Goal: Information Seeking & Learning: Learn about a topic

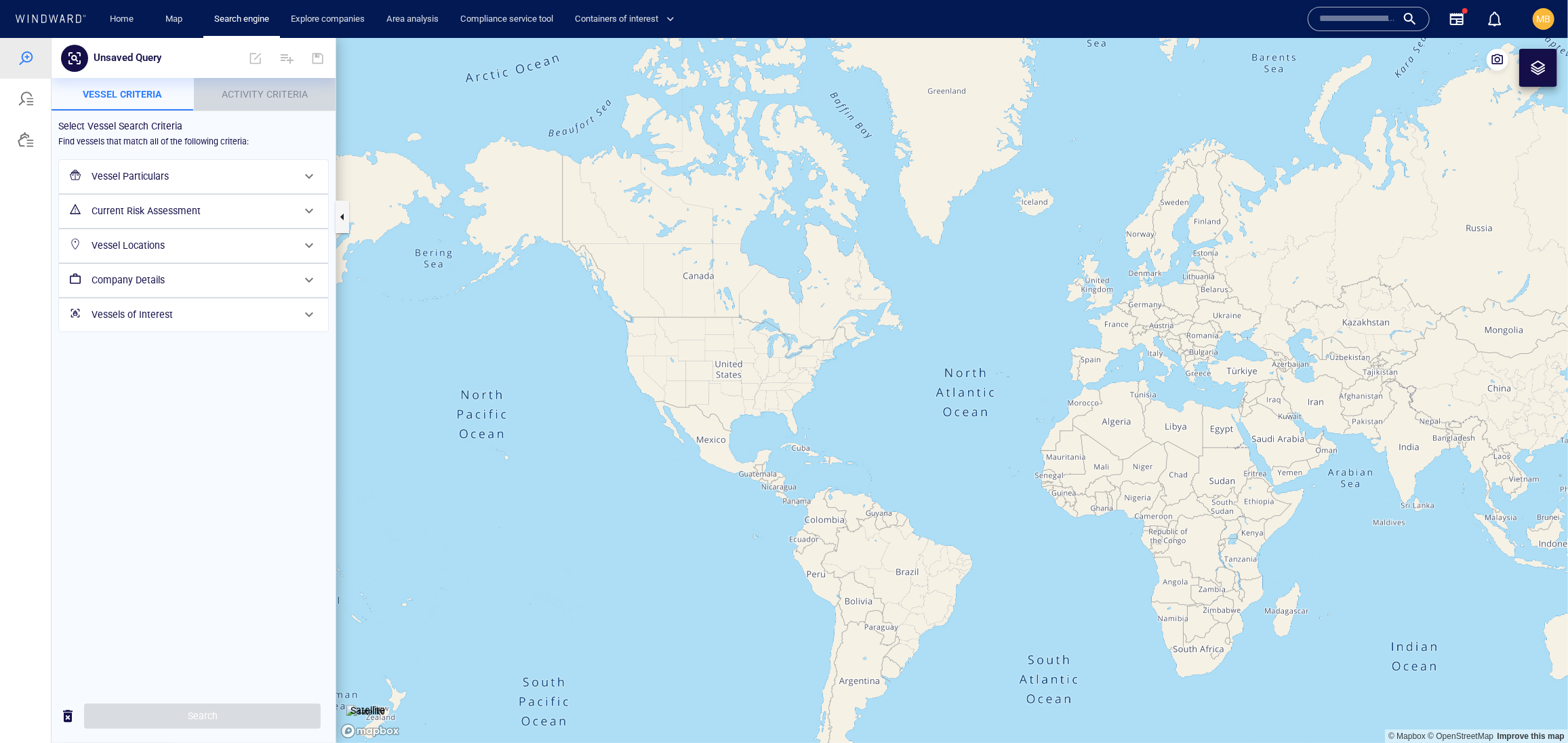
click at [246, 99] on span "Activity Criteria" at bounding box center [265, 93] width 86 height 11
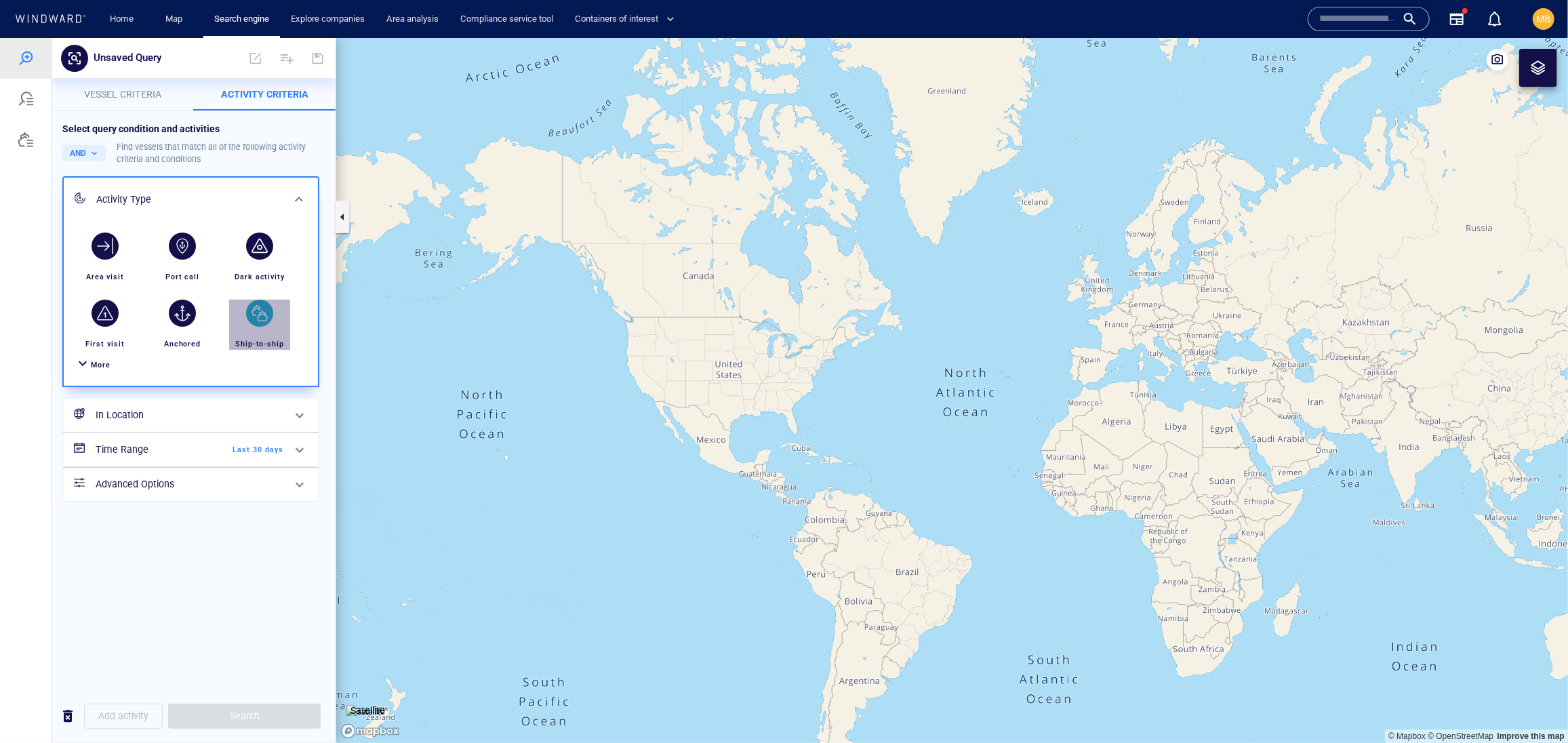
click at [258, 326] on div "button" at bounding box center [259, 312] width 27 height 27
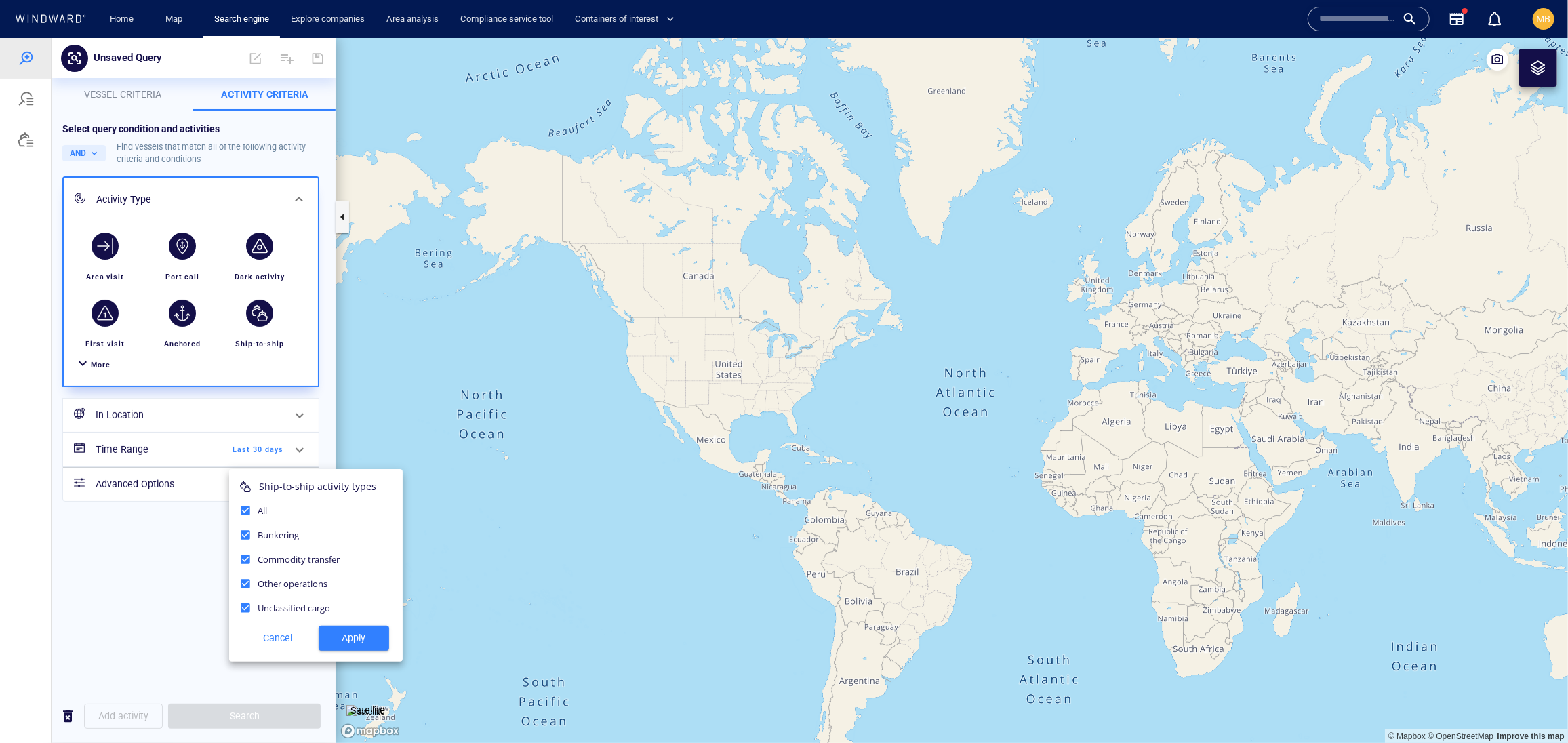
click at [343, 646] on span "Apply" at bounding box center [353, 637] width 48 height 17
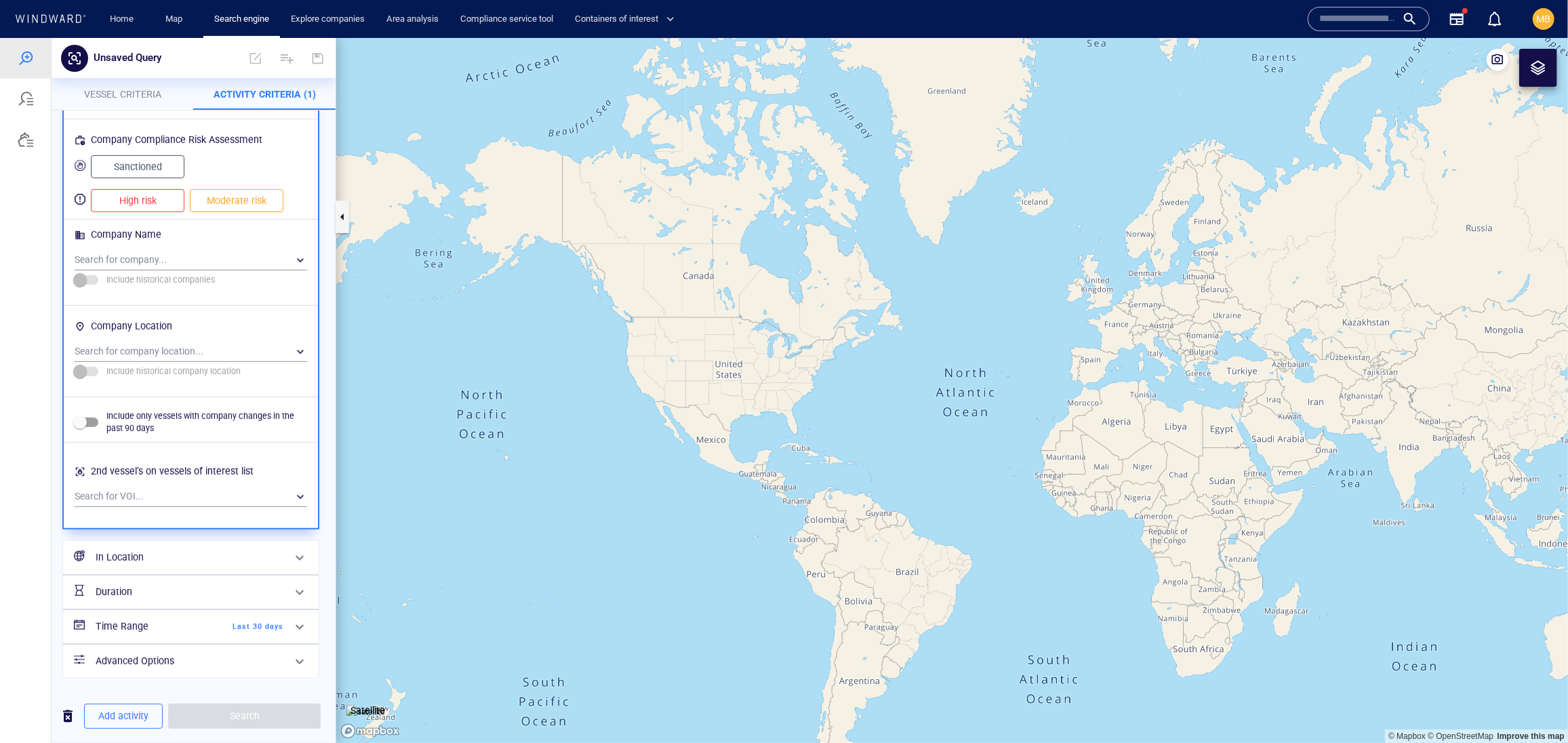
scroll to position [1406, 0]
click at [214, 548] on h6 "In Location" at bounding box center [189, 556] width 188 height 17
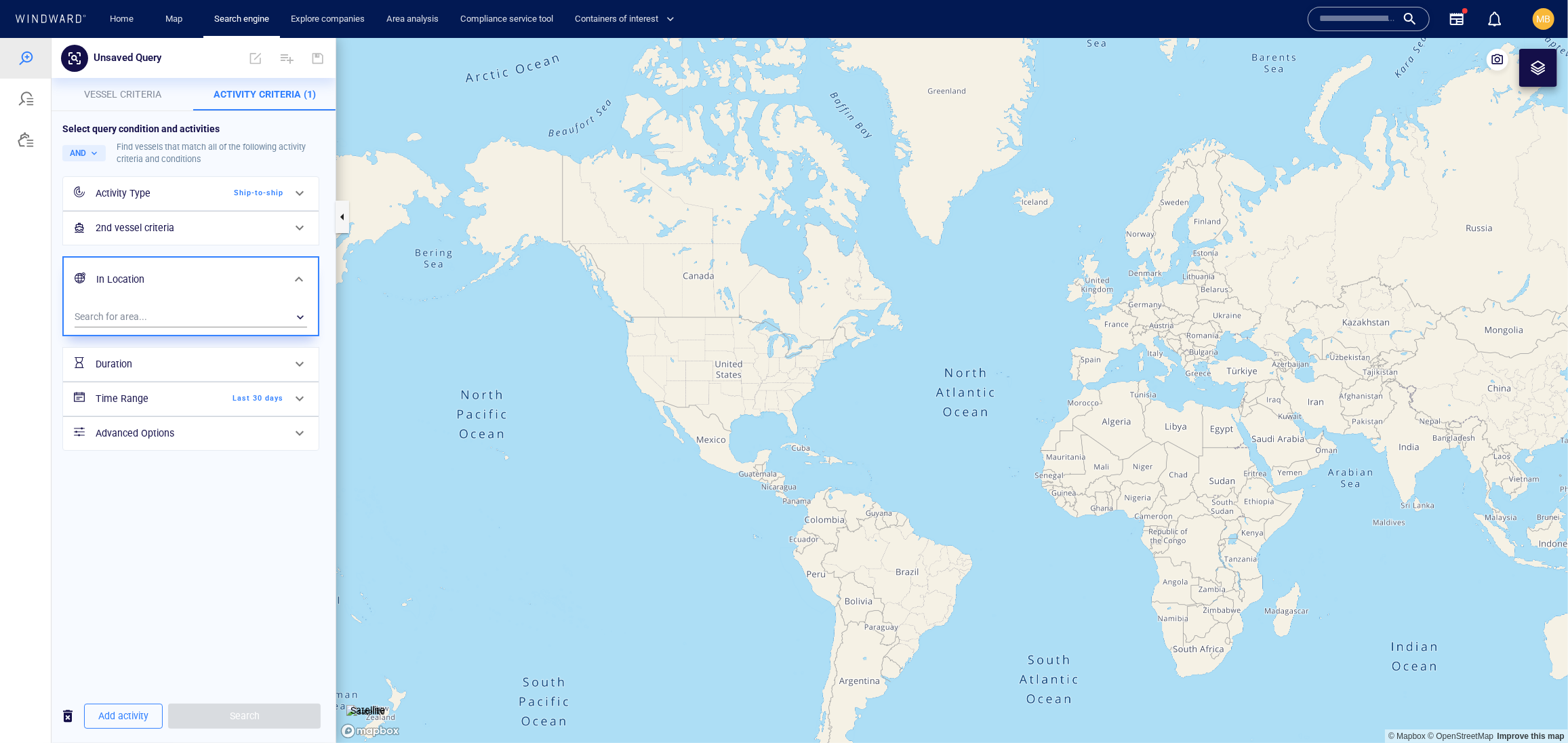
scroll to position [0, 0]
click at [231, 327] on div "​" at bounding box center [191, 316] width 233 height 20
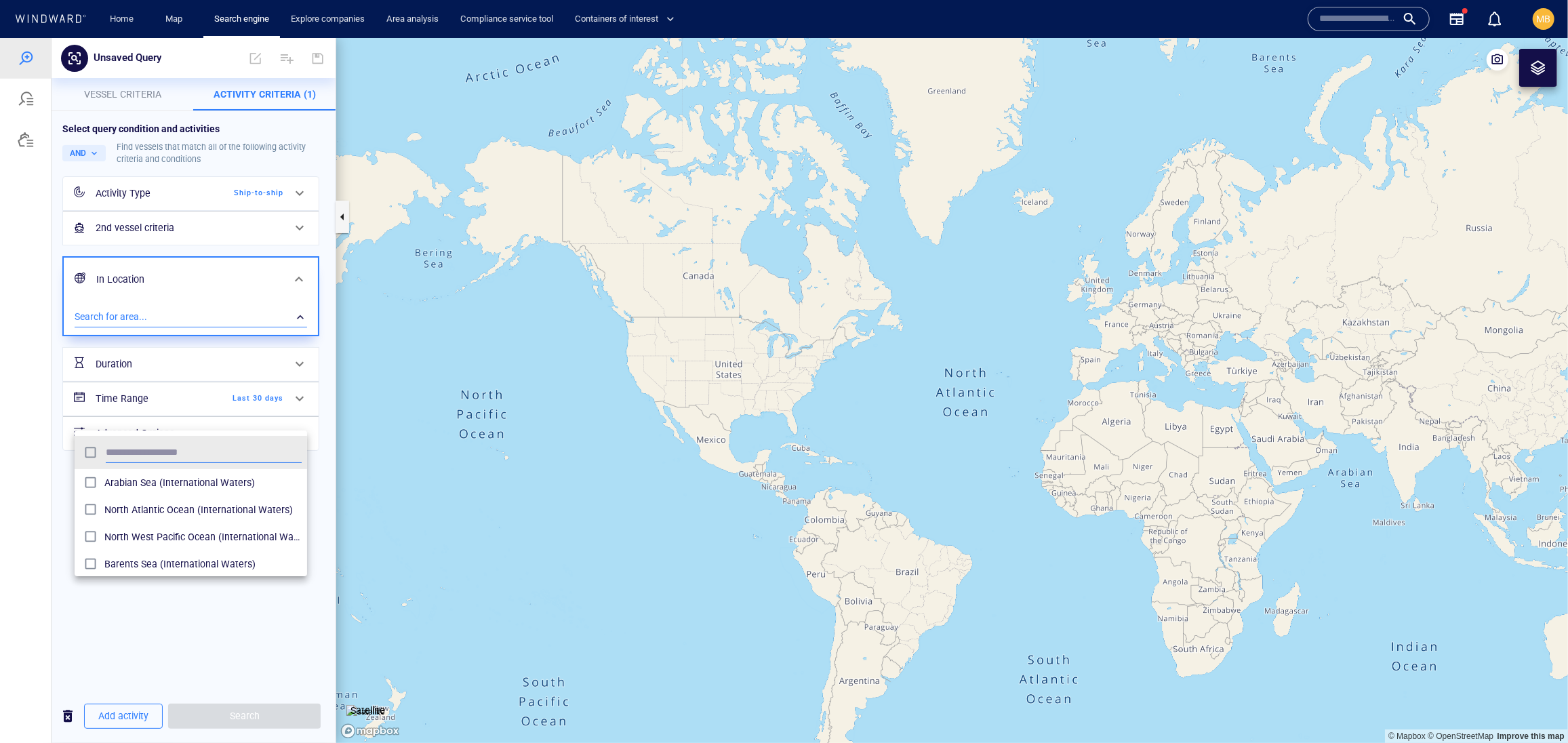
scroll to position [148, 233]
type input "***"
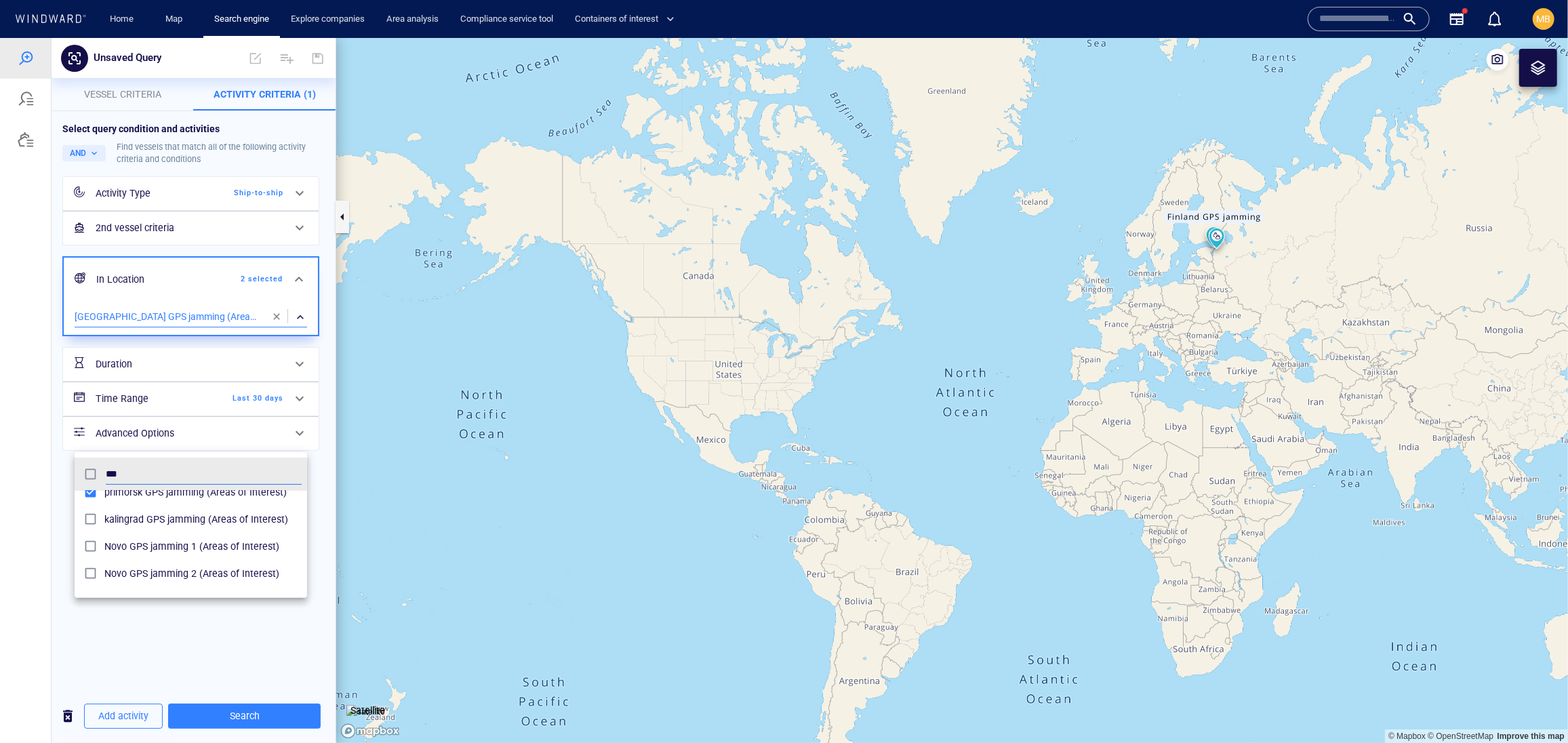
scroll to position [109, 0]
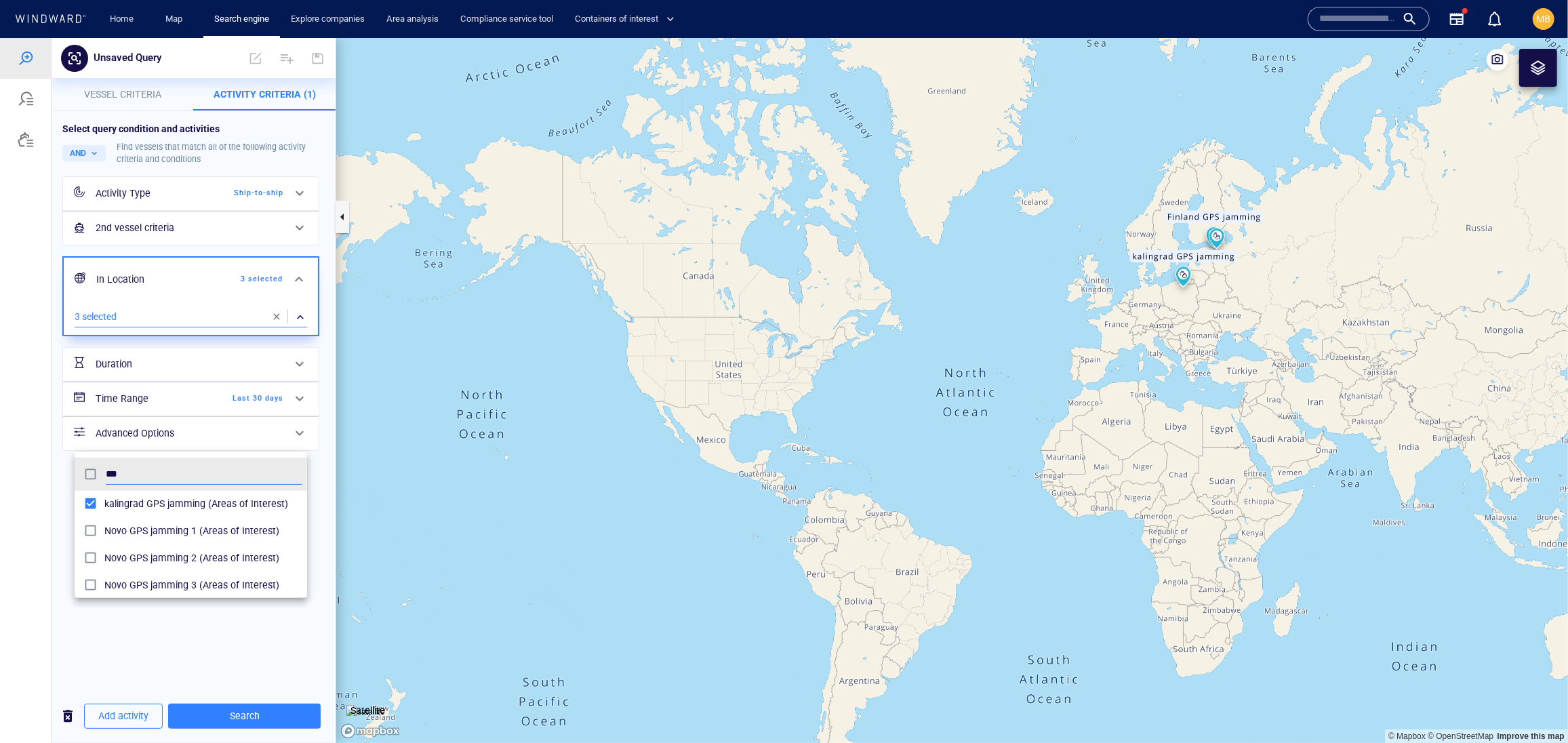
click at [269, 719] on div at bounding box center [784, 390] width 1568 height 705
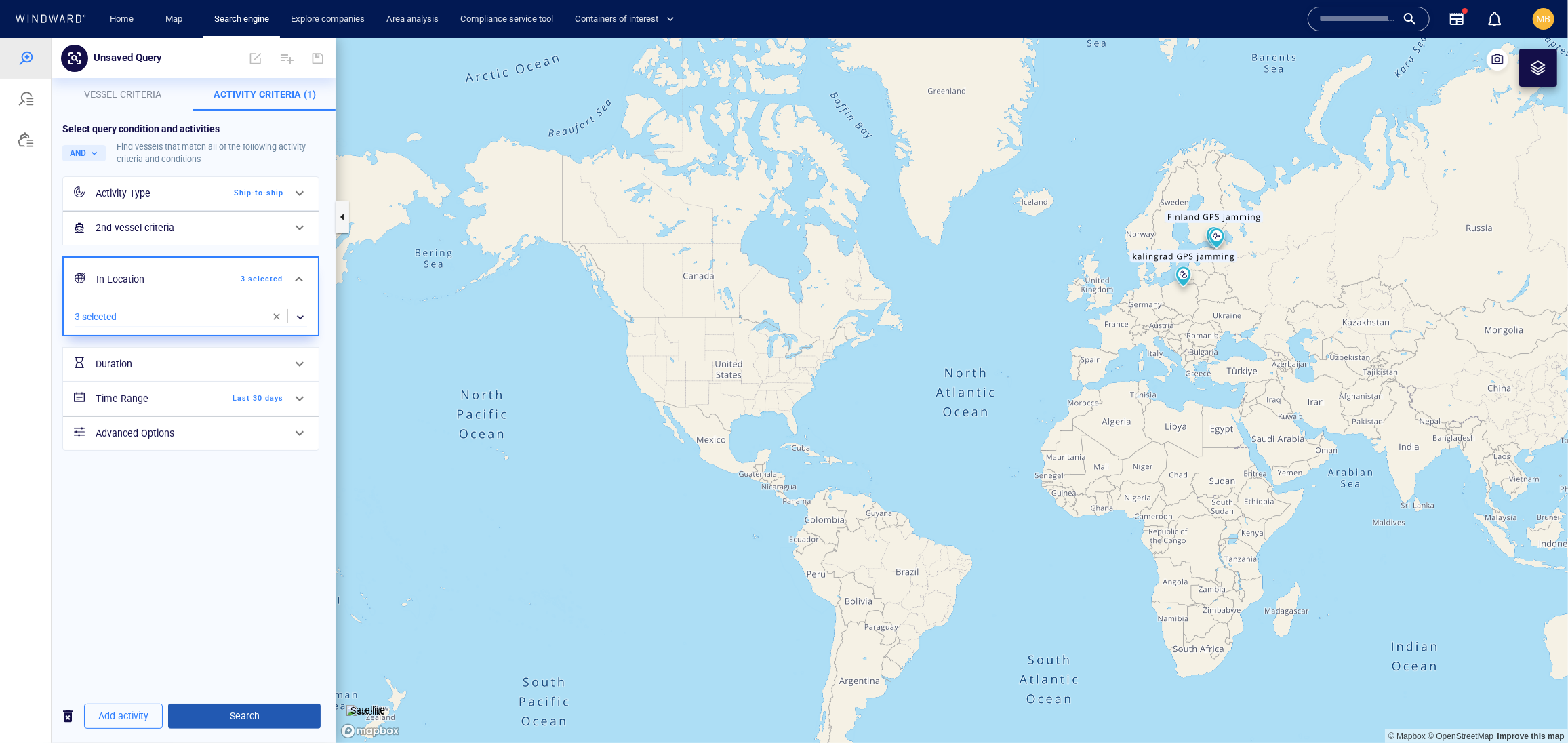
click at [271, 713] on span "Search" at bounding box center [244, 715] width 130 height 17
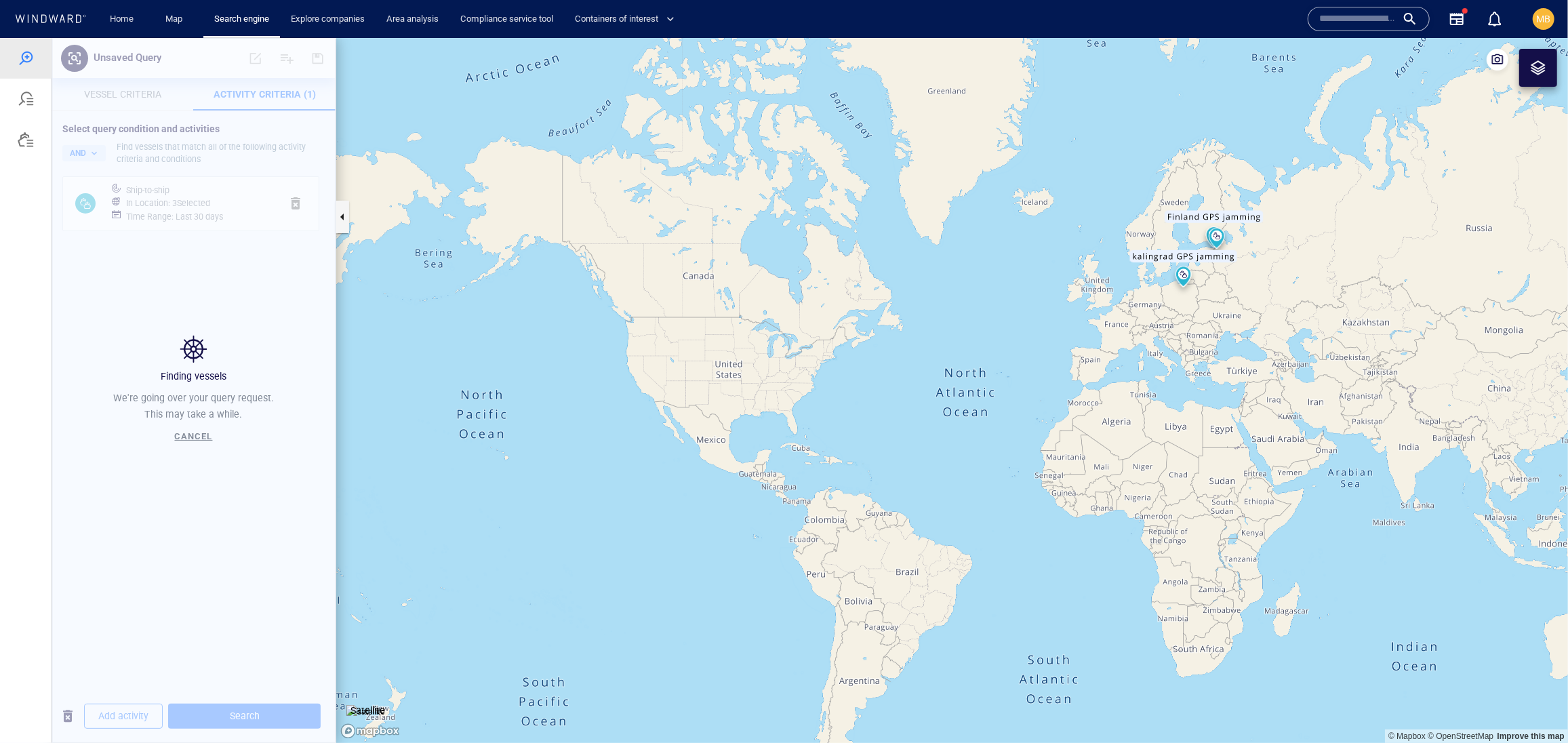
drag, startPoint x: 965, startPoint y: 328, endPoint x: 686, endPoint y: 384, distance: 284.6
click at [689, 382] on canvas "Map" at bounding box center [952, 390] width 1231 height 705
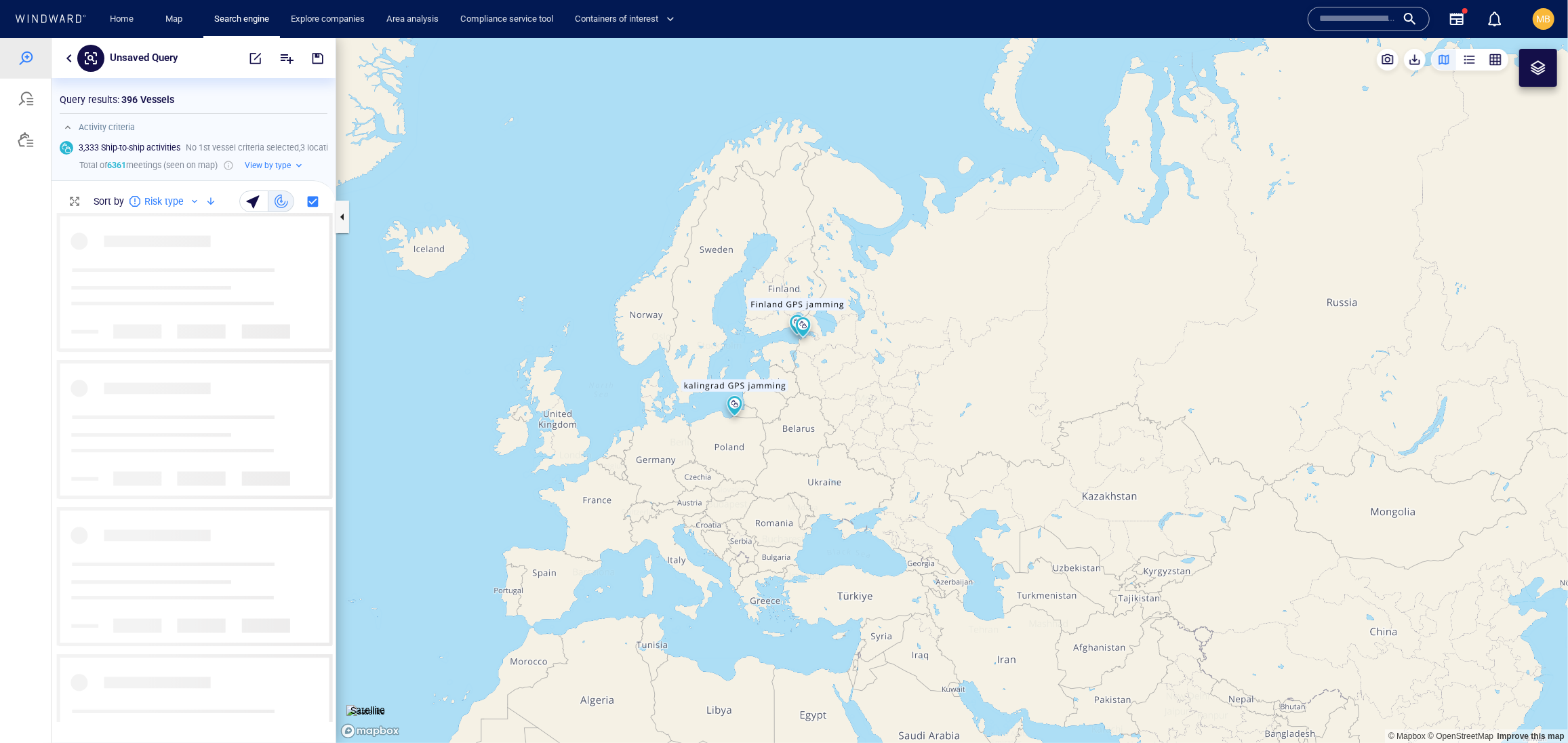
scroll to position [1, 1]
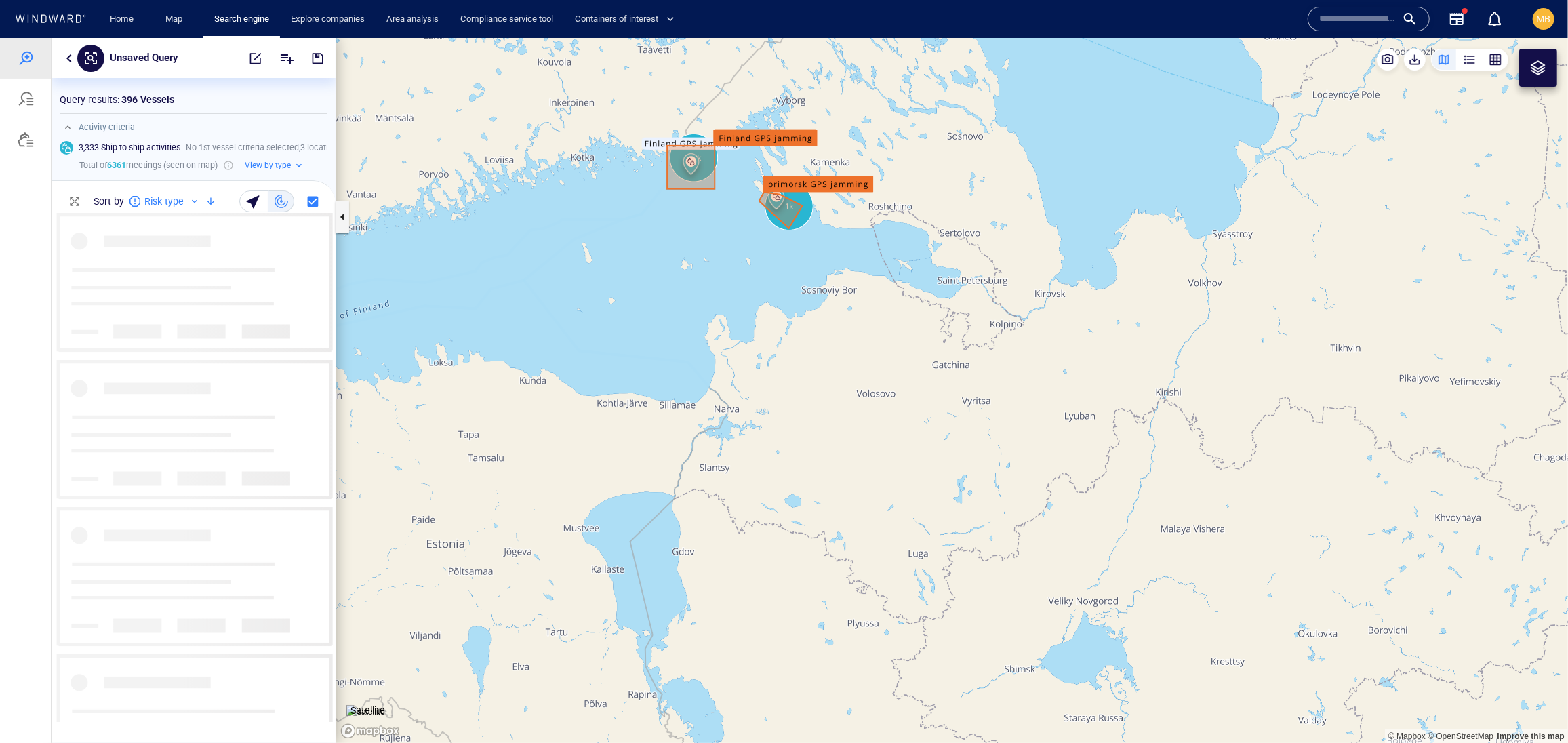
drag, startPoint x: 730, startPoint y: 283, endPoint x: 728, endPoint y: 341, distance: 58.0
click at [730, 337] on canvas "Map" at bounding box center [952, 390] width 1231 height 705
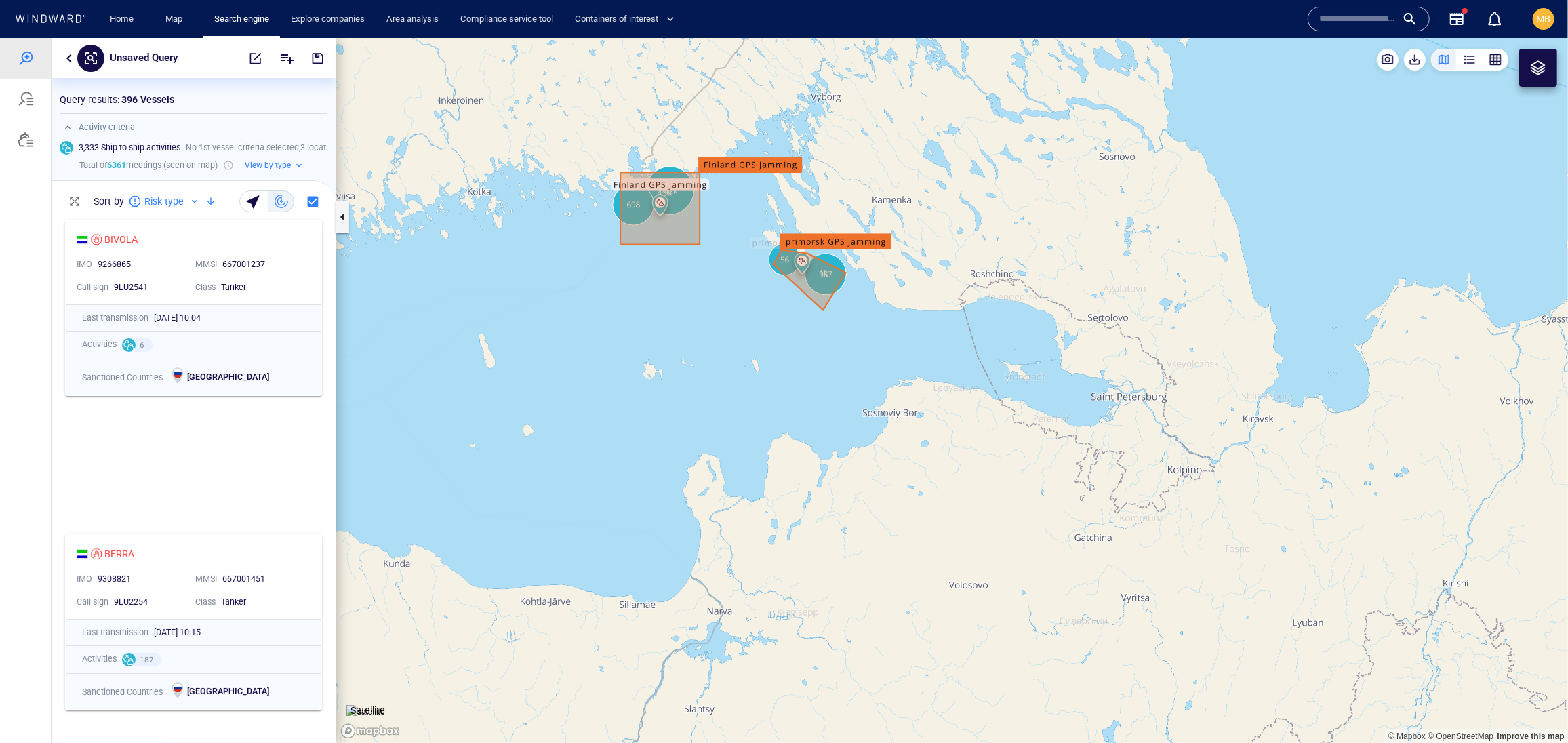
click at [737, 311] on canvas "Map" at bounding box center [952, 390] width 1231 height 705
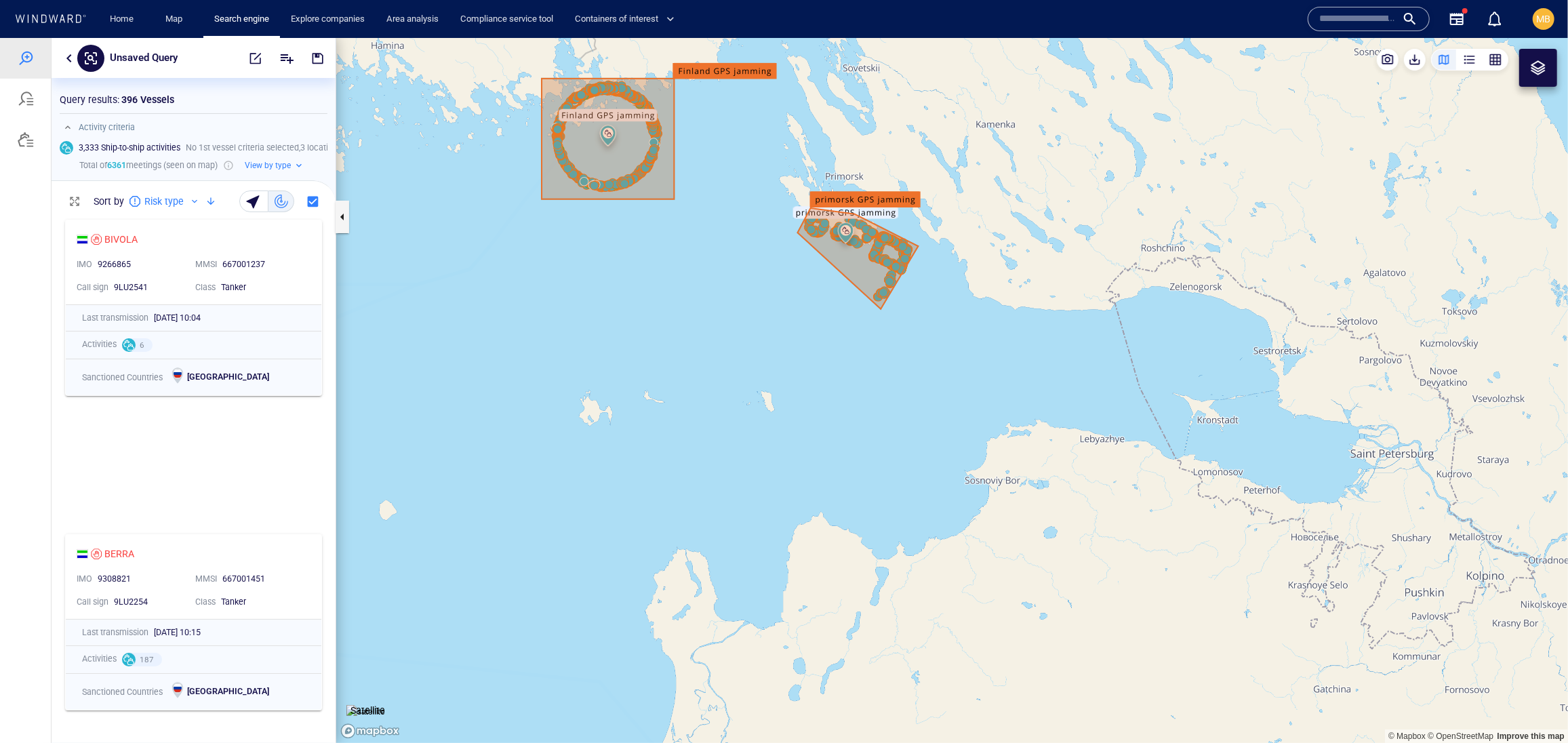
drag, startPoint x: 737, startPoint y: 313, endPoint x: 735, endPoint y: 396, distance: 83.0
click at [736, 396] on canvas "Map" at bounding box center [952, 390] width 1231 height 705
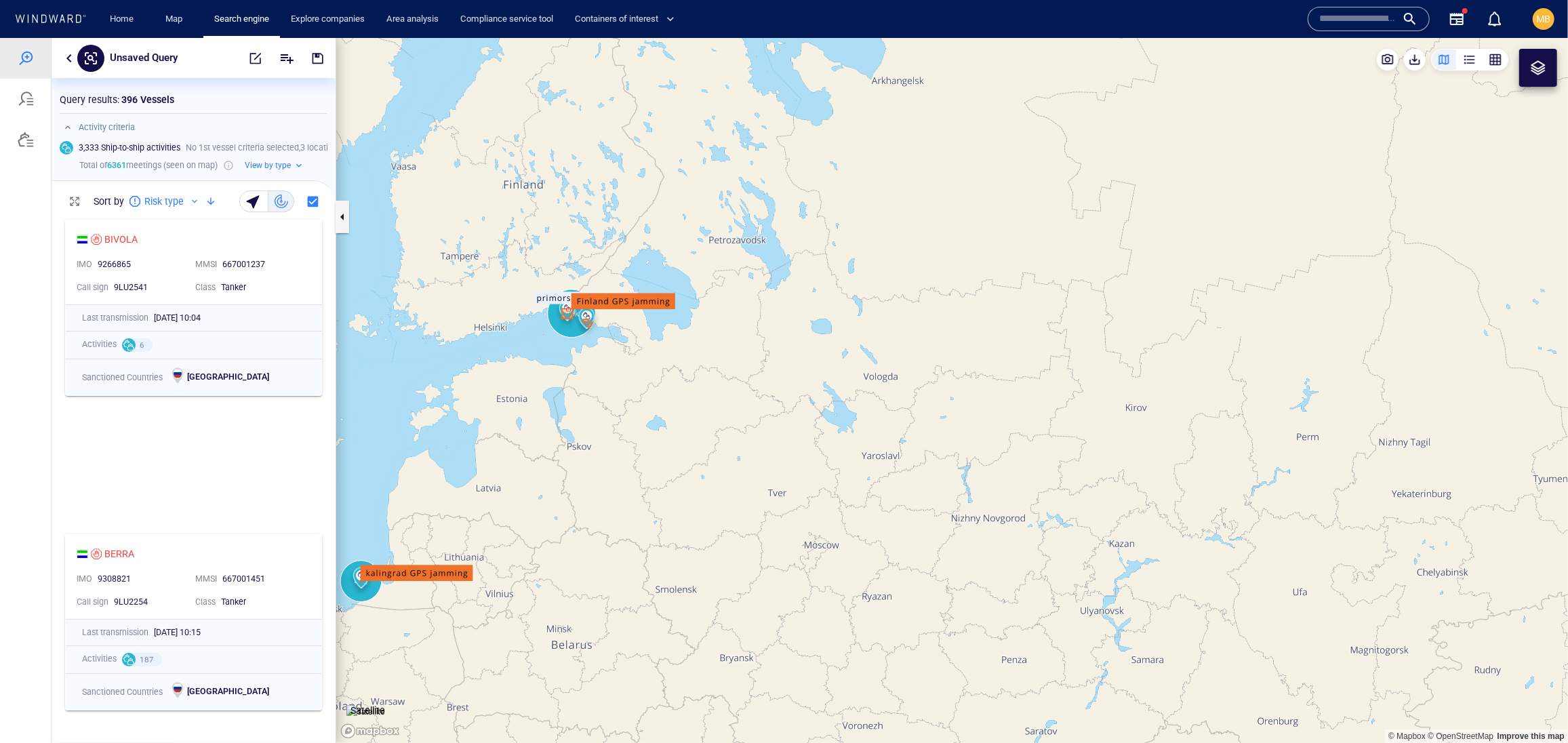
drag, startPoint x: 511, startPoint y: 366, endPoint x: 781, endPoint y: 201, distance: 316.4
click at [768, 207] on canvas "Map" at bounding box center [952, 390] width 1231 height 705
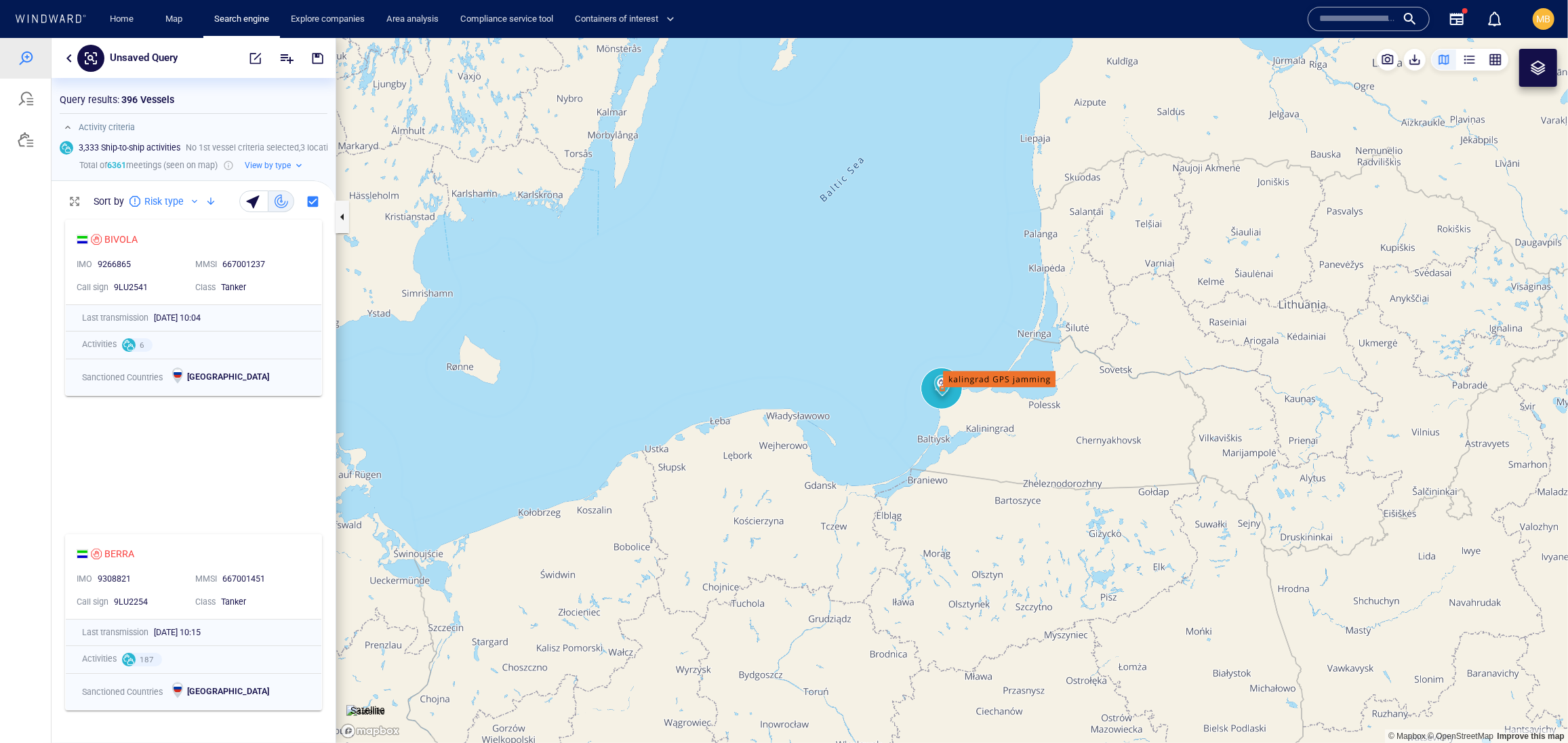
drag, startPoint x: 904, startPoint y: 293, endPoint x: 760, endPoint y: 231, distance: 156.8
click at [760, 231] on canvas "Map" at bounding box center [952, 390] width 1231 height 705
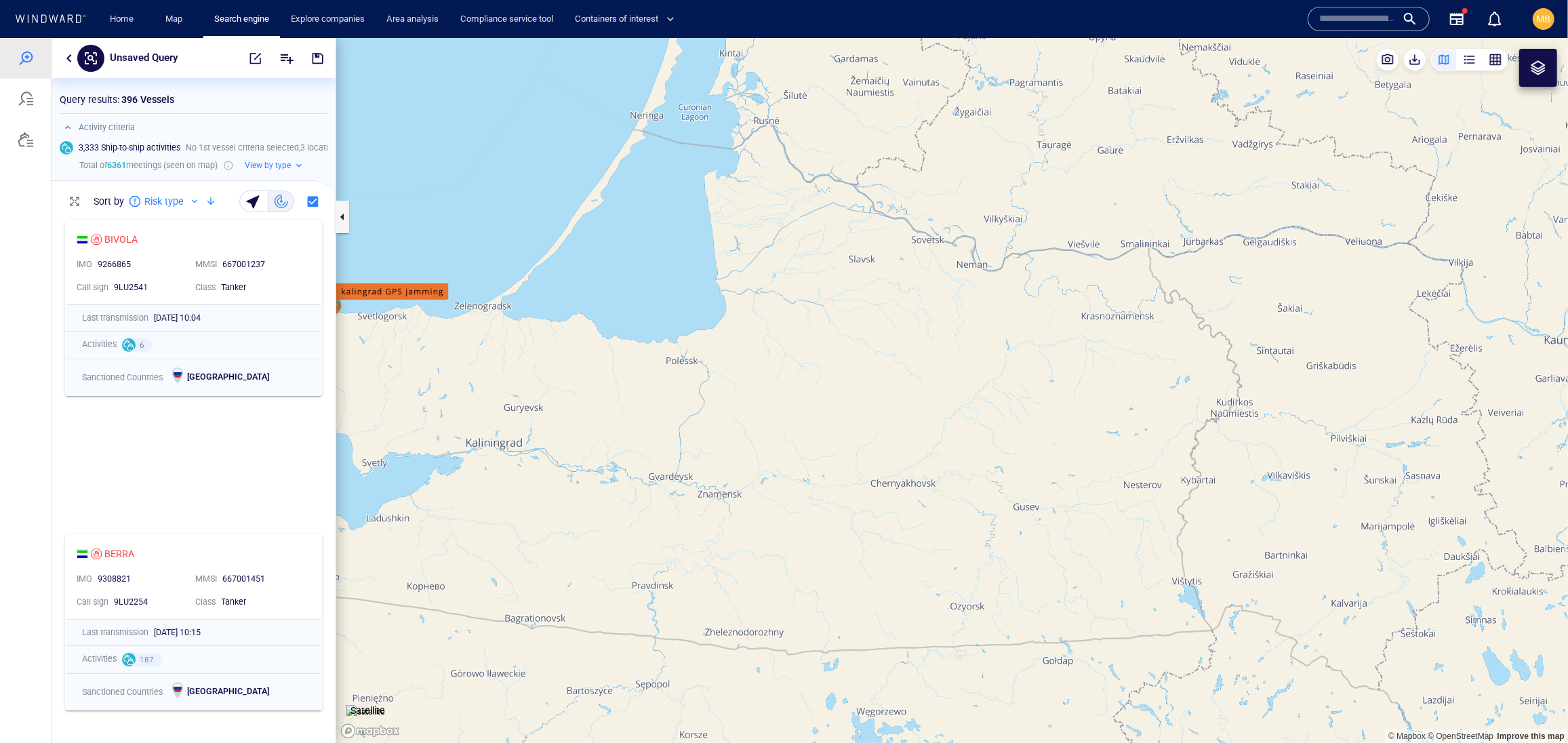
drag, startPoint x: 546, startPoint y: 278, endPoint x: 780, endPoint y: 249, distance: 235.8
click at [780, 249] on canvas "Map" at bounding box center [952, 390] width 1231 height 705
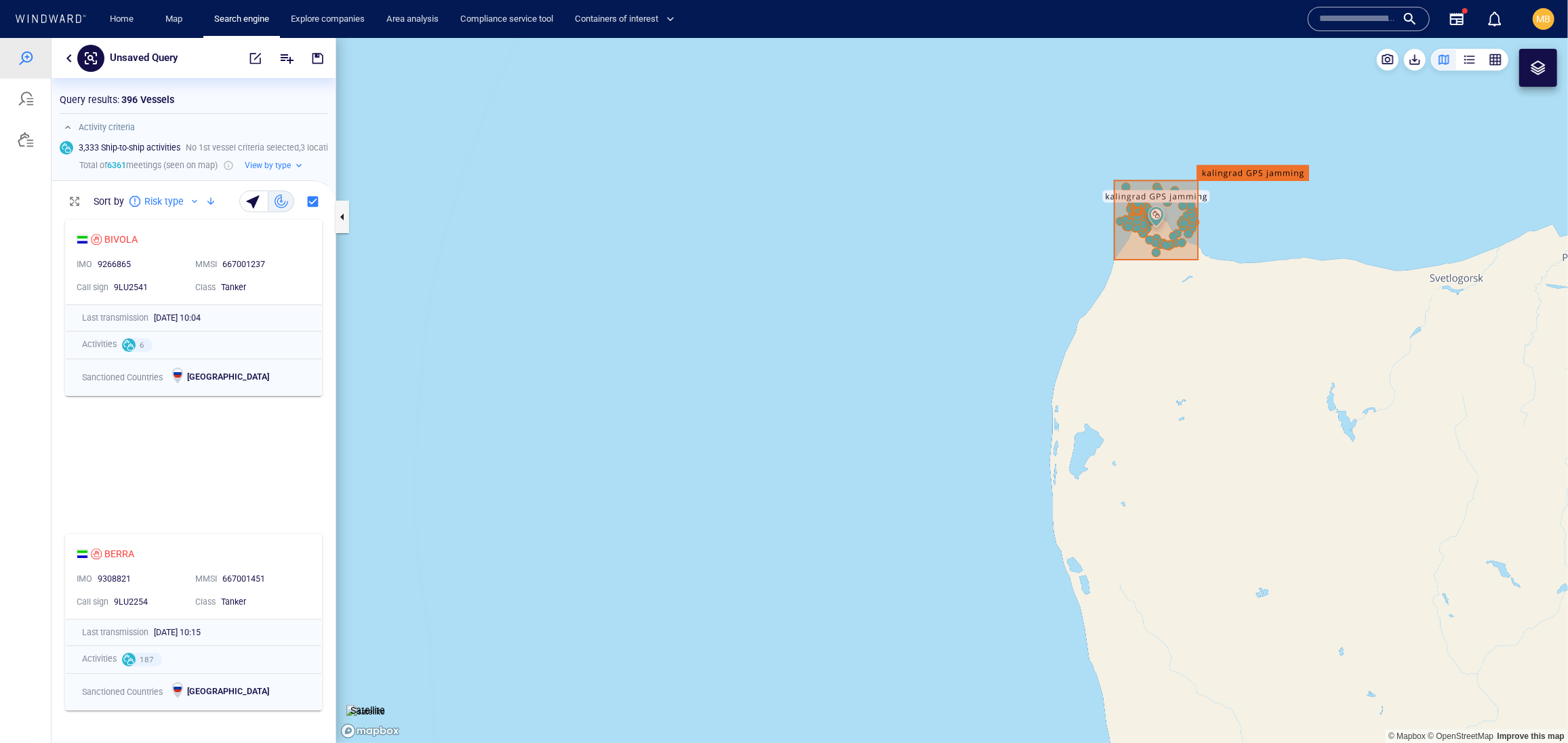
drag, startPoint x: 795, startPoint y: 249, endPoint x: 538, endPoint y: 286, distance: 259.6
click at [540, 285] on canvas "Map" at bounding box center [952, 390] width 1231 height 705
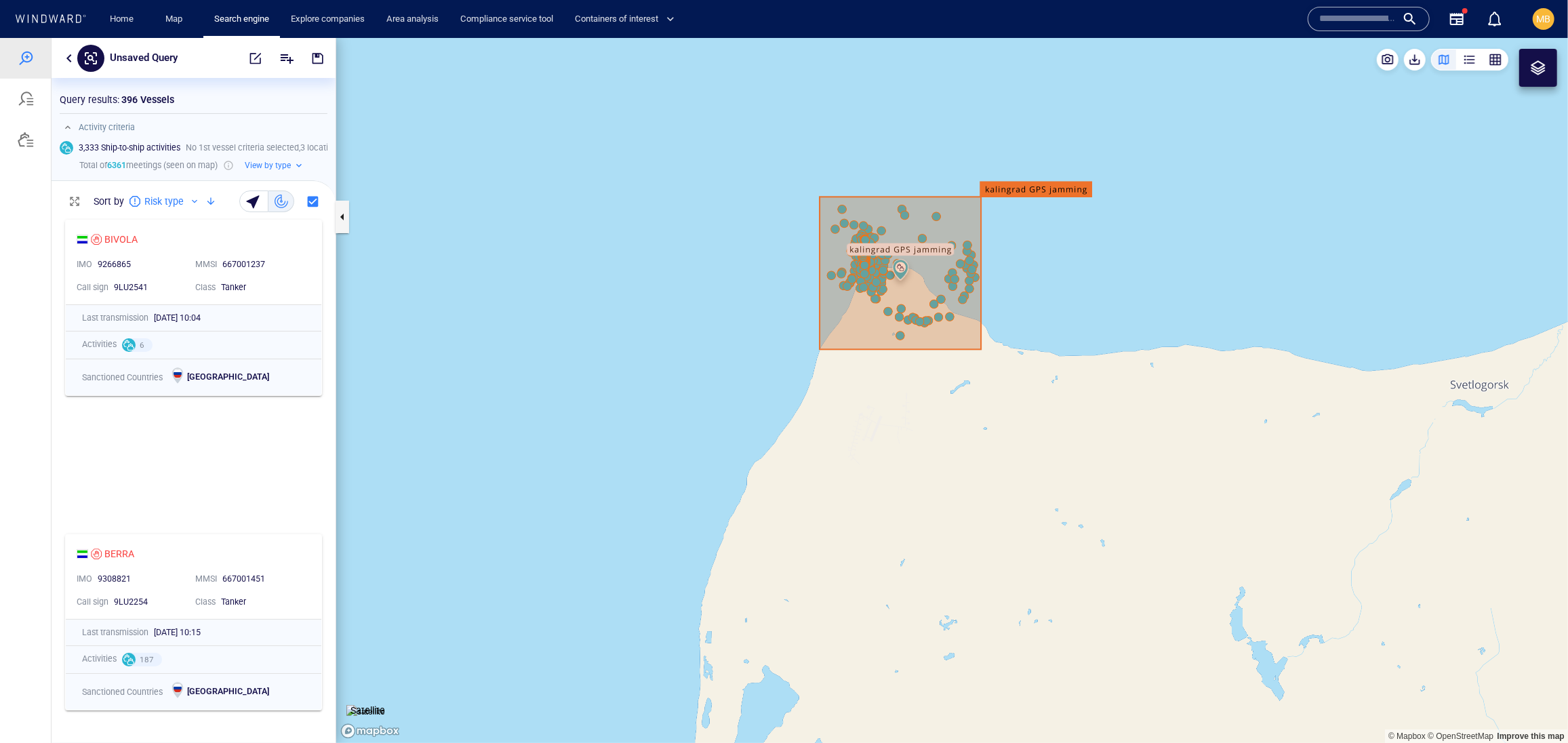
drag, startPoint x: 556, startPoint y: 286, endPoint x: 468, endPoint y: 298, distance: 88.8
click at [468, 298] on canvas "Map" at bounding box center [952, 390] width 1231 height 705
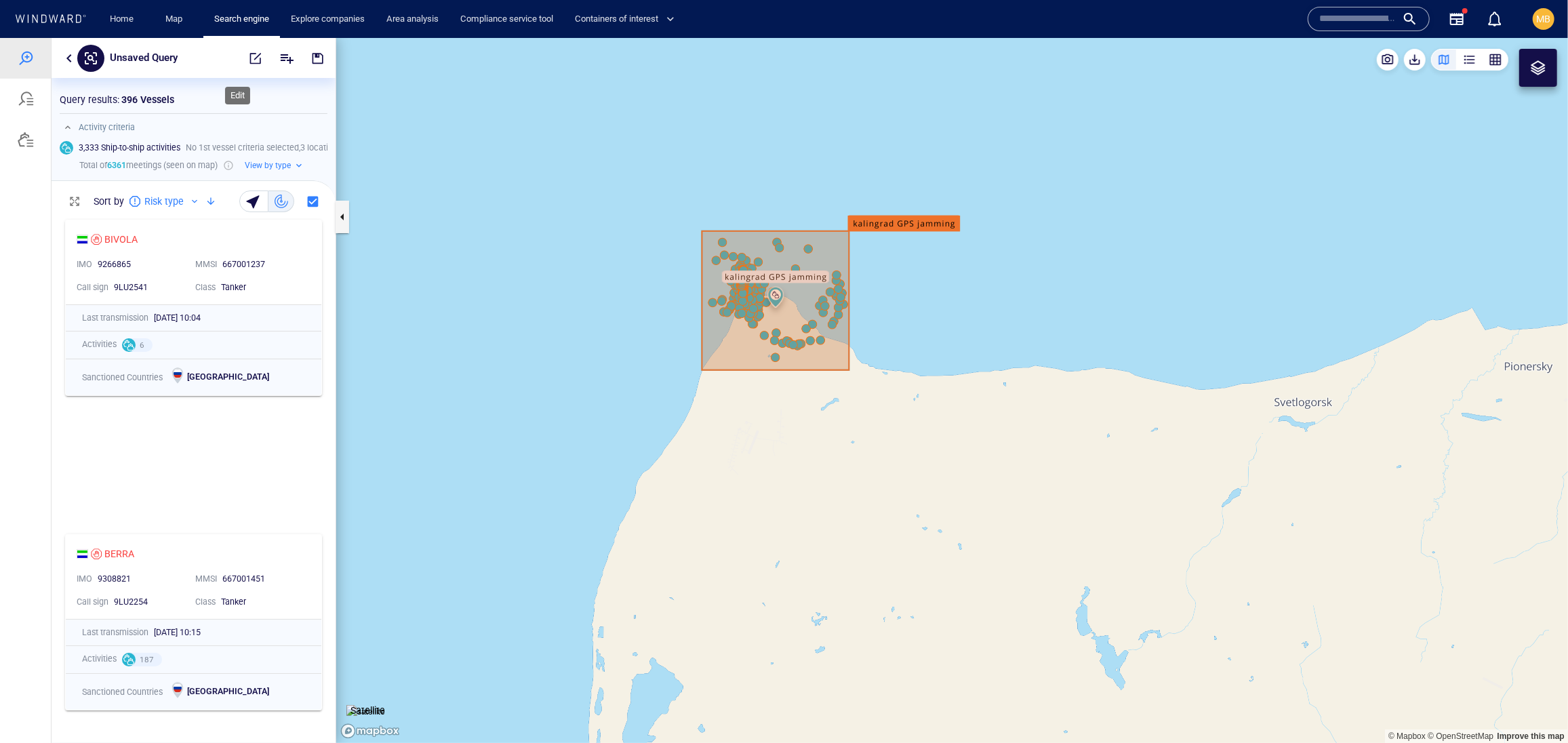
click at [248, 55] on span "button" at bounding box center [255, 57] width 13 height 13
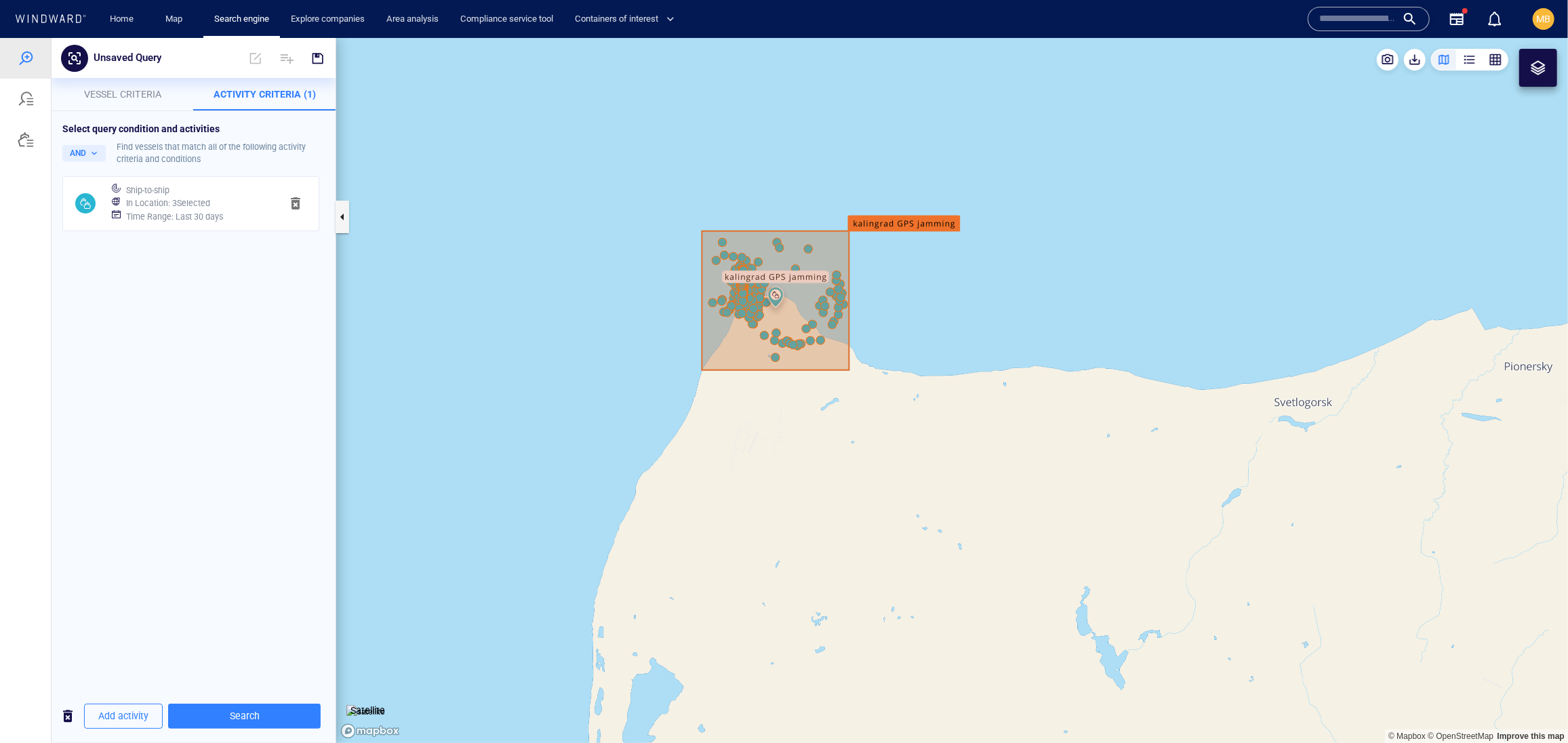
click at [223, 223] on h6 "Time Range : Last 30 days" at bounding box center [174, 216] width 97 height 13
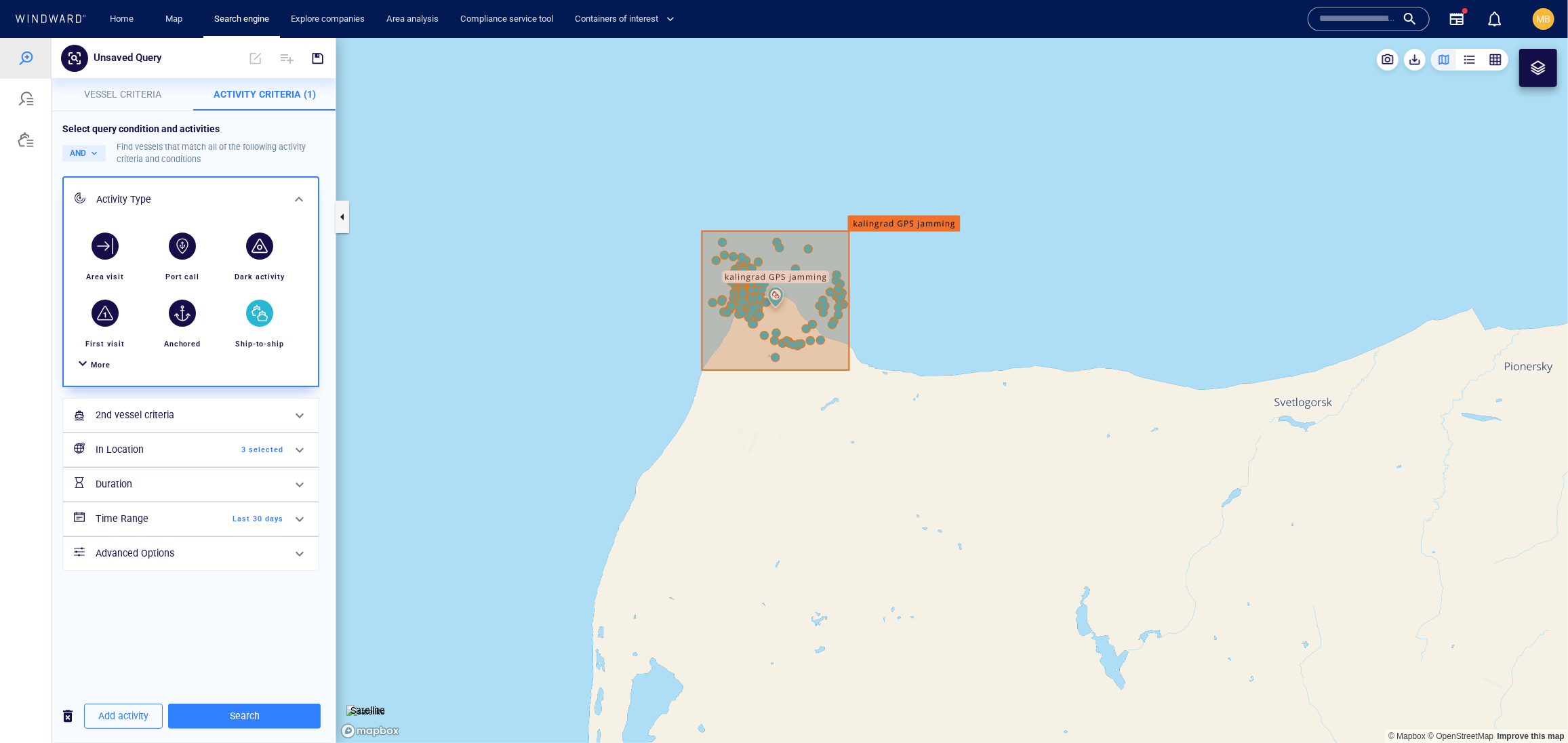
scroll to position [93, 0]
click at [237, 456] on span "3 selected" at bounding box center [244, 450] width 78 height 12
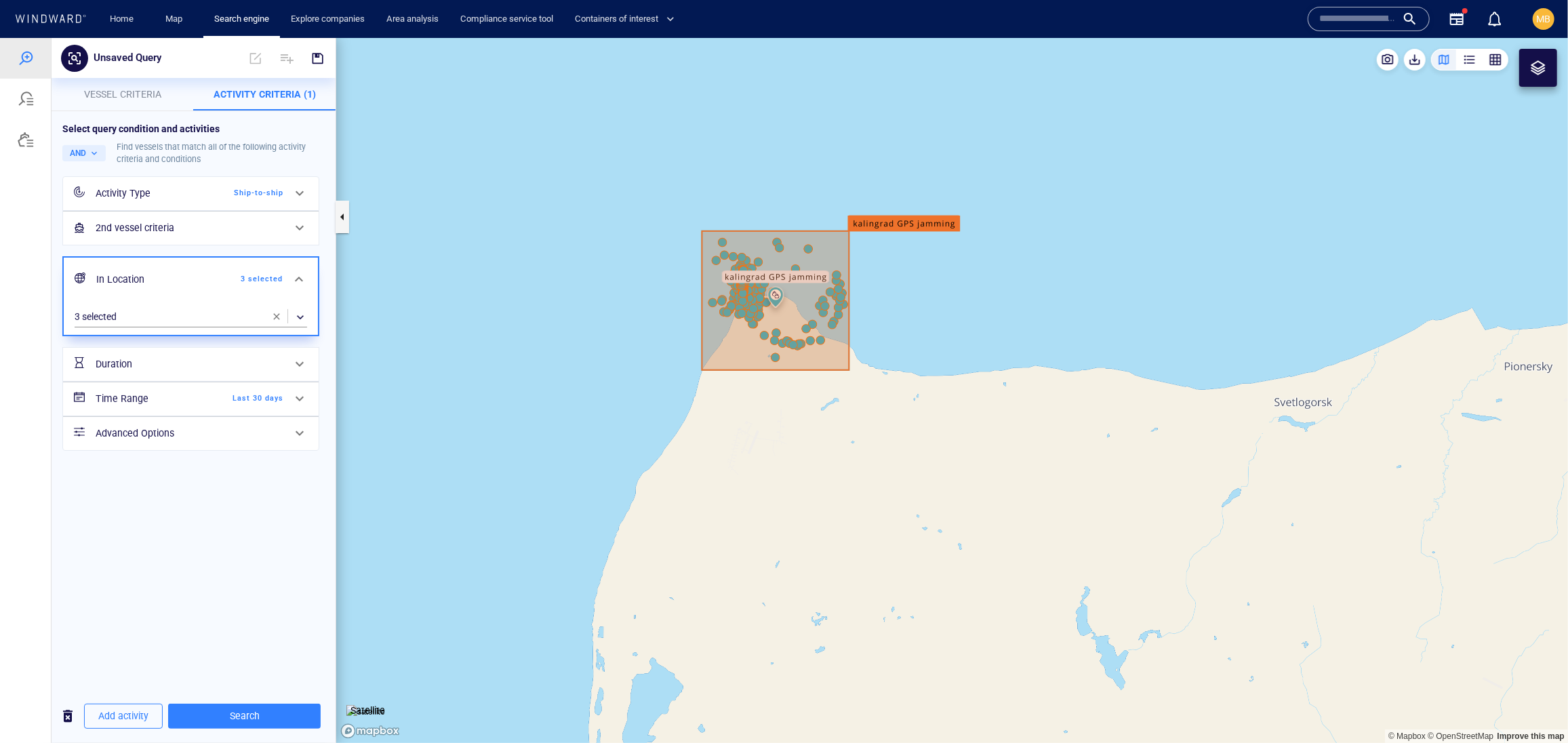
scroll to position [0, 0]
click at [272, 322] on span "button" at bounding box center [277, 316] width 11 height 11
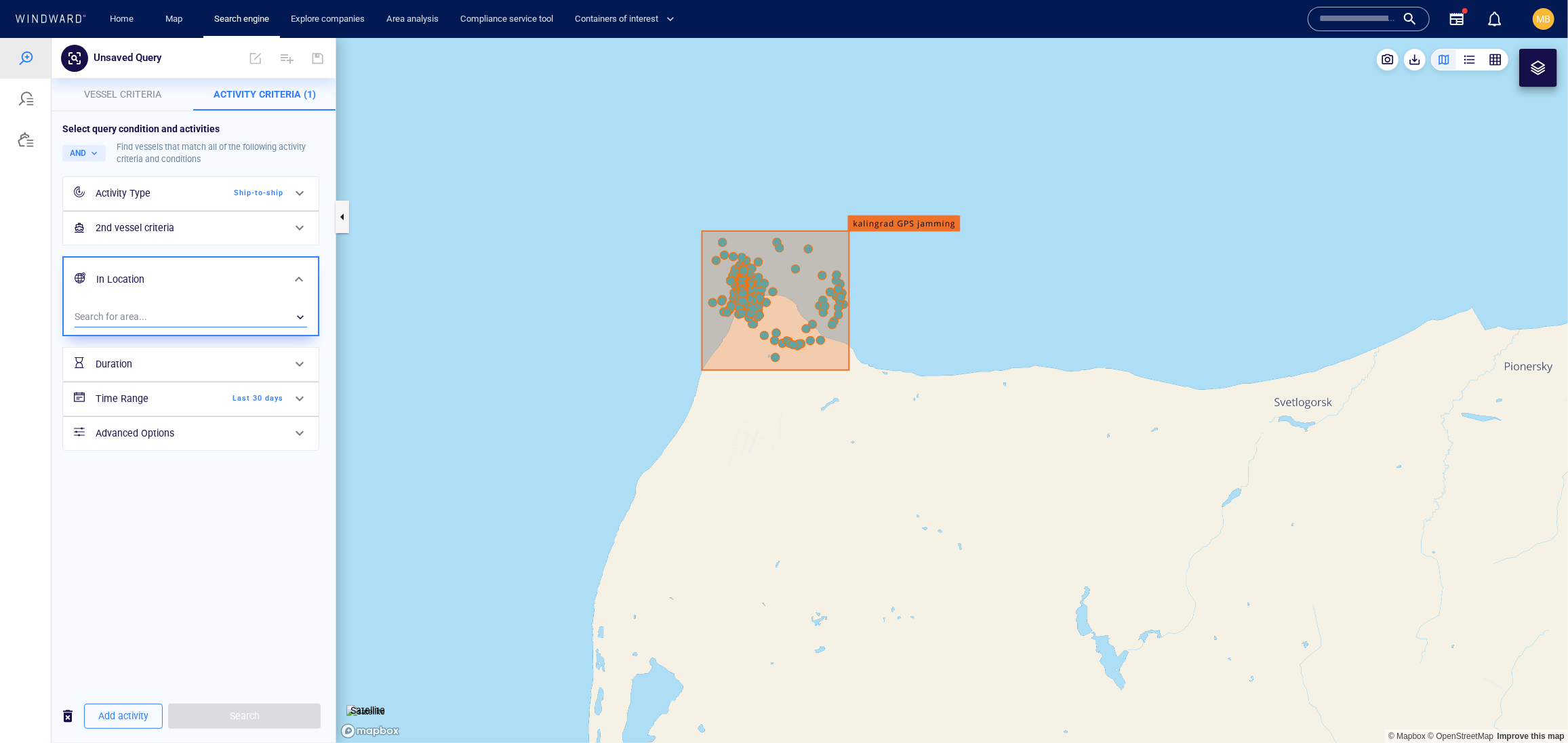
click at [160, 327] on div "​" at bounding box center [191, 316] width 233 height 20
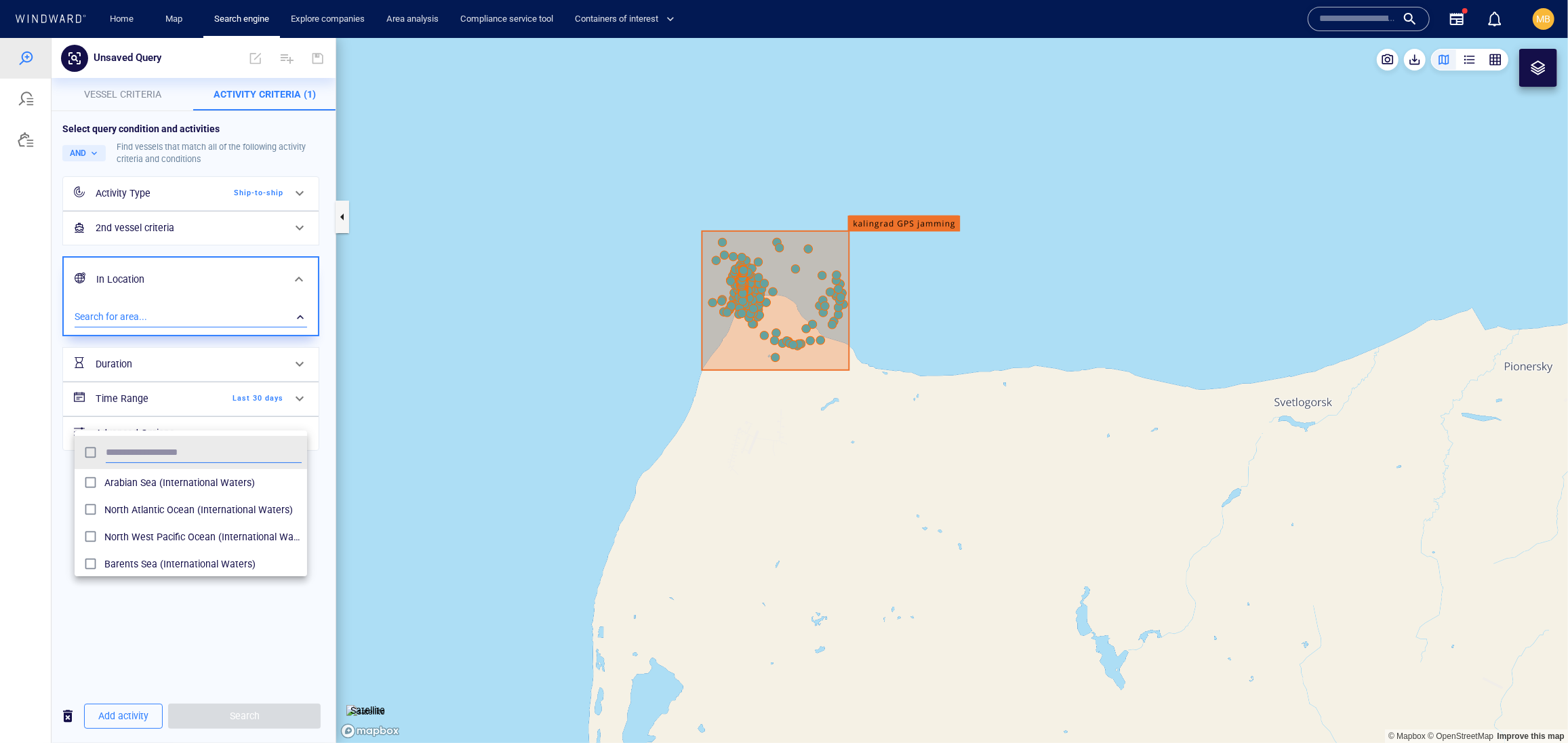
scroll to position [148, 233]
type input "***"
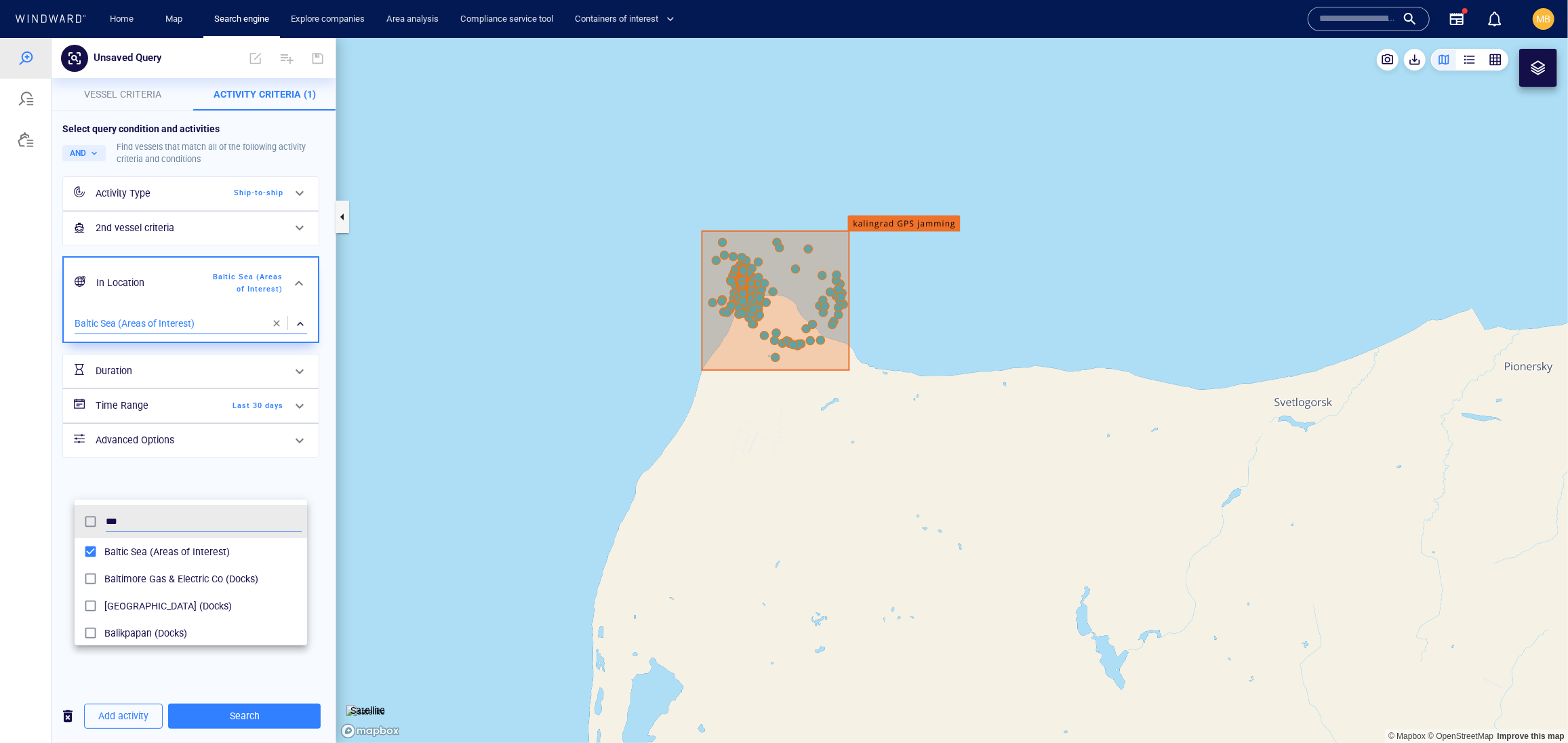
click at [261, 719] on div at bounding box center [784, 390] width 1568 height 705
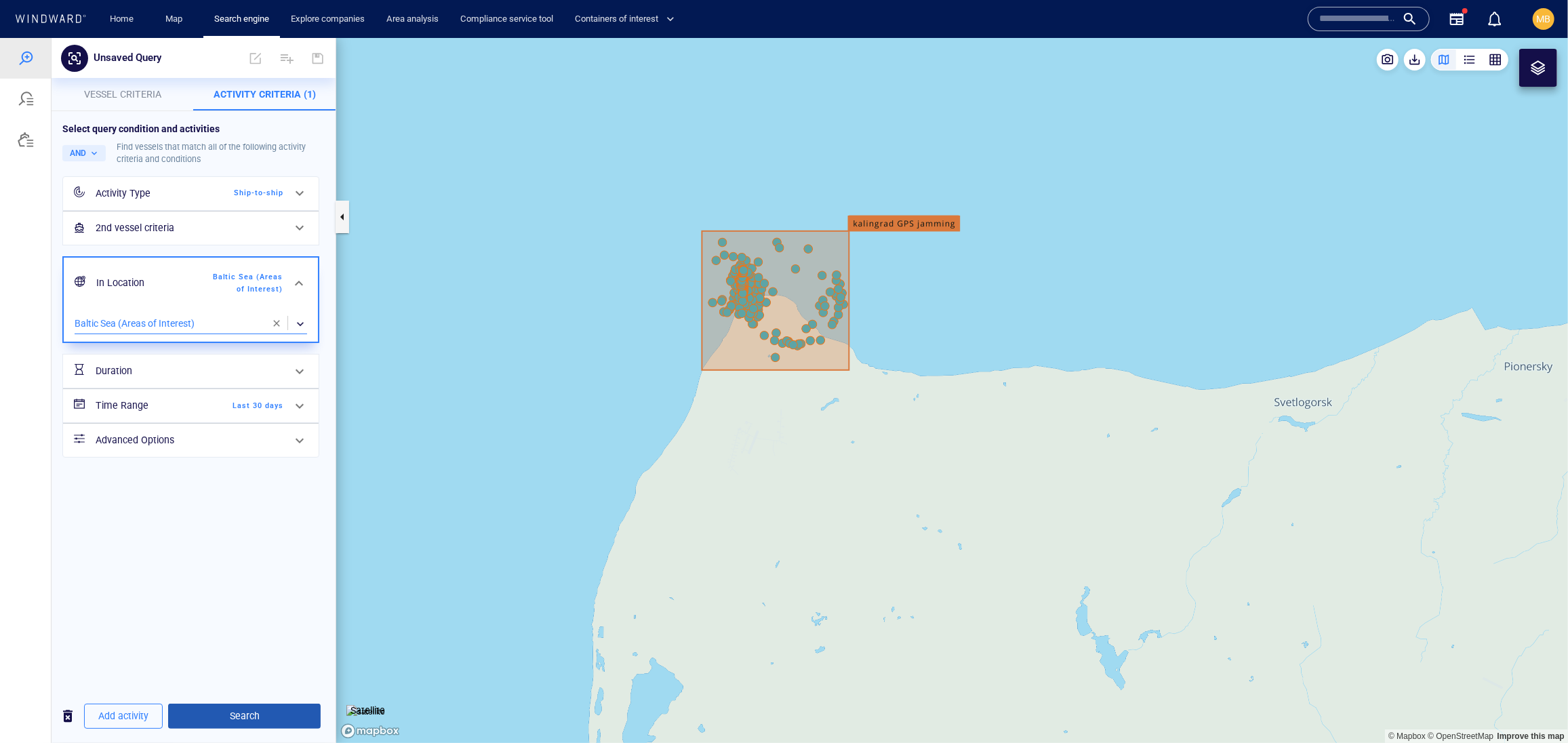
click at [261, 713] on span "Search" at bounding box center [244, 715] width 130 height 17
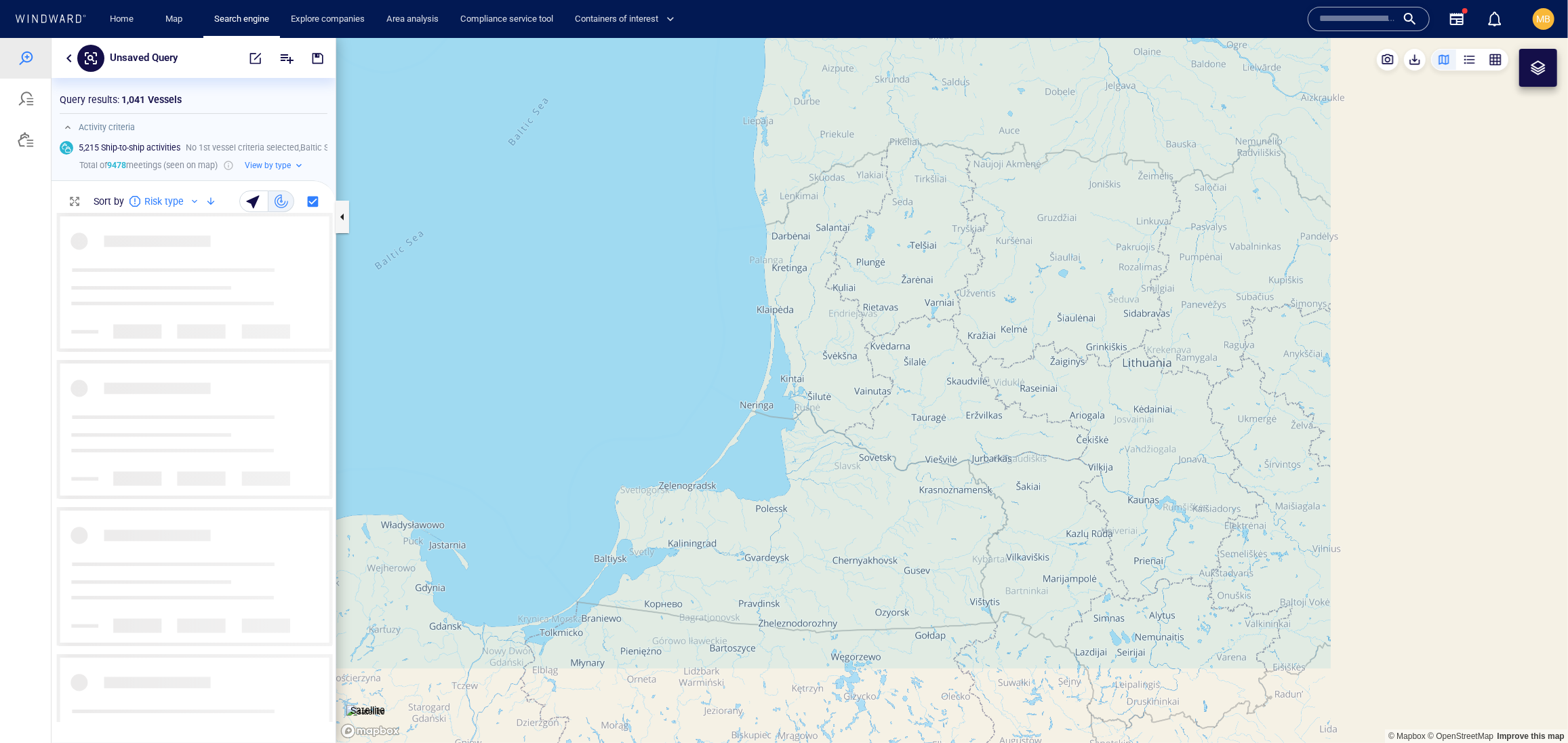
scroll to position [508, 284]
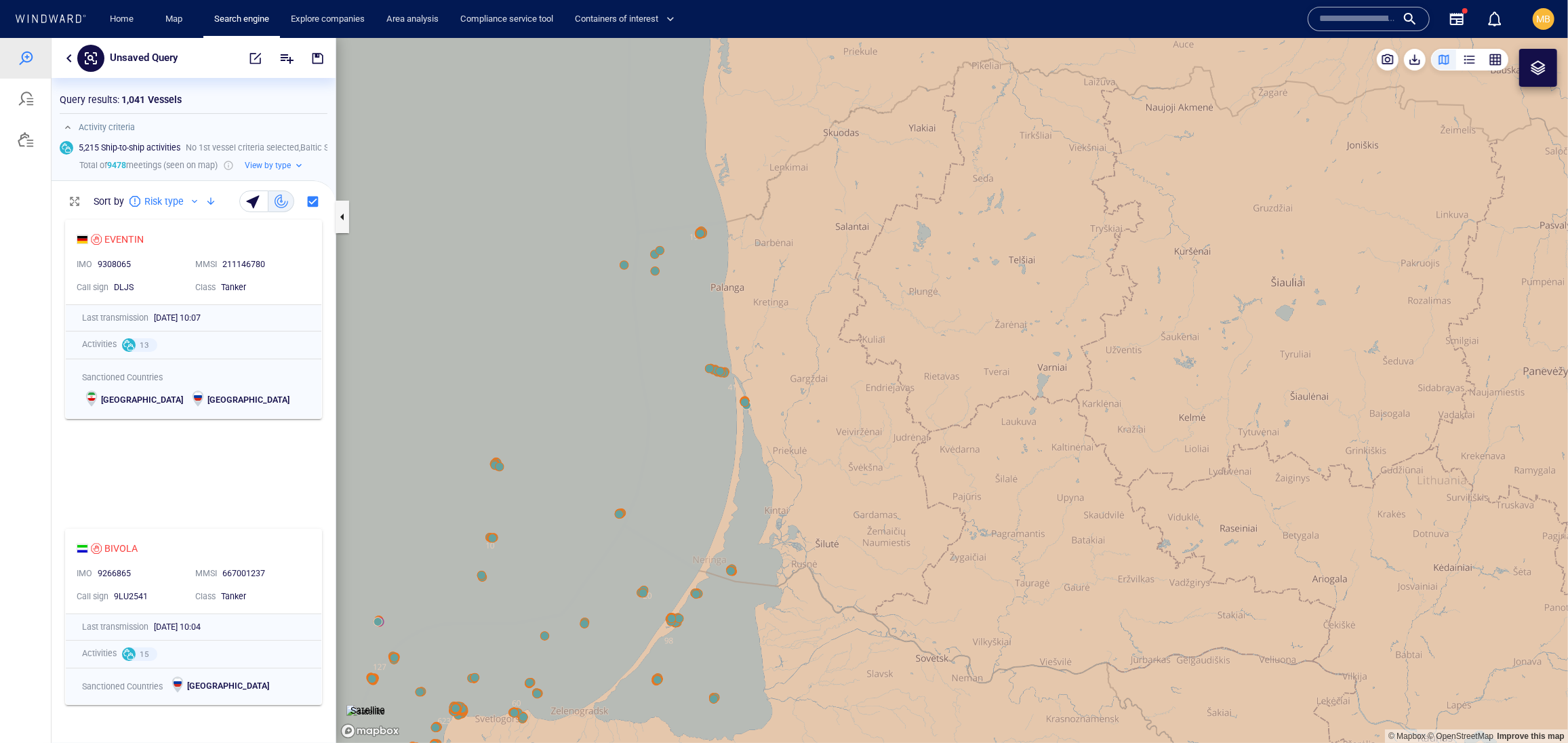
drag, startPoint x: 603, startPoint y: 486, endPoint x: 802, endPoint y: 278, distance: 287.9
click at [795, 281] on canvas "Map" at bounding box center [952, 390] width 1231 height 705
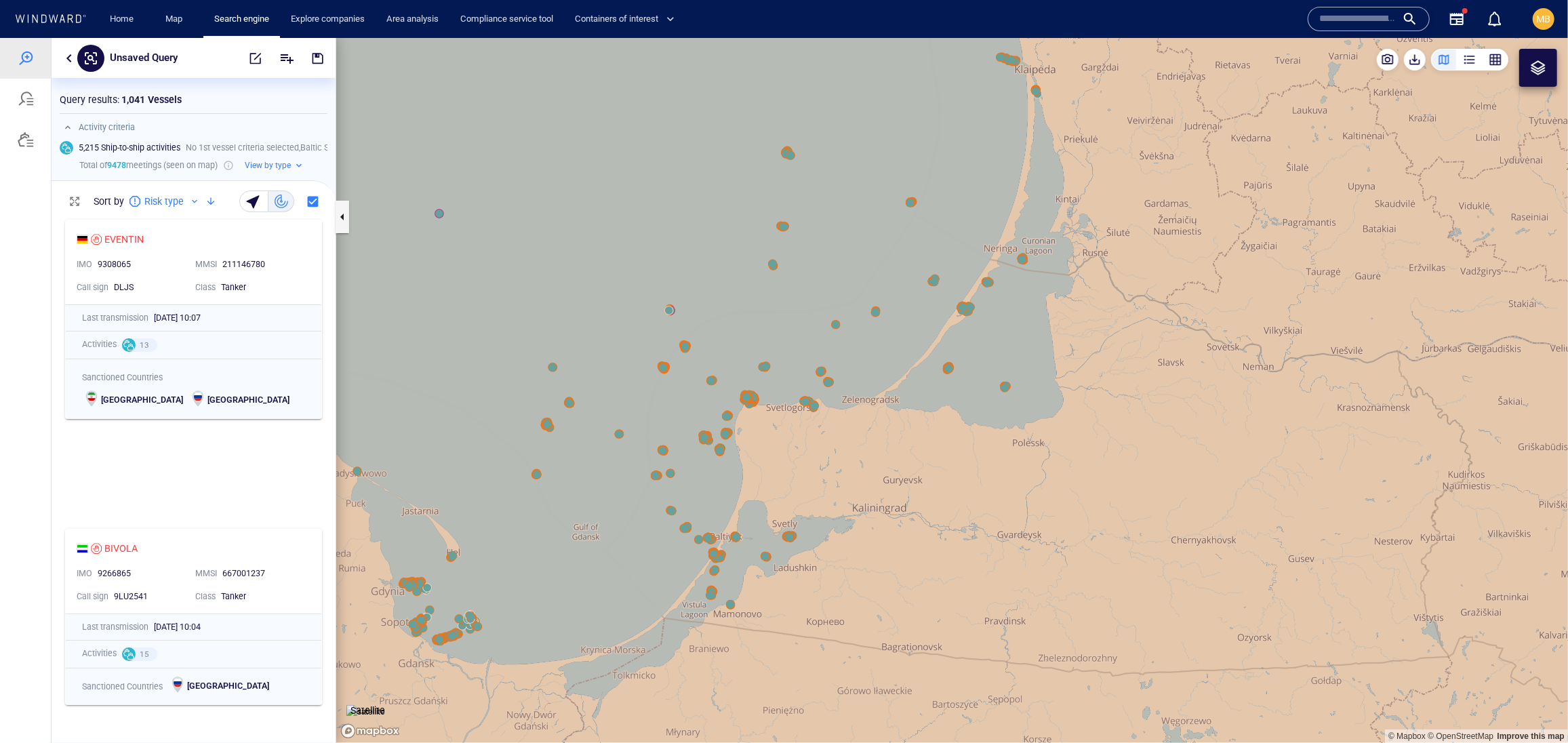
click at [788, 301] on canvas "Map" at bounding box center [952, 390] width 1231 height 705
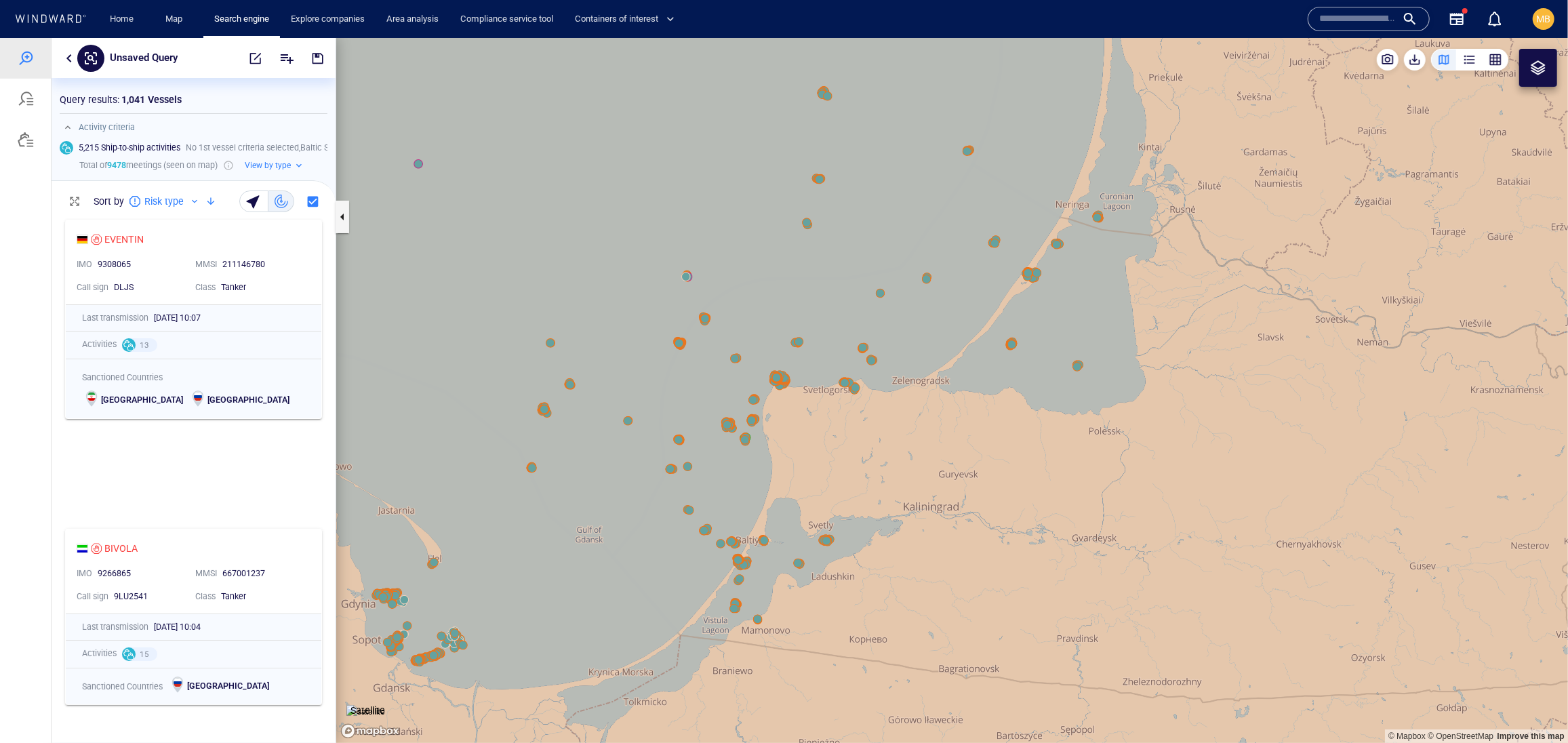
drag, startPoint x: 565, startPoint y: 529, endPoint x: 684, endPoint y: 304, distance: 254.5
click at [684, 308] on canvas "Map" at bounding box center [952, 390] width 1231 height 705
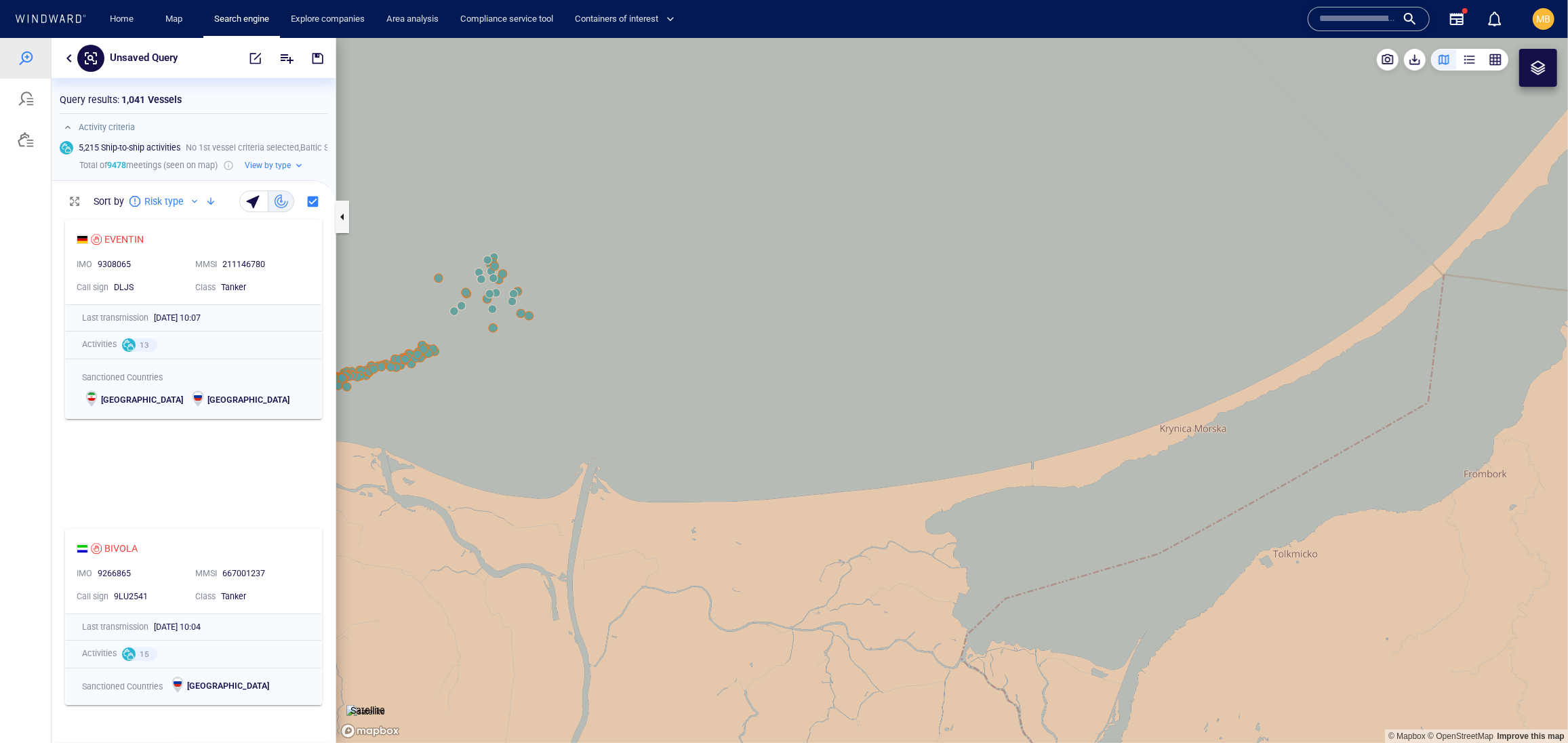
drag, startPoint x: 595, startPoint y: 355, endPoint x: 780, endPoint y: 337, distance: 185.9
click at [780, 337] on canvas "Map" at bounding box center [952, 390] width 1231 height 705
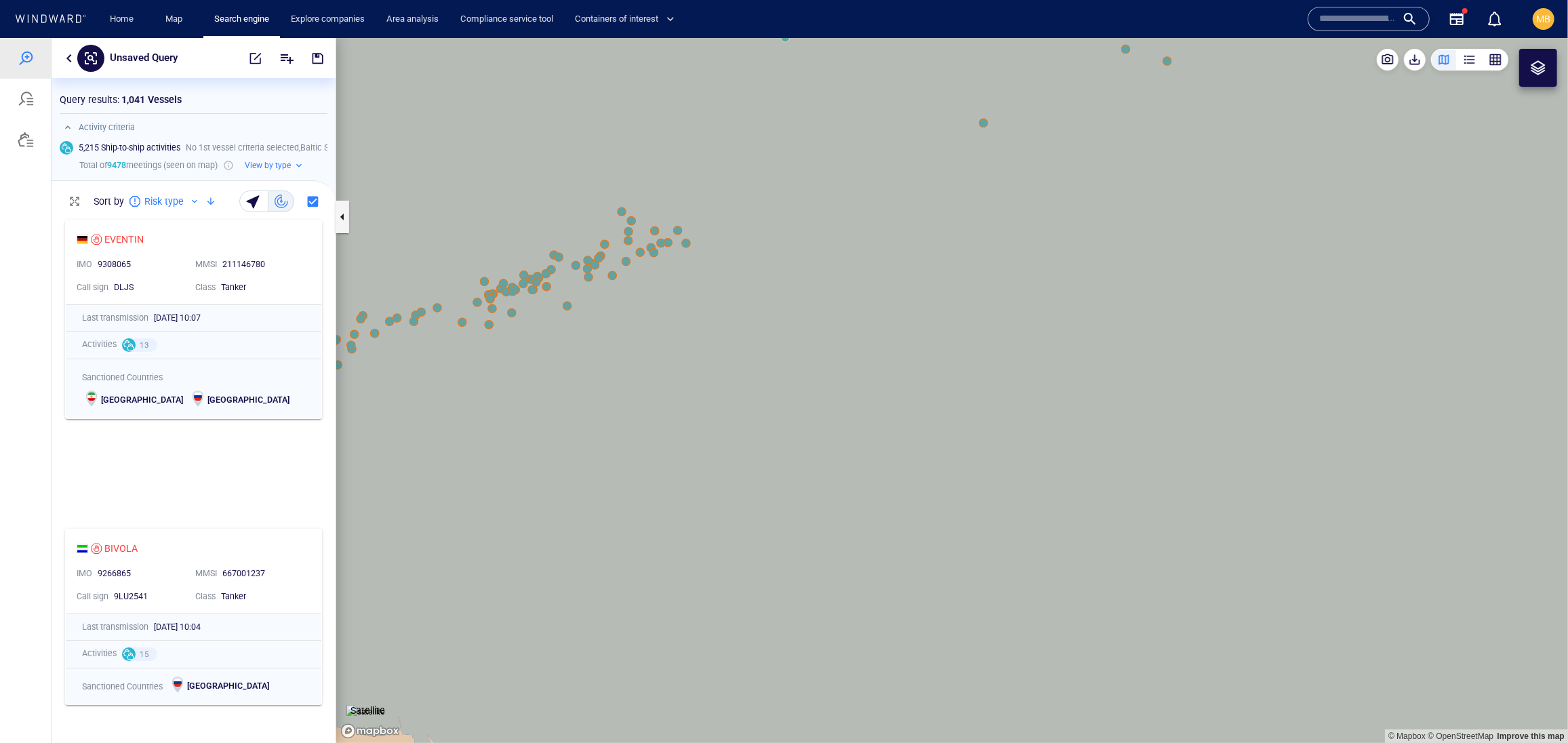
drag, startPoint x: 757, startPoint y: 351, endPoint x: 924, endPoint y: 351, distance: 167.0
click at [923, 351] on canvas "Map" at bounding box center [952, 390] width 1231 height 705
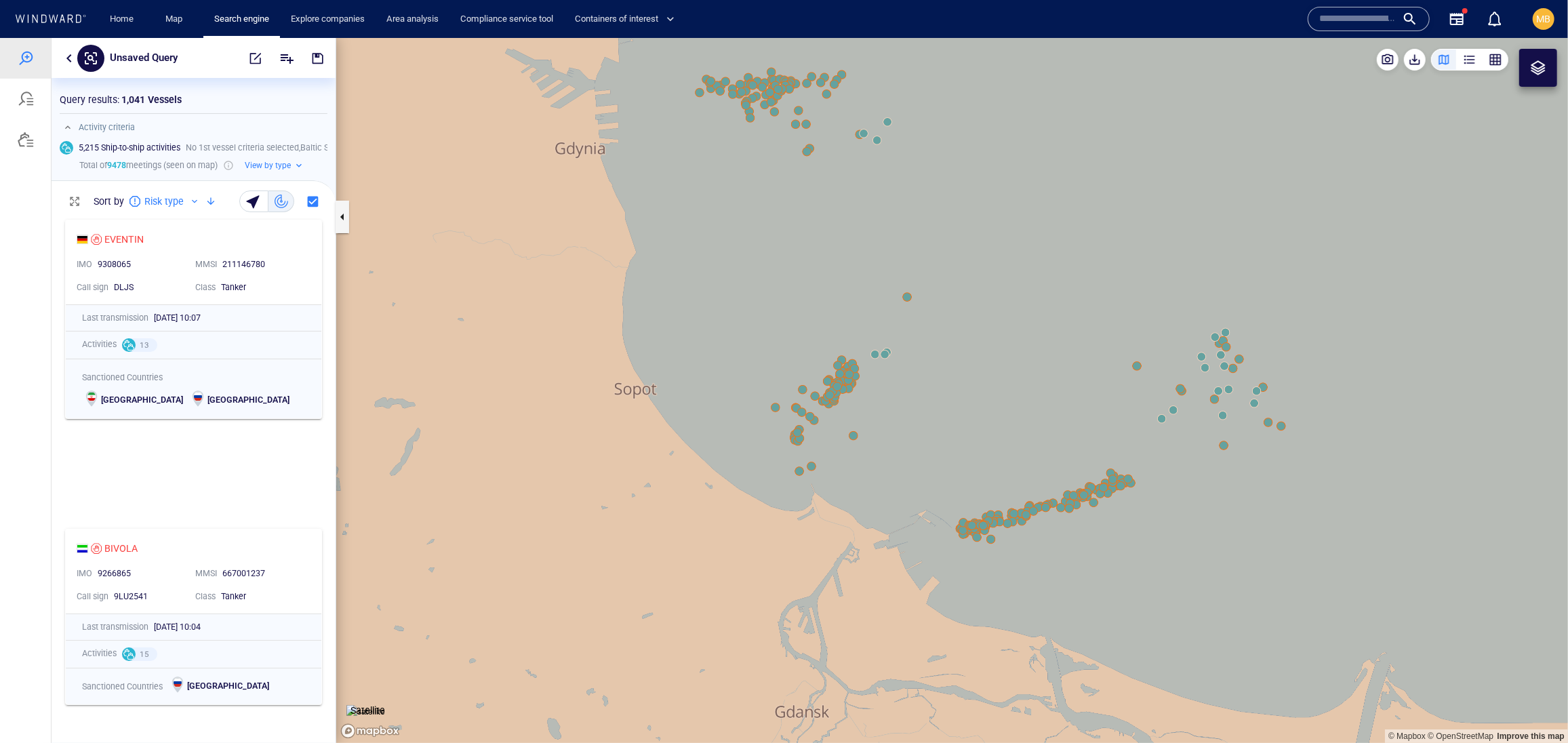
drag, startPoint x: 810, startPoint y: 222, endPoint x: 809, endPoint y: 279, distance: 57.0
click at [809, 279] on canvas "Map" at bounding box center [952, 390] width 1231 height 705
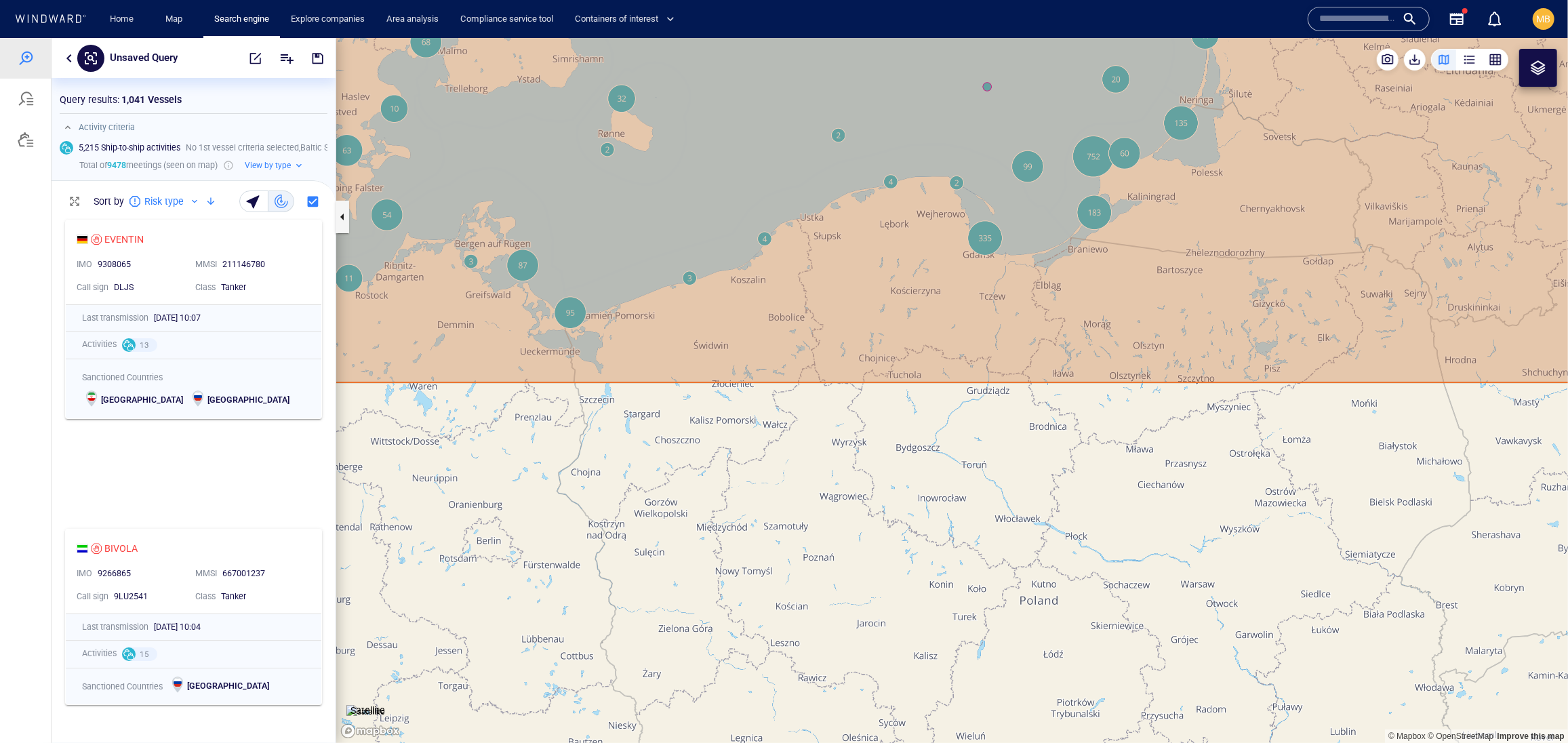
drag, startPoint x: 1093, startPoint y: 195, endPoint x: 979, endPoint y: 211, distance: 115.1
click at [979, 211] on canvas "Map" at bounding box center [952, 390] width 1231 height 705
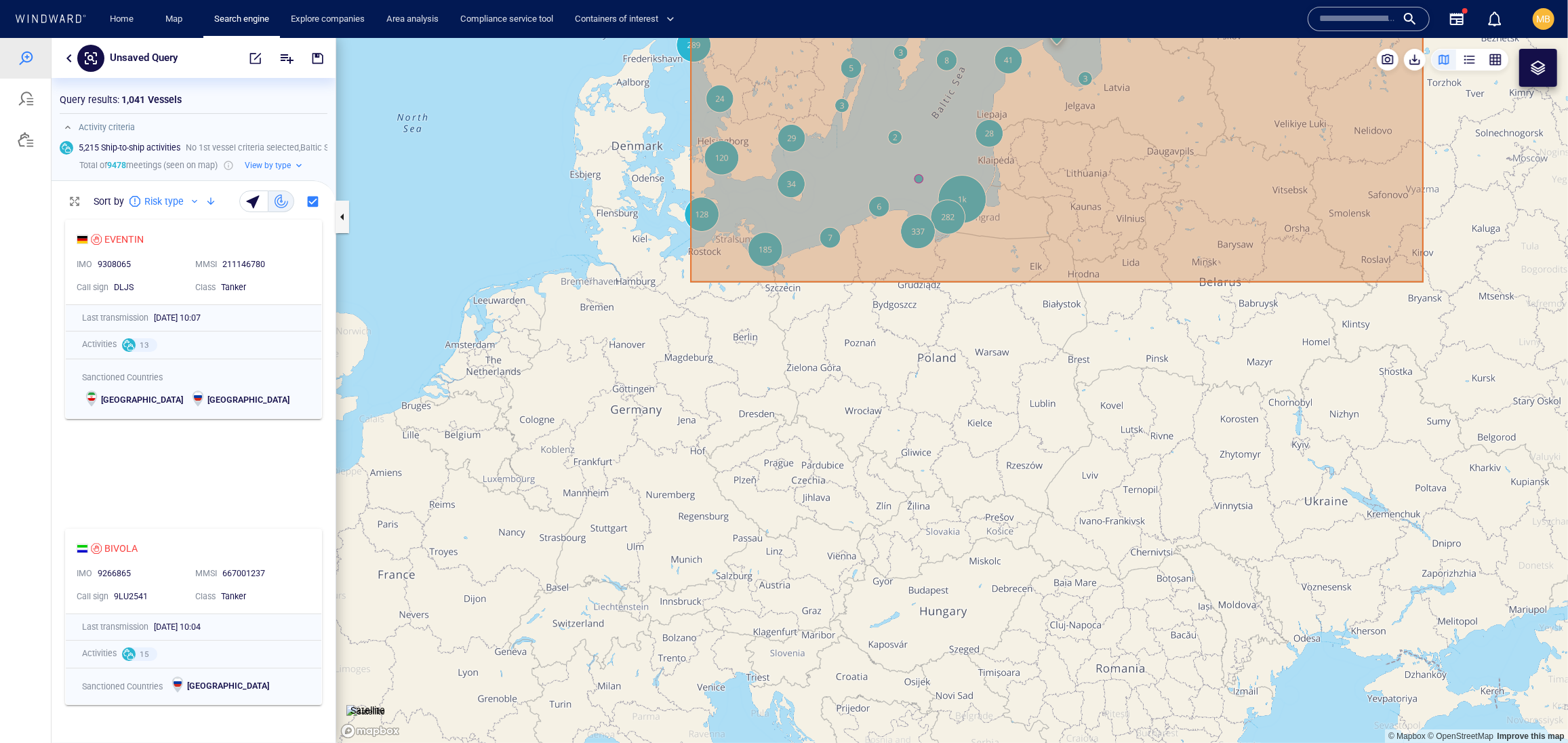
drag, startPoint x: 960, startPoint y: 196, endPoint x: 954, endPoint y: 290, distance: 94.2
click at [954, 290] on canvas "Map" at bounding box center [952, 390] width 1231 height 705
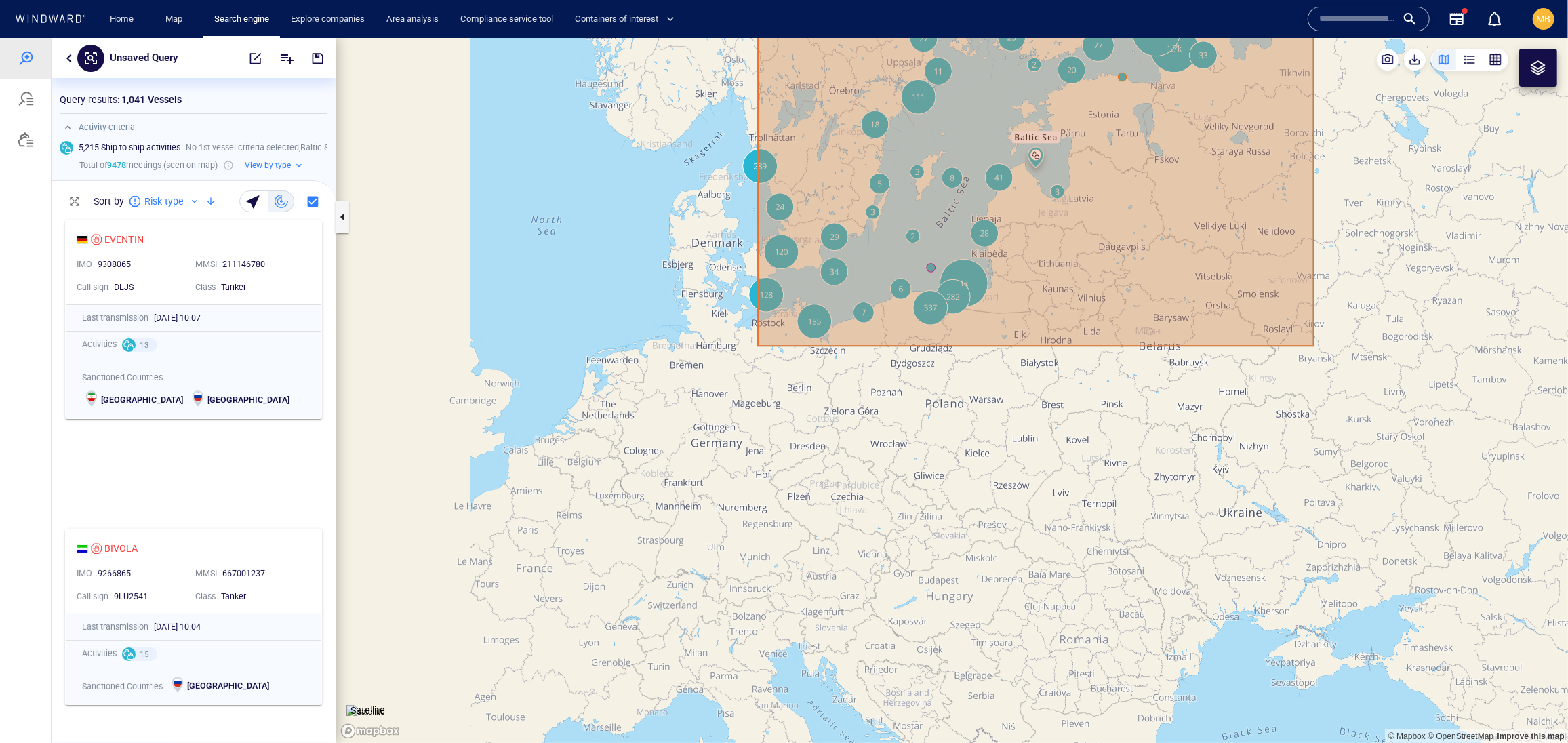
drag, startPoint x: 972, startPoint y: 215, endPoint x: 836, endPoint y: 333, distance: 180.1
click at [843, 331] on canvas "Map" at bounding box center [952, 390] width 1231 height 705
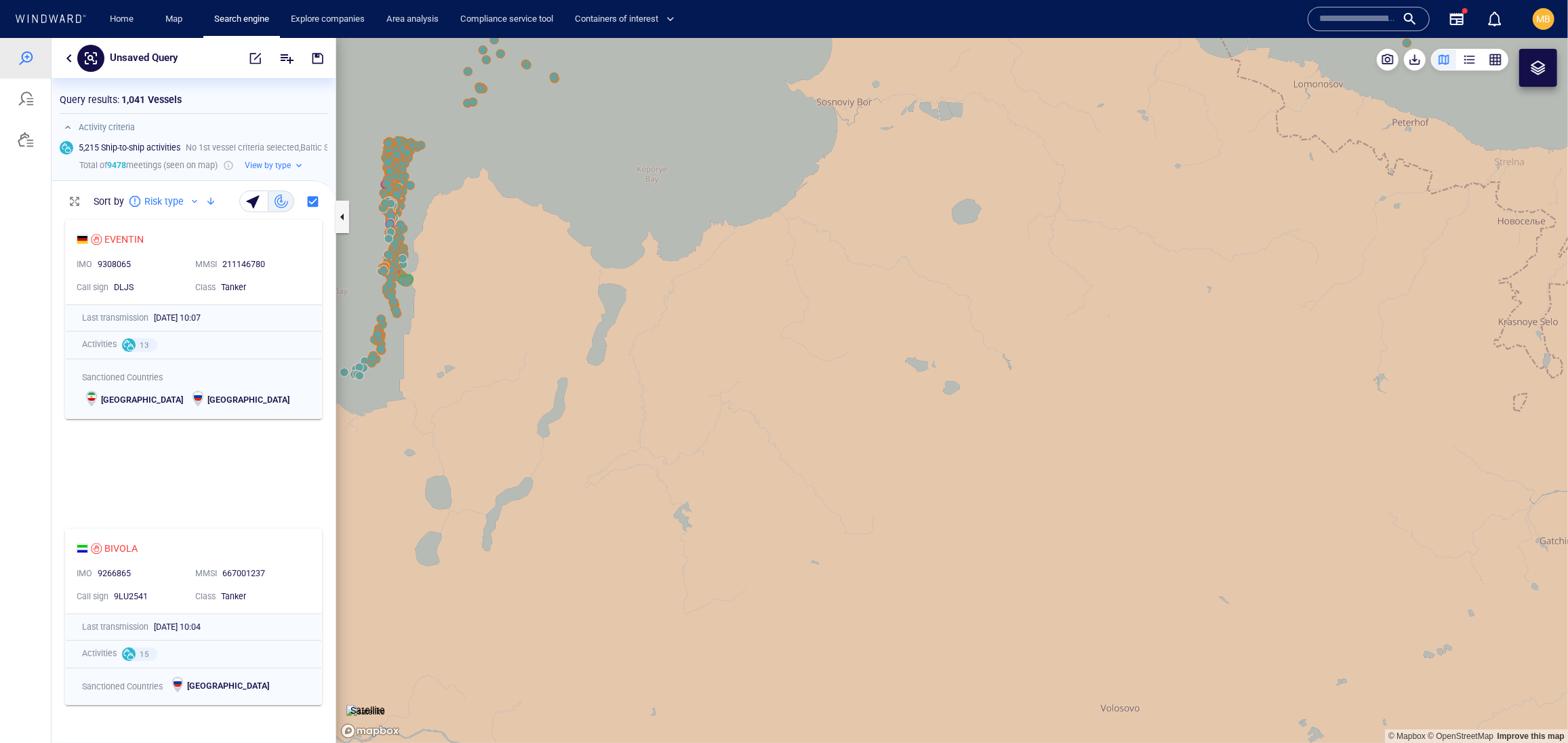
drag, startPoint x: 784, startPoint y: 243, endPoint x: 991, endPoint y: 244, distance: 207.0
click at [990, 245] on canvas "Map" at bounding box center [952, 390] width 1231 height 705
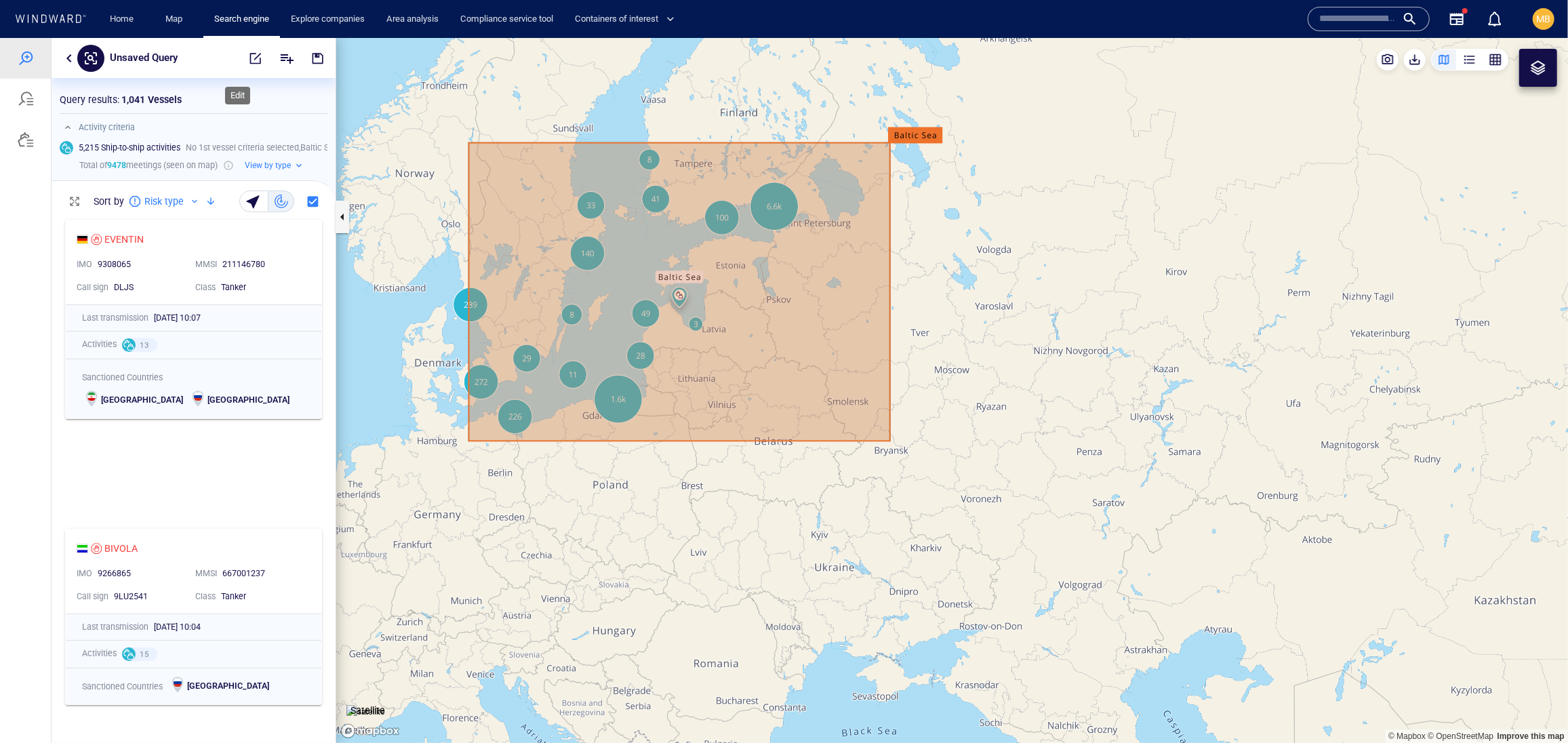
click at [248, 62] on span "button" at bounding box center [255, 57] width 13 height 13
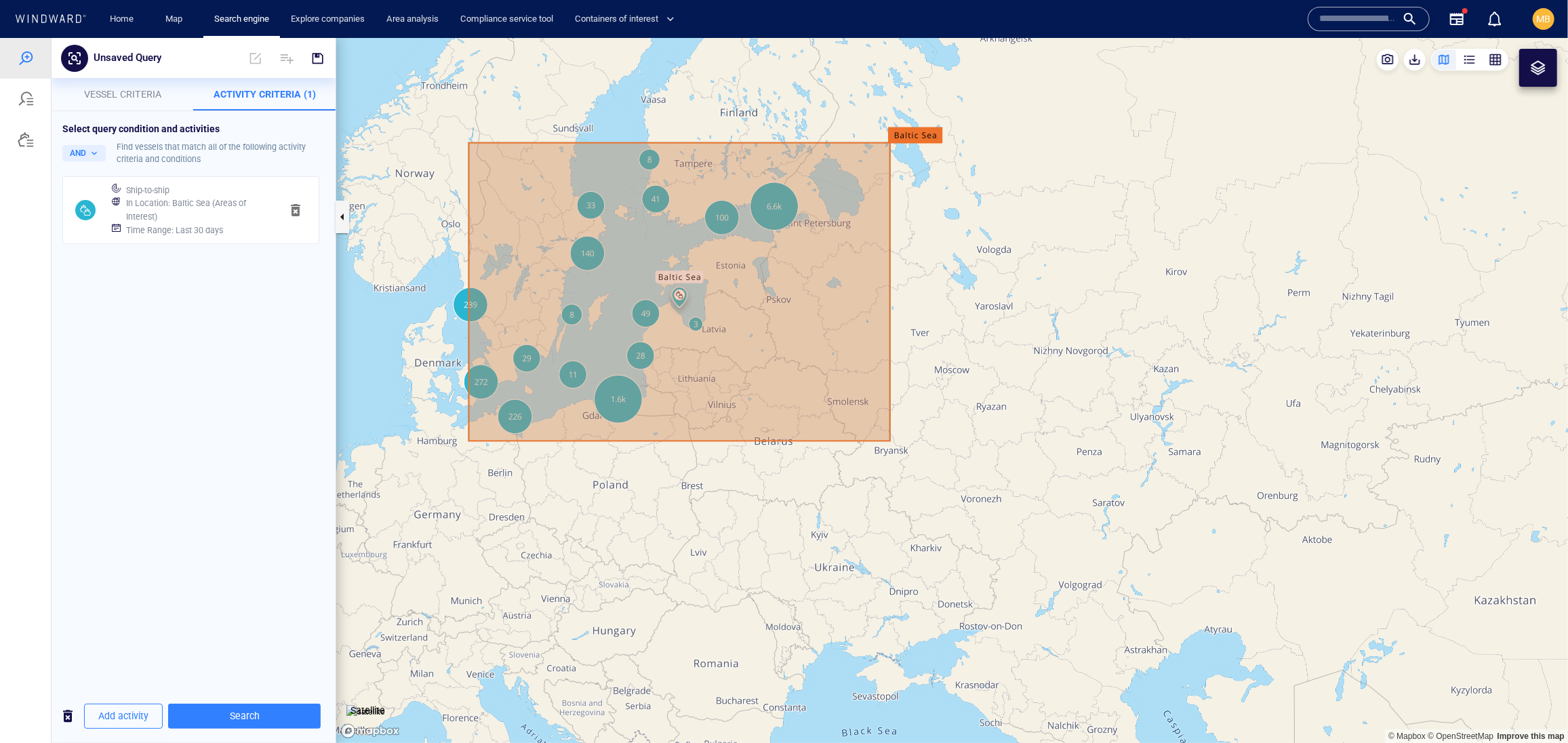
click at [239, 222] on h6 "In Location : Baltic Sea (Areas of Interest)" at bounding box center [197, 209] width 144 height 26
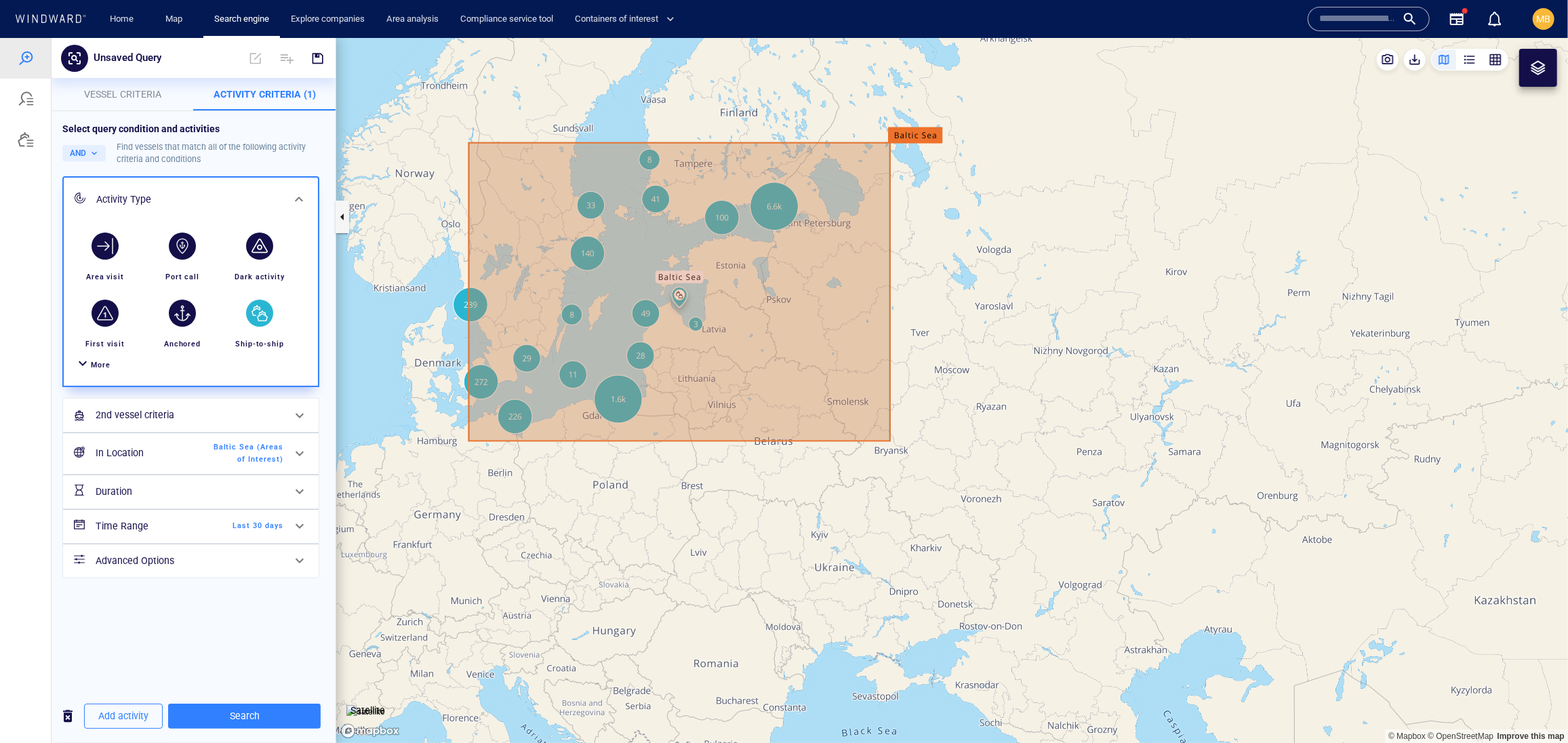
scroll to position [0, 0]
click at [229, 465] on span "Baltic Sea (Areas of Interest)" at bounding box center [244, 453] width 78 height 25
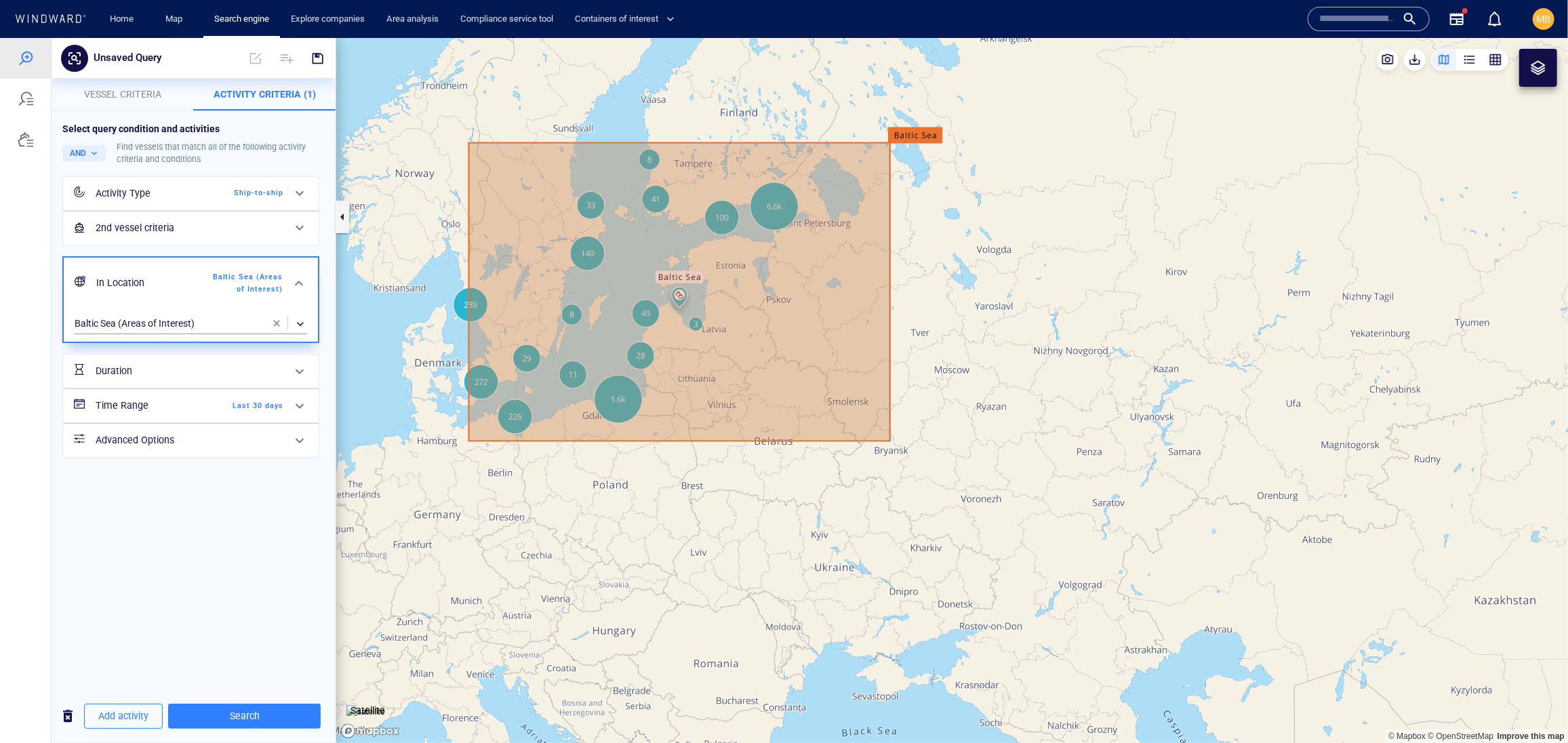
click at [275, 328] on span "button" at bounding box center [277, 323] width 11 height 11
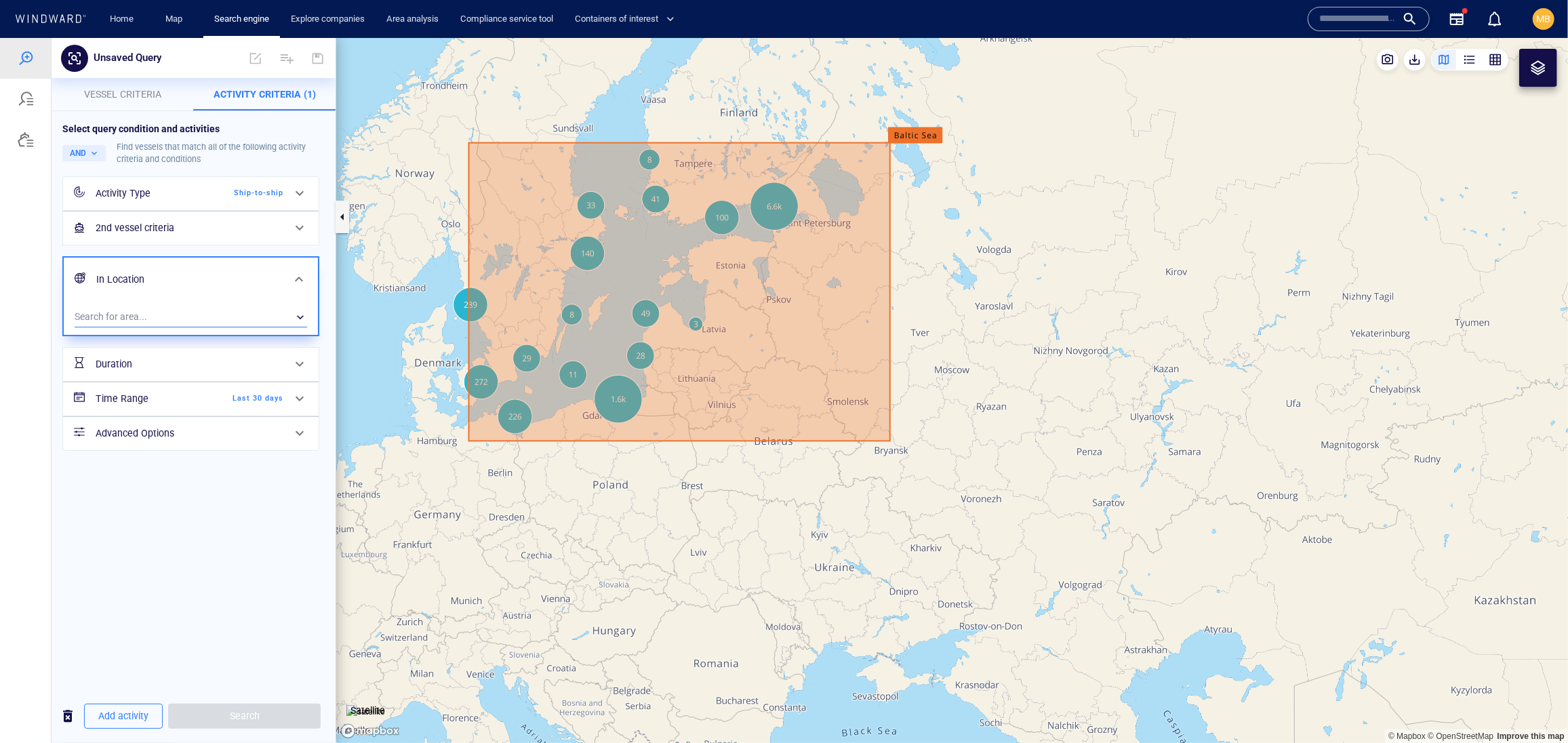
click at [198, 327] on div "​" at bounding box center [191, 316] width 233 height 20
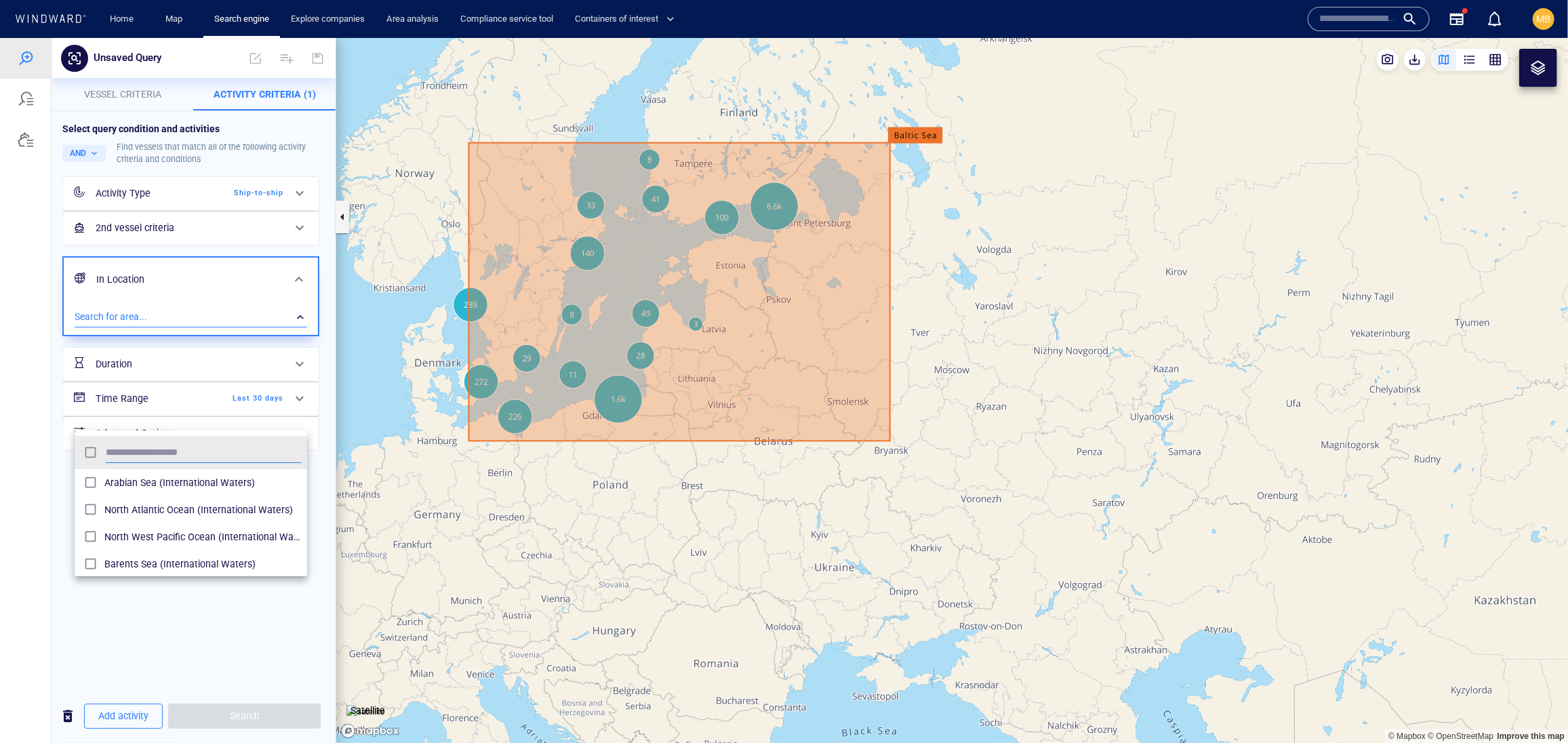
scroll to position [148, 233]
type input "***"
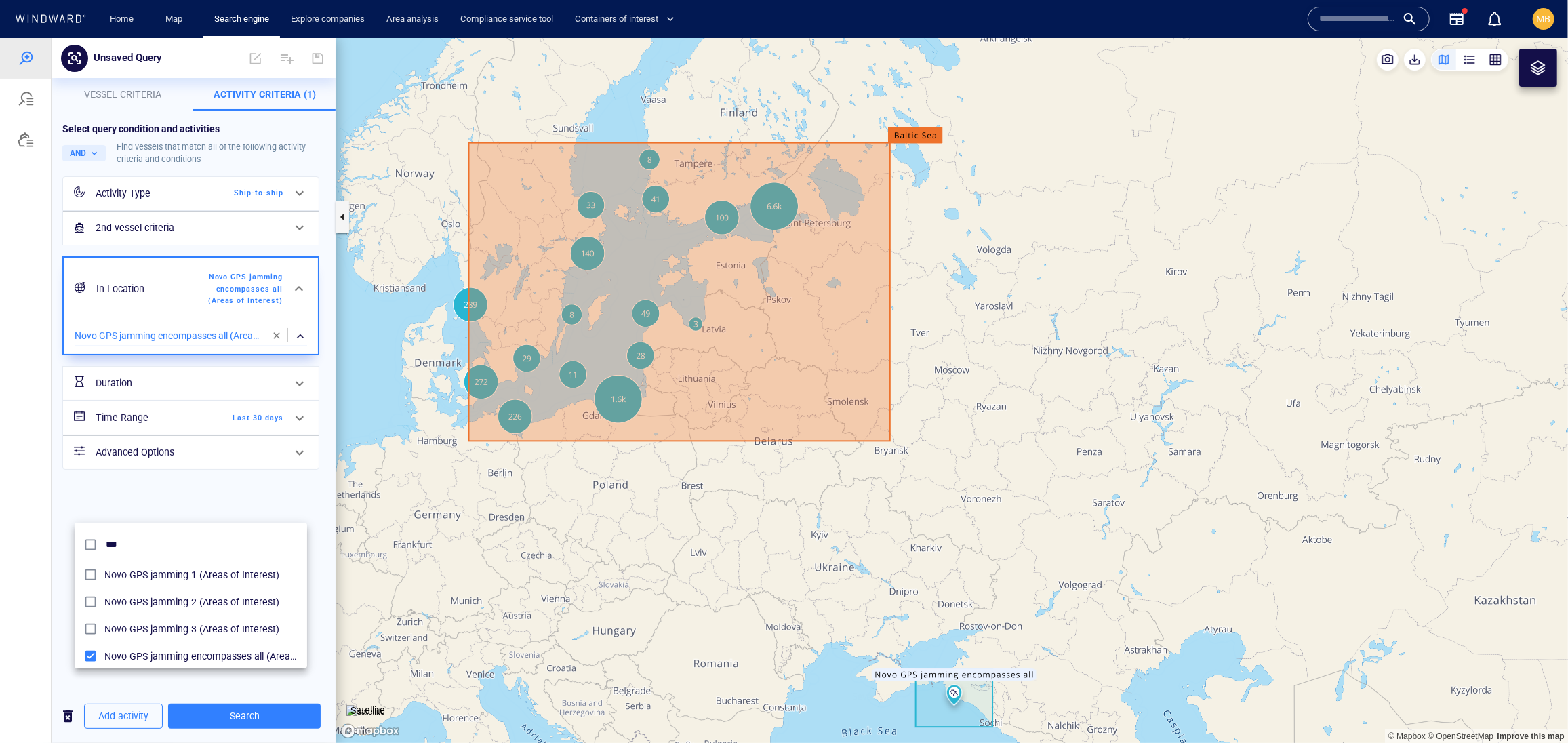
click at [272, 717] on div at bounding box center [784, 390] width 1568 height 705
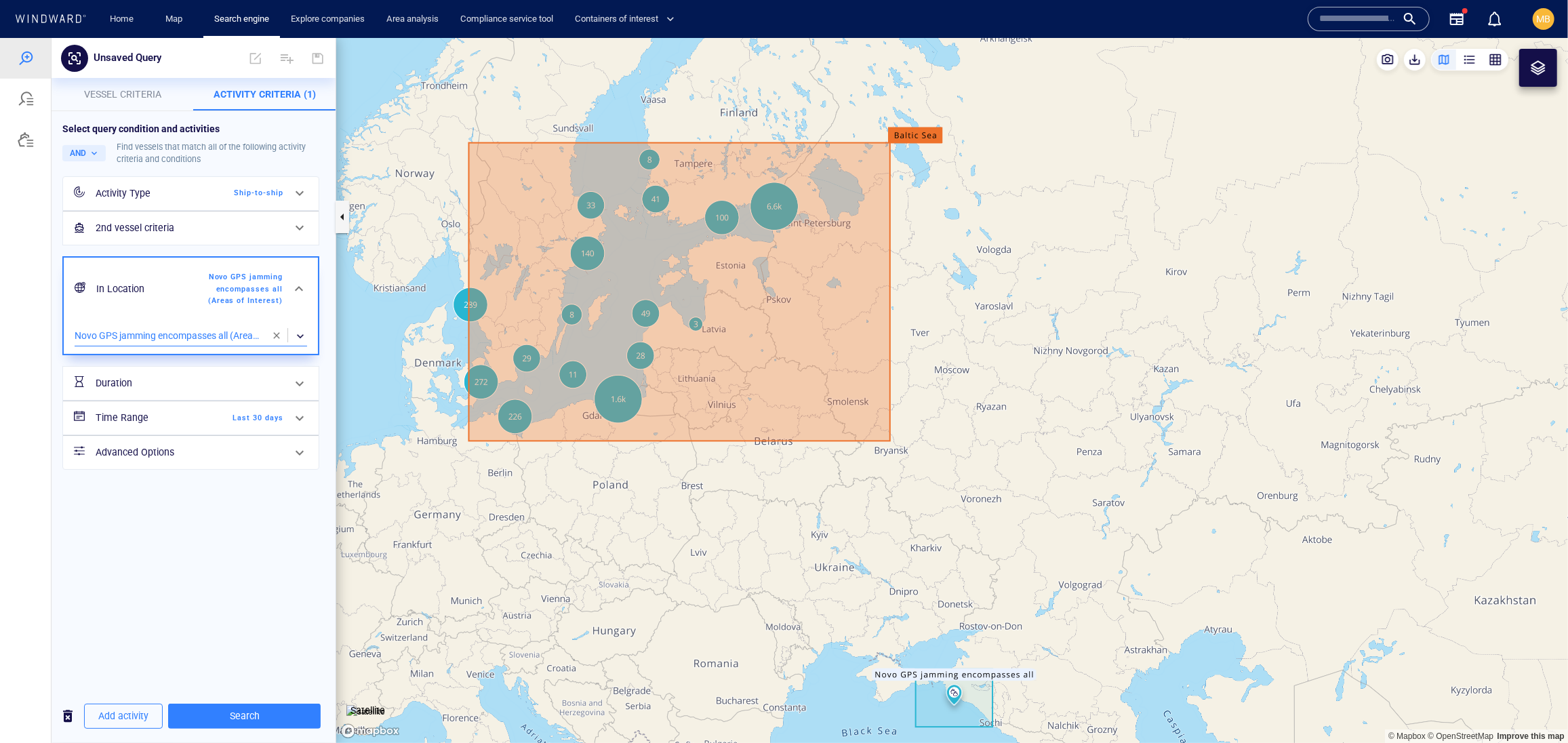
click at [272, 717] on span "Search" at bounding box center [244, 715] width 130 height 17
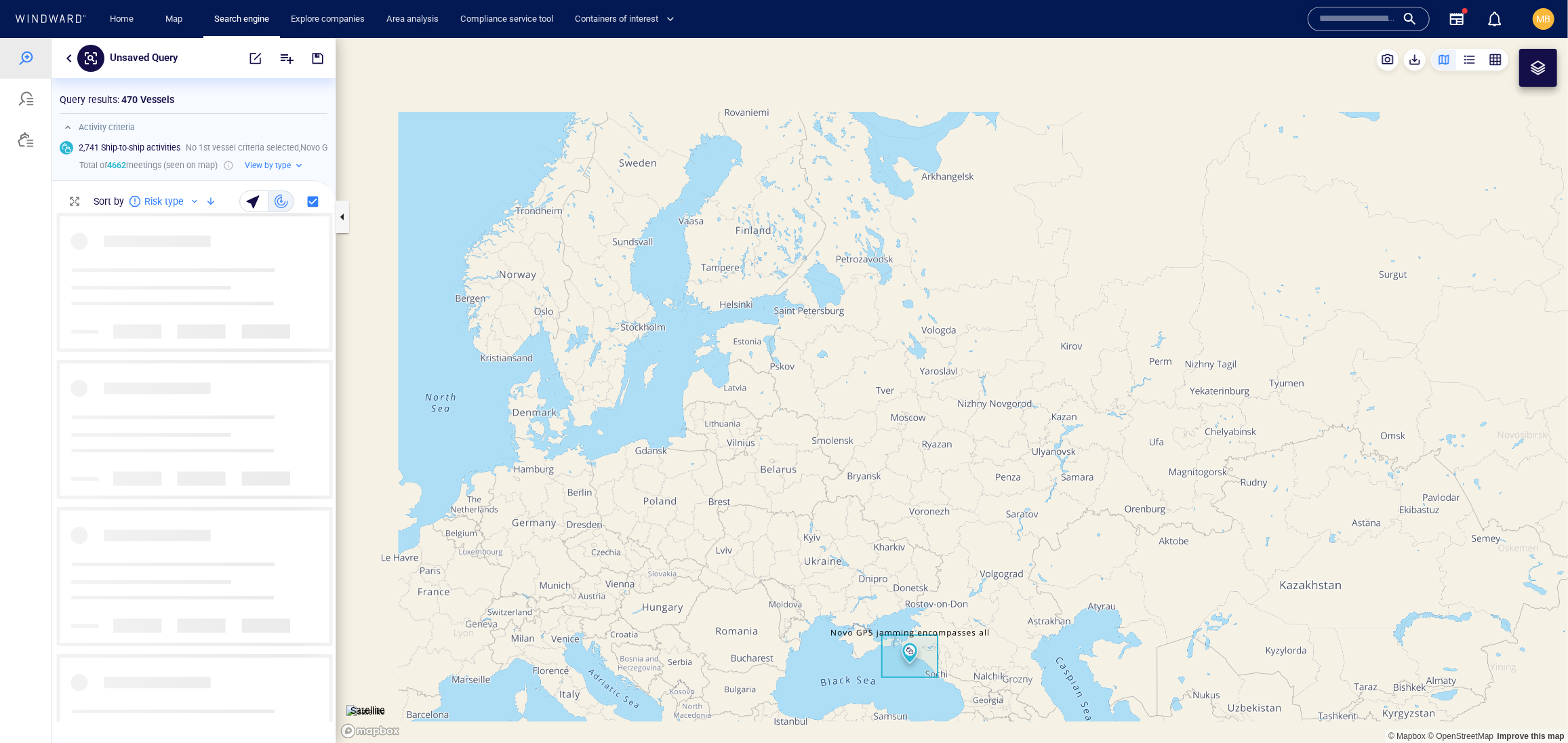
scroll to position [1, 1]
drag, startPoint x: 814, startPoint y: 534, endPoint x: 789, endPoint y: 432, distance: 105.0
click at [792, 432] on canvas "Map" at bounding box center [952, 390] width 1231 height 705
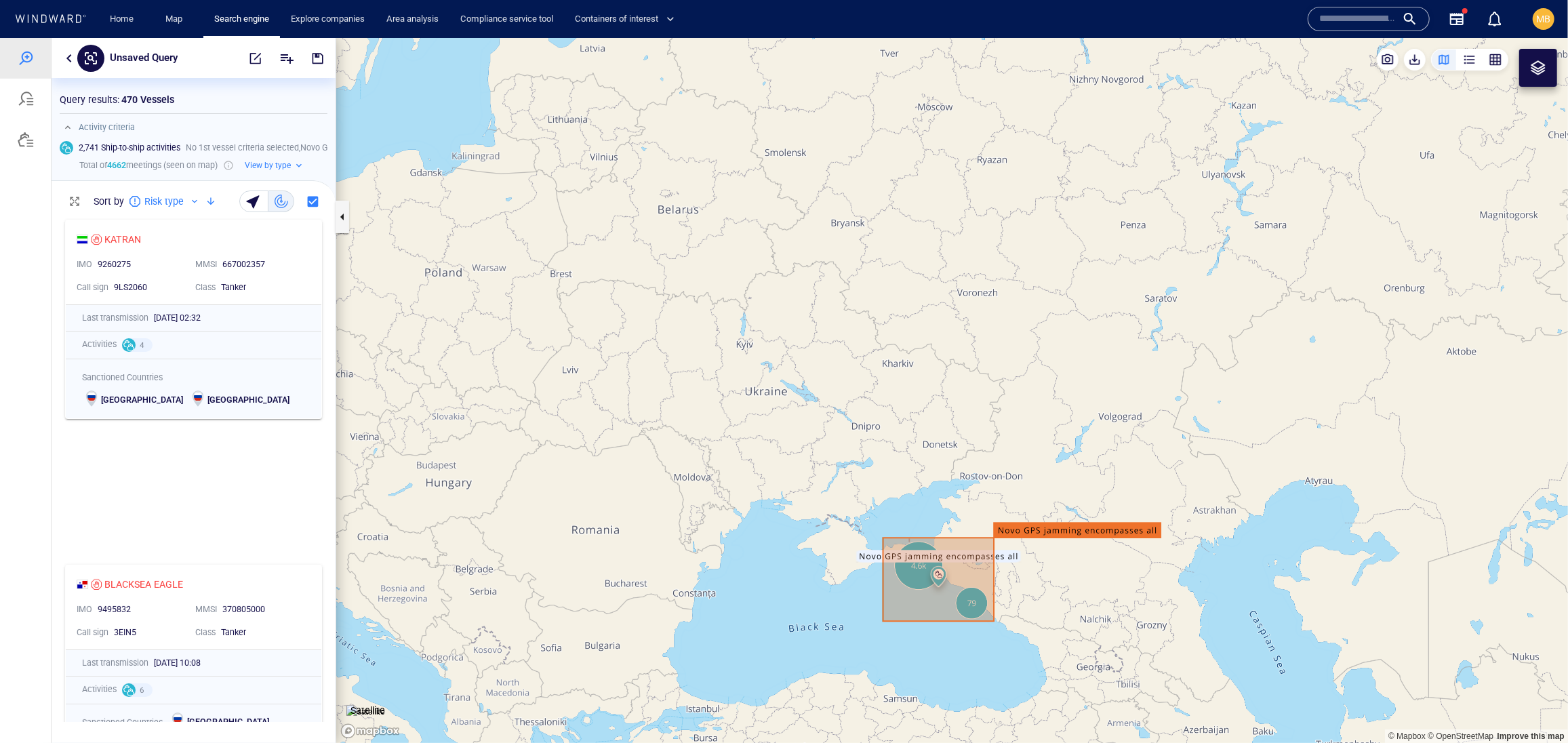
drag, startPoint x: 808, startPoint y: 442, endPoint x: 686, endPoint y: 341, distance: 158.4
click at [686, 341] on canvas "Map" at bounding box center [952, 390] width 1231 height 705
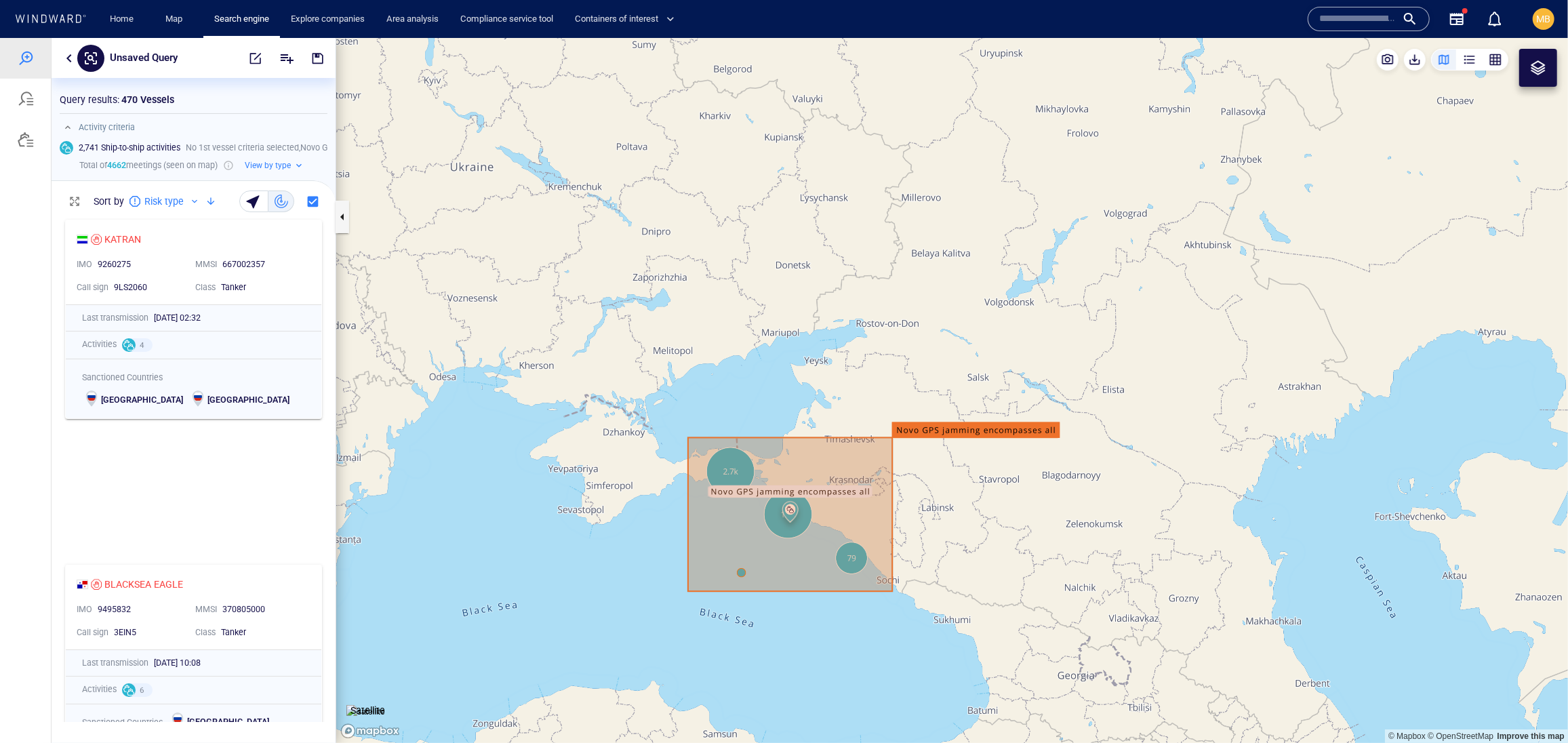
click at [1253, 717] on canvas "Map" at bounding box center [952, 390] width 1231 height 705
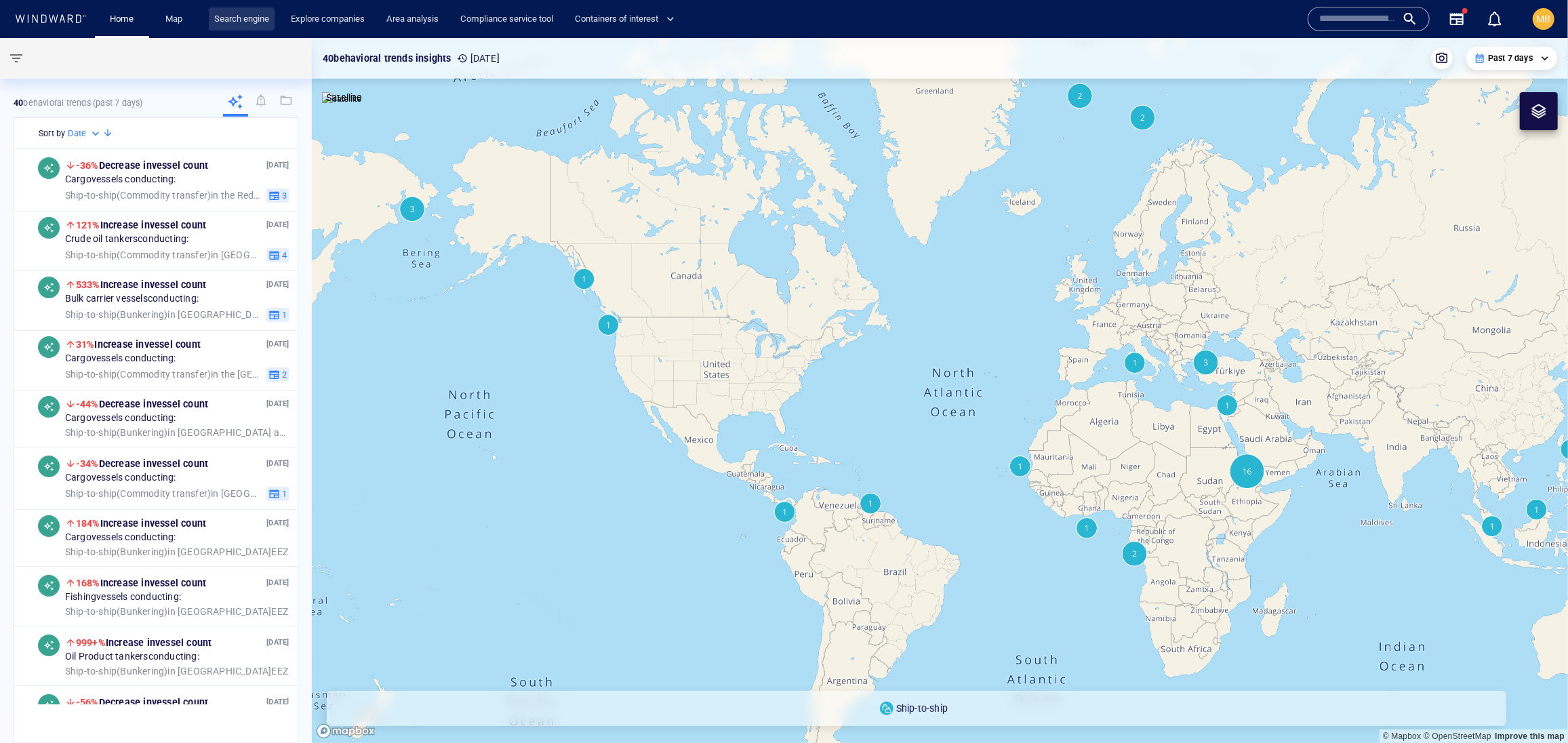
click at [244, 18] on link "Search engine" at bounding box center [241, 19] width 66 height 24
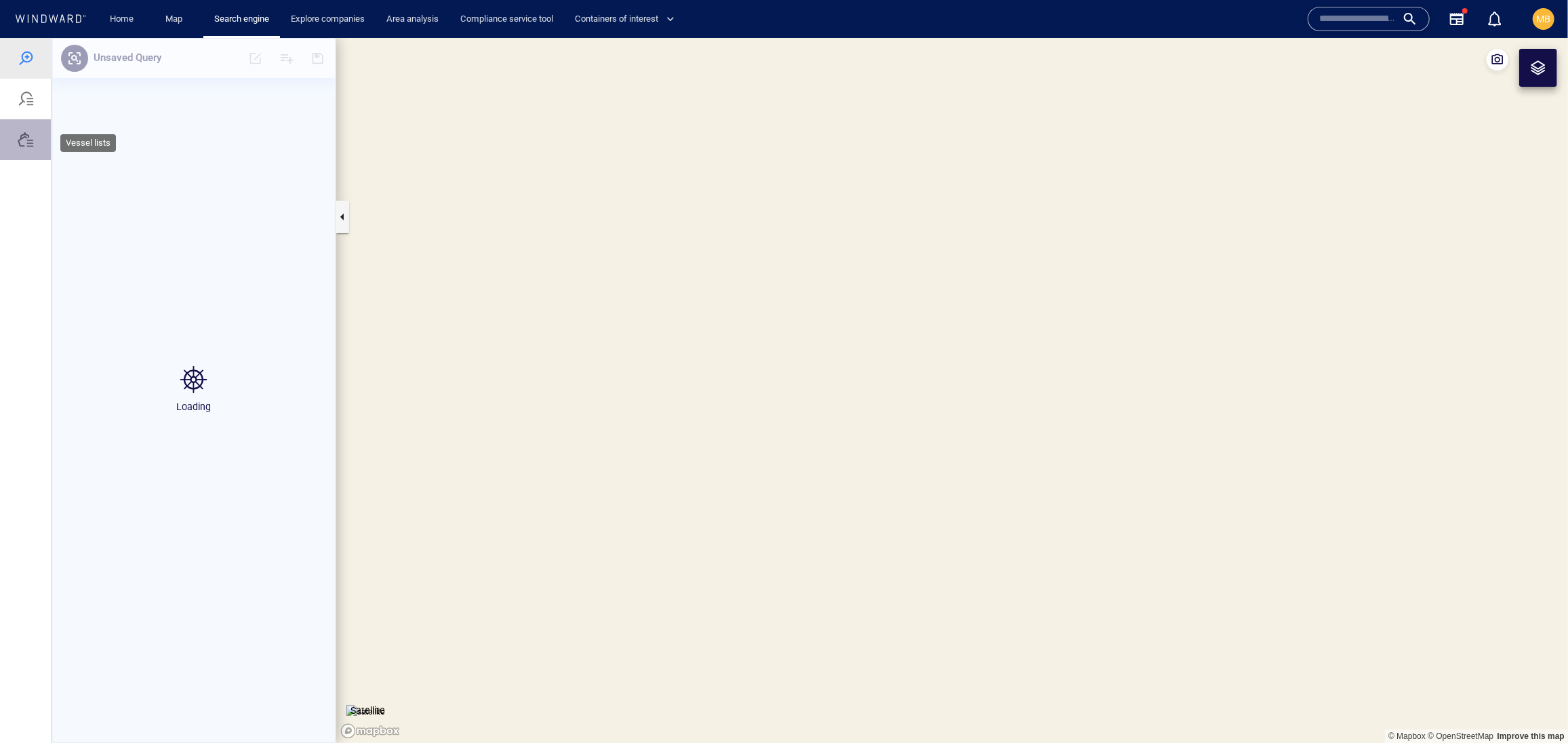
click at [33, 147] on div at bounding box center [26, 138] width 16 height 16
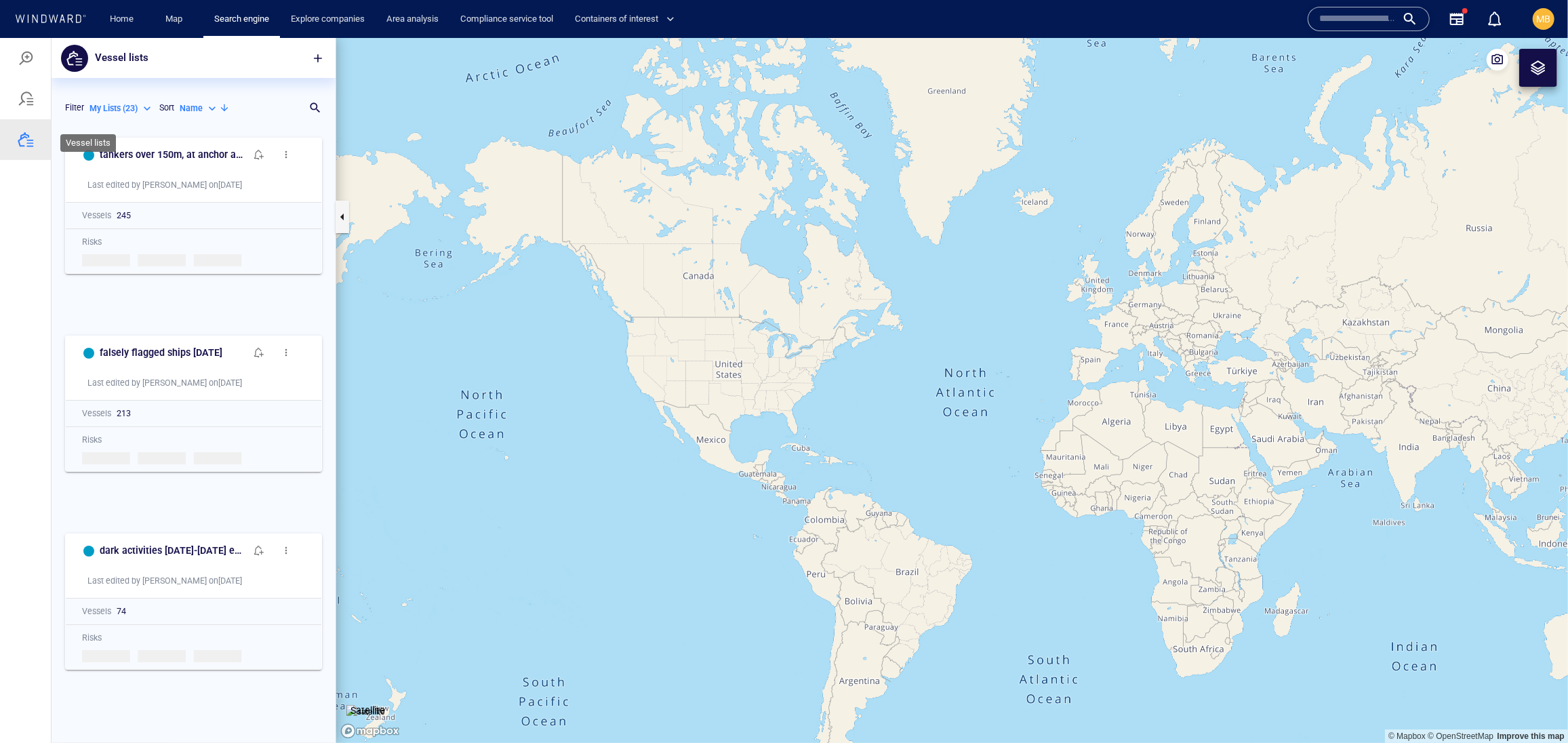
scroll to position [1, 1]
click at [30, 59] on div at bounding box center [26, 57] width 16 height 16
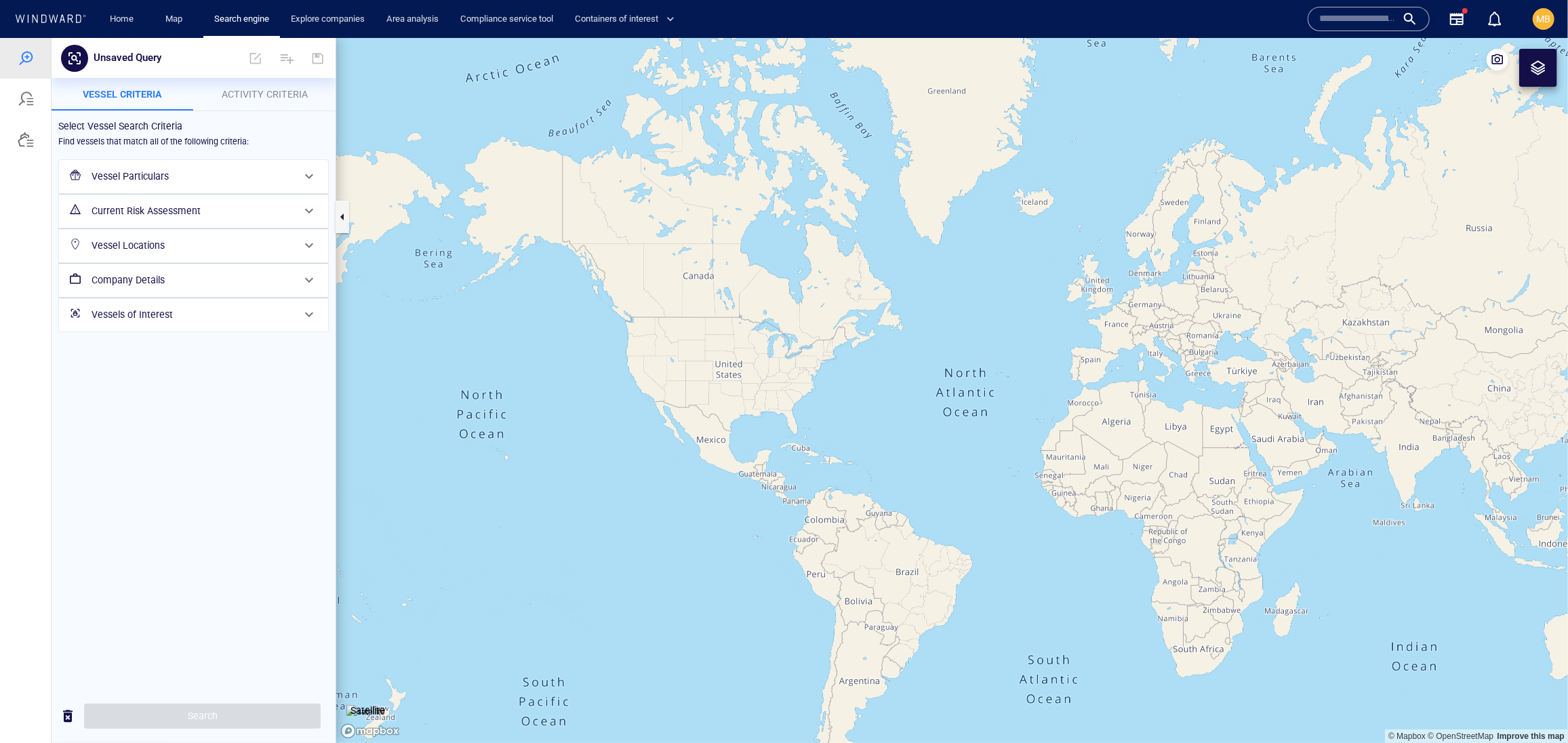
click at [285, 93] on span "Activity Criteria" at bounding box center [265, 93] width 86 height 11
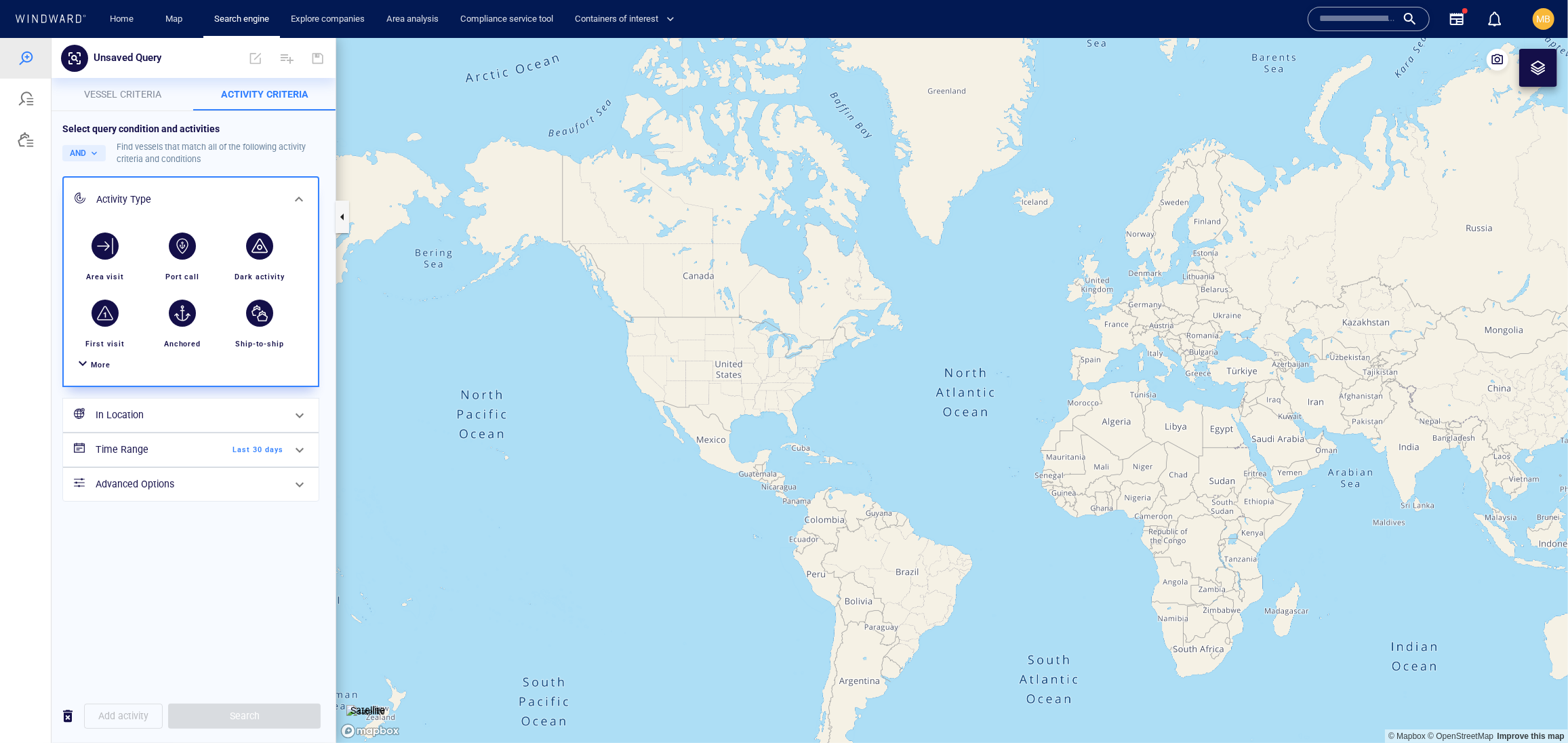
click at [169, 423] on h6 "In Location" at bounding box center [189, 414] width 188 height 17
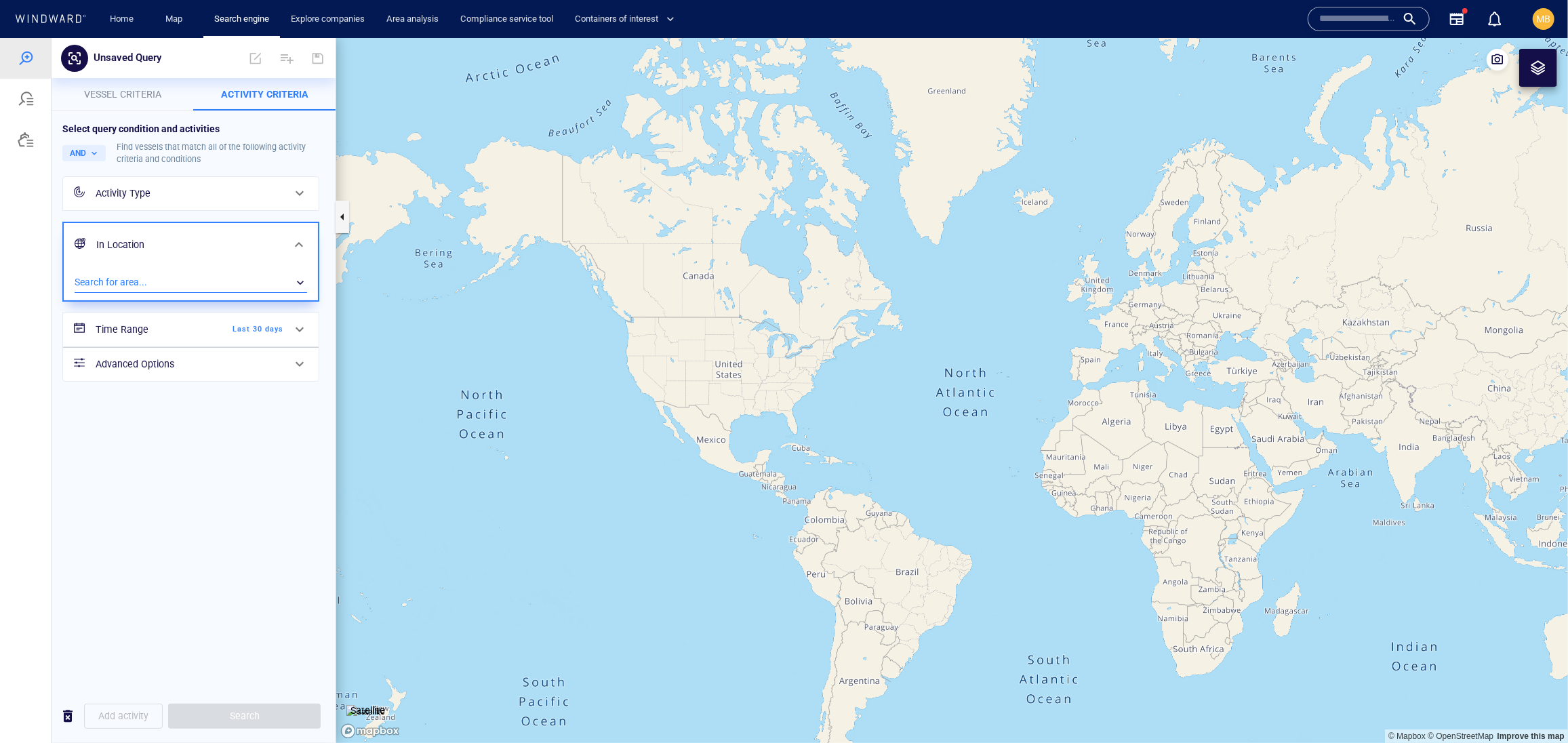
click at [194, 293] on div "​" at bounding box center [191, 282] width 233 height 20
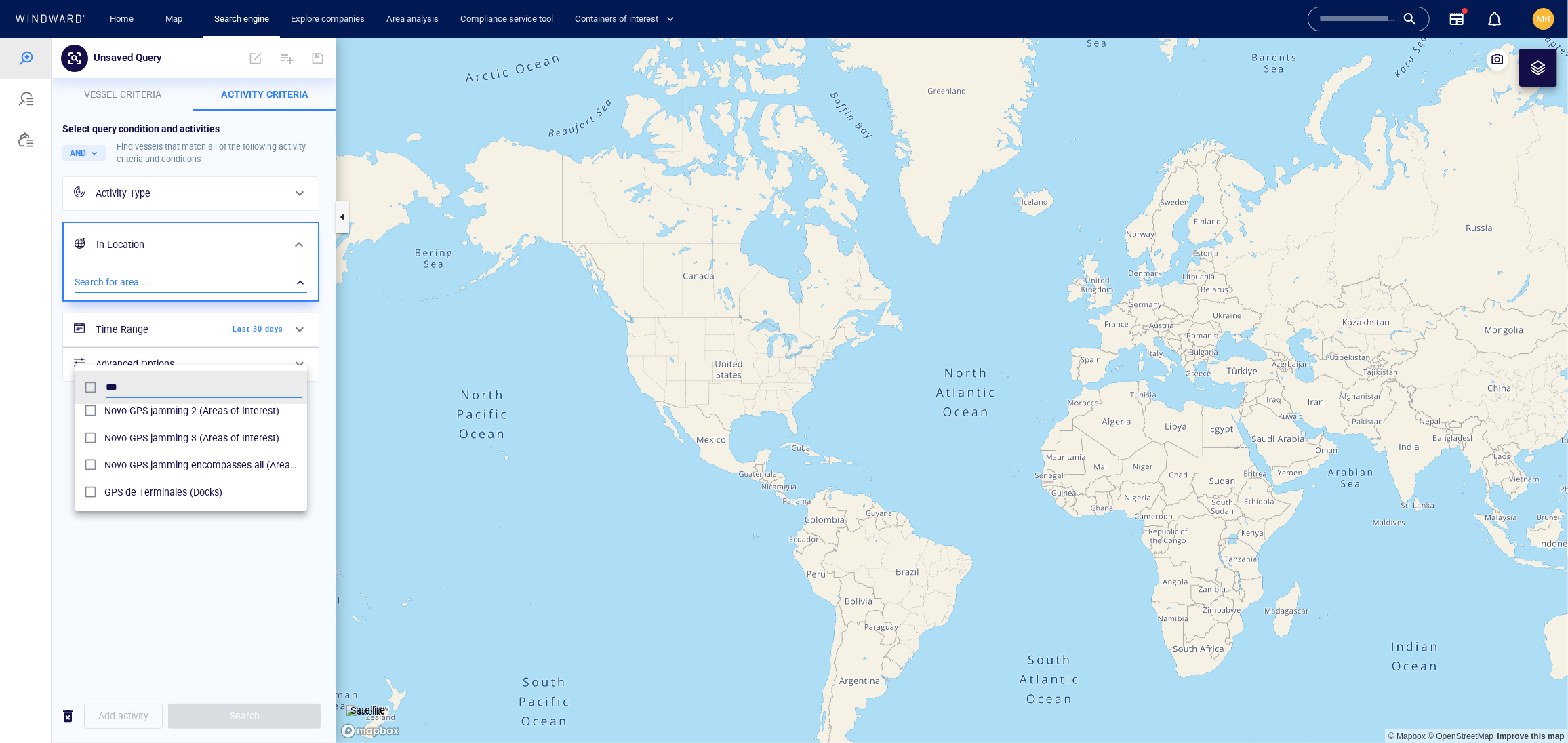
scroll to position [169, 0]
type input "***"
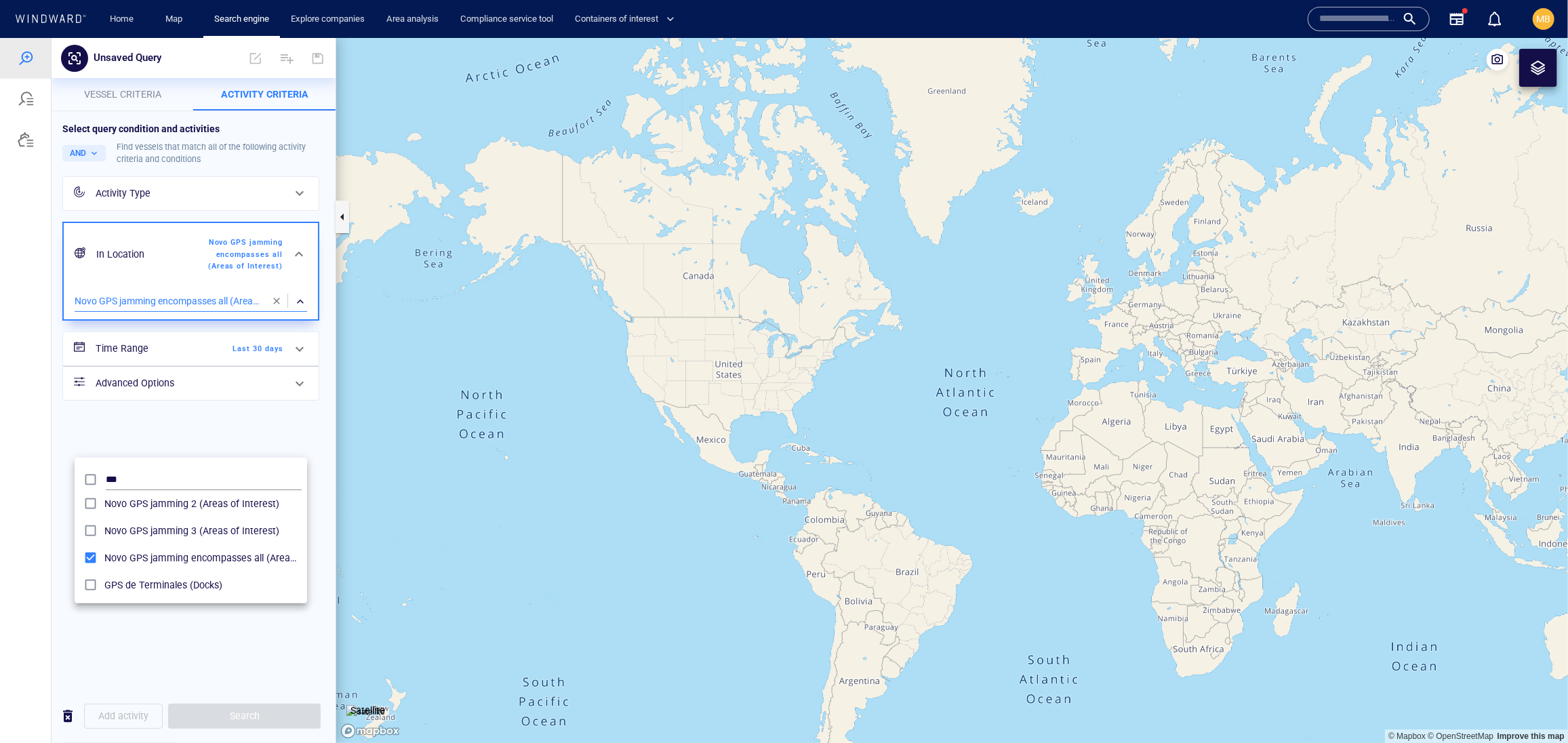
drag, startPoint x: 782, startPoint y: 416, endPoint x: 575, endPoint y: 442, distance: 208.6
click at [579, 440] on div at bounding box center [784, 390] width 1568 height 705
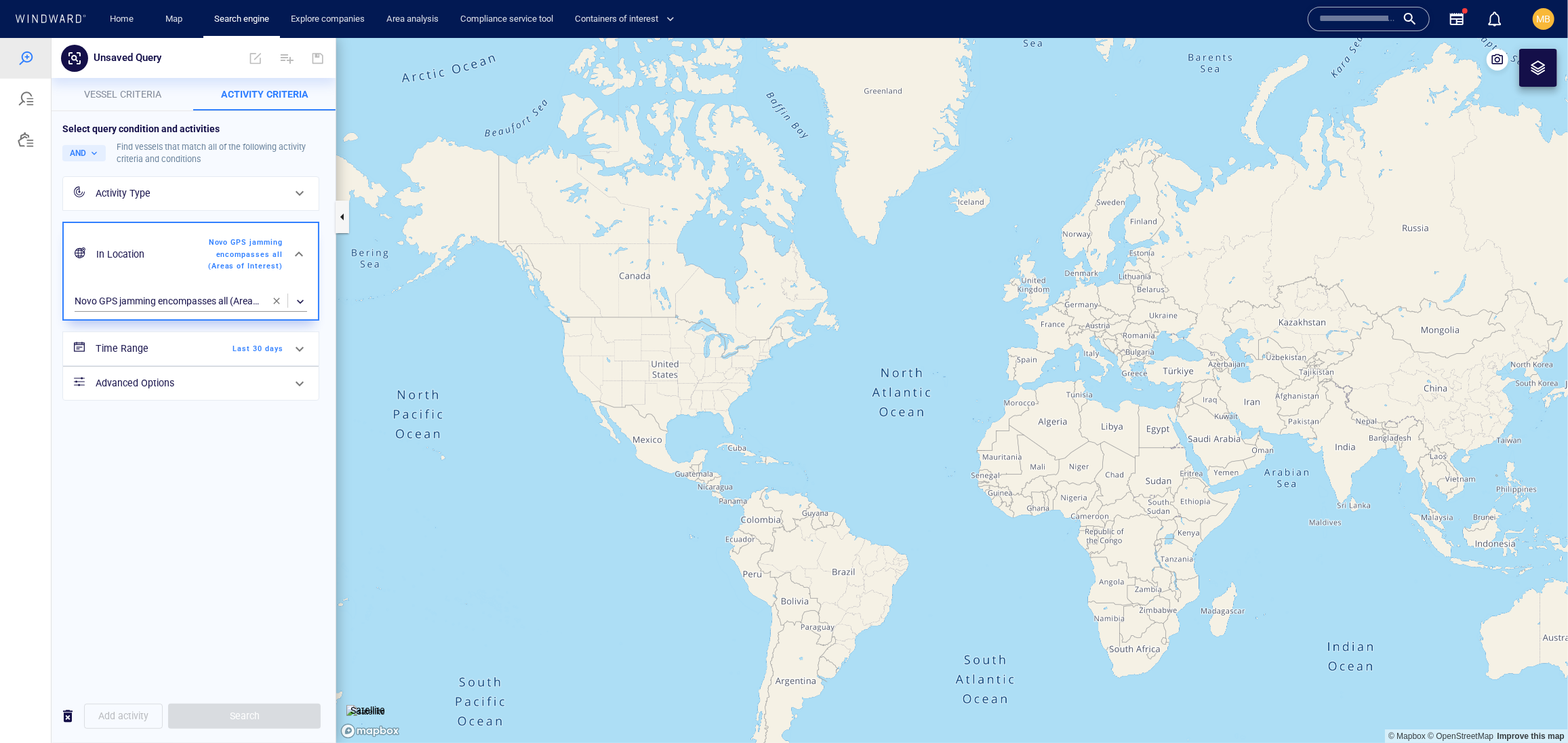
drag, startPoint x: 881, startPoint y: 405, endPoint x: 750, endPoint y: 405, distance: 131.0
click at [754, 405] on canvas "Map" at bounding box center [952, 390] width 1231 height 705
drag, startPoint x: 750, startPoint y: 407, endPoint x: 609, endPoint y: 406, distance: 141.0
click at [609, 406] on canvas "Map" at bounding box center [952, 390] width 1231 height 705
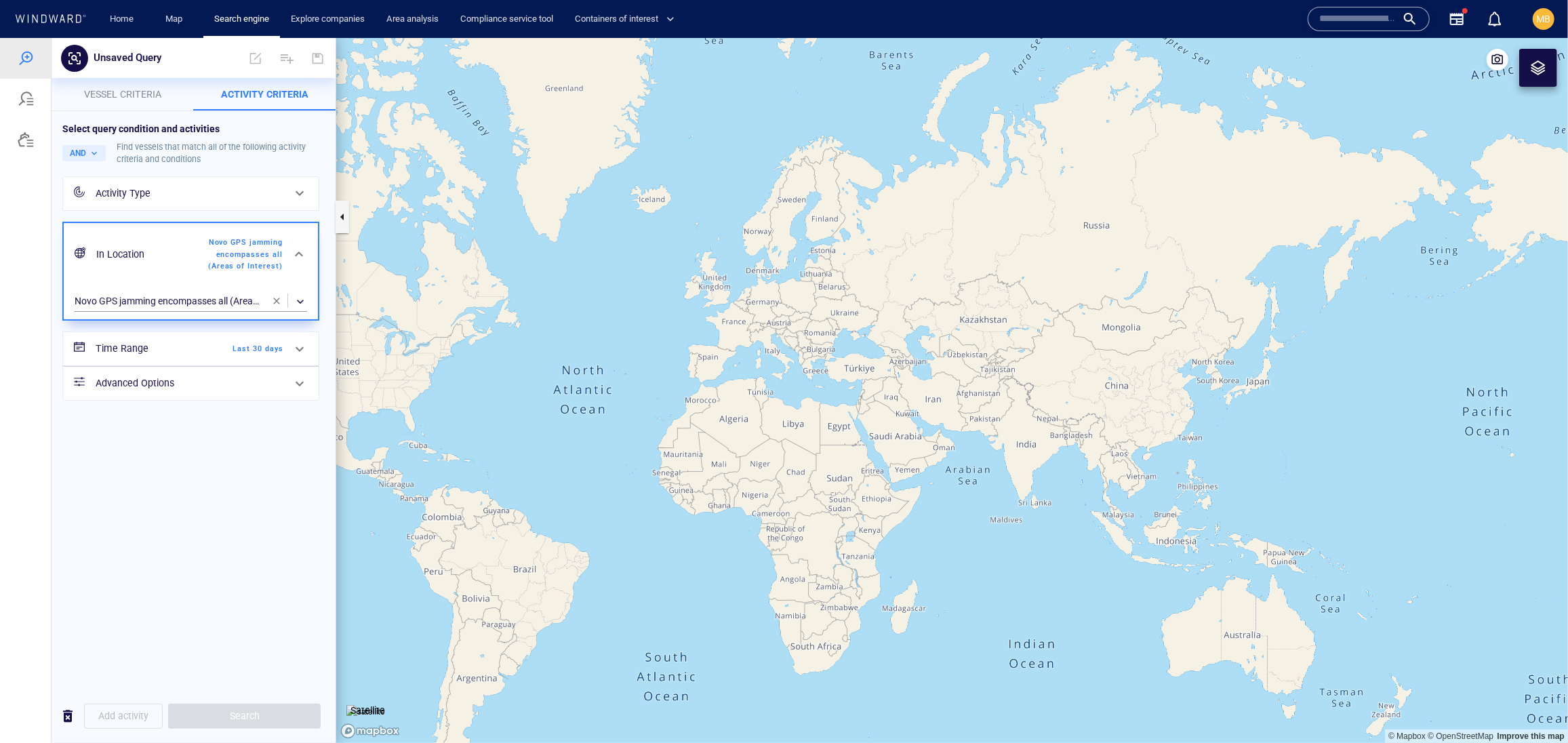
click at [218, 202] on div "Activity Type" at bounding box center [189, 192] width 188 height 17
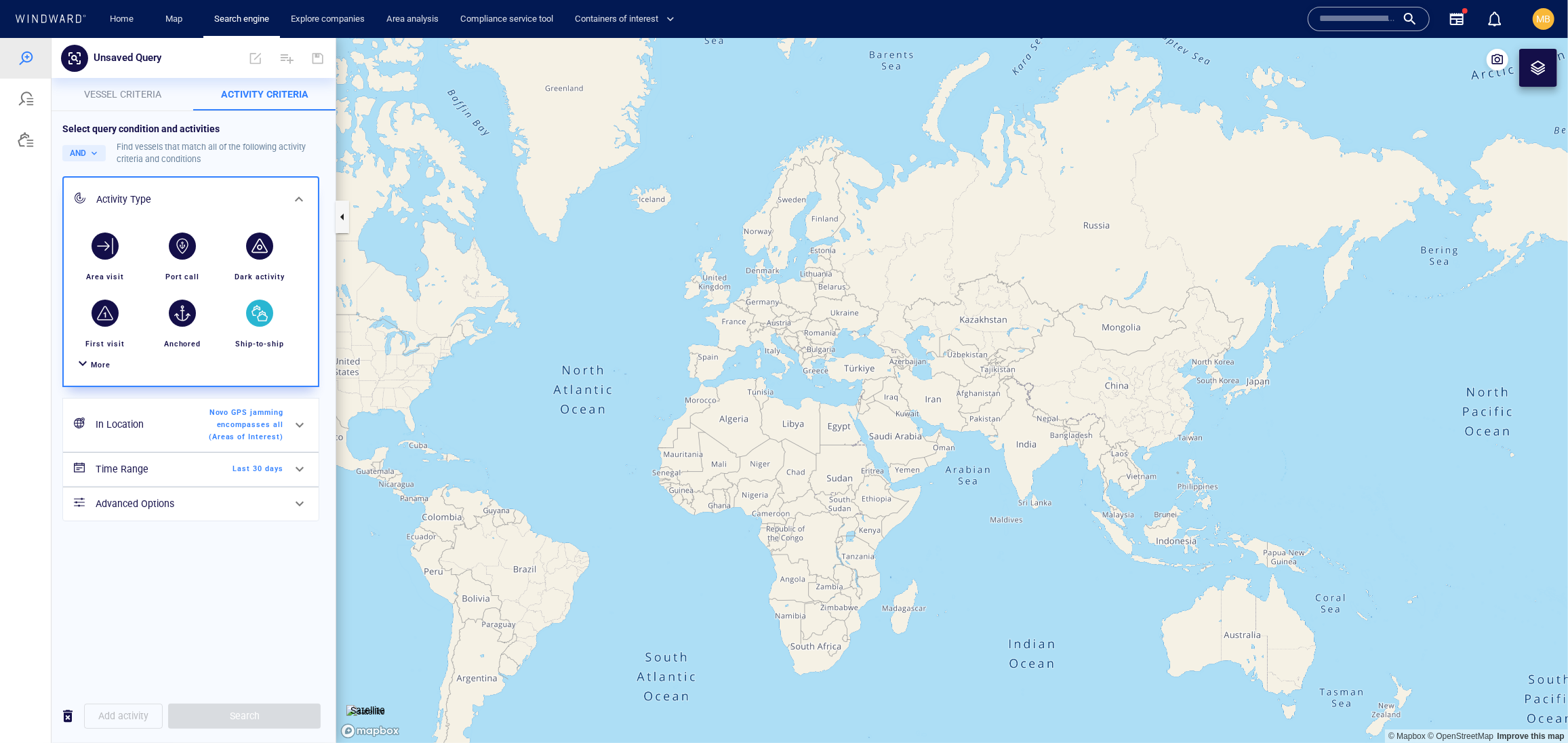
scroll to position [90, 0]
click at [258, 316] on div "button" at bounding box center [259, 312] width 27 height 27
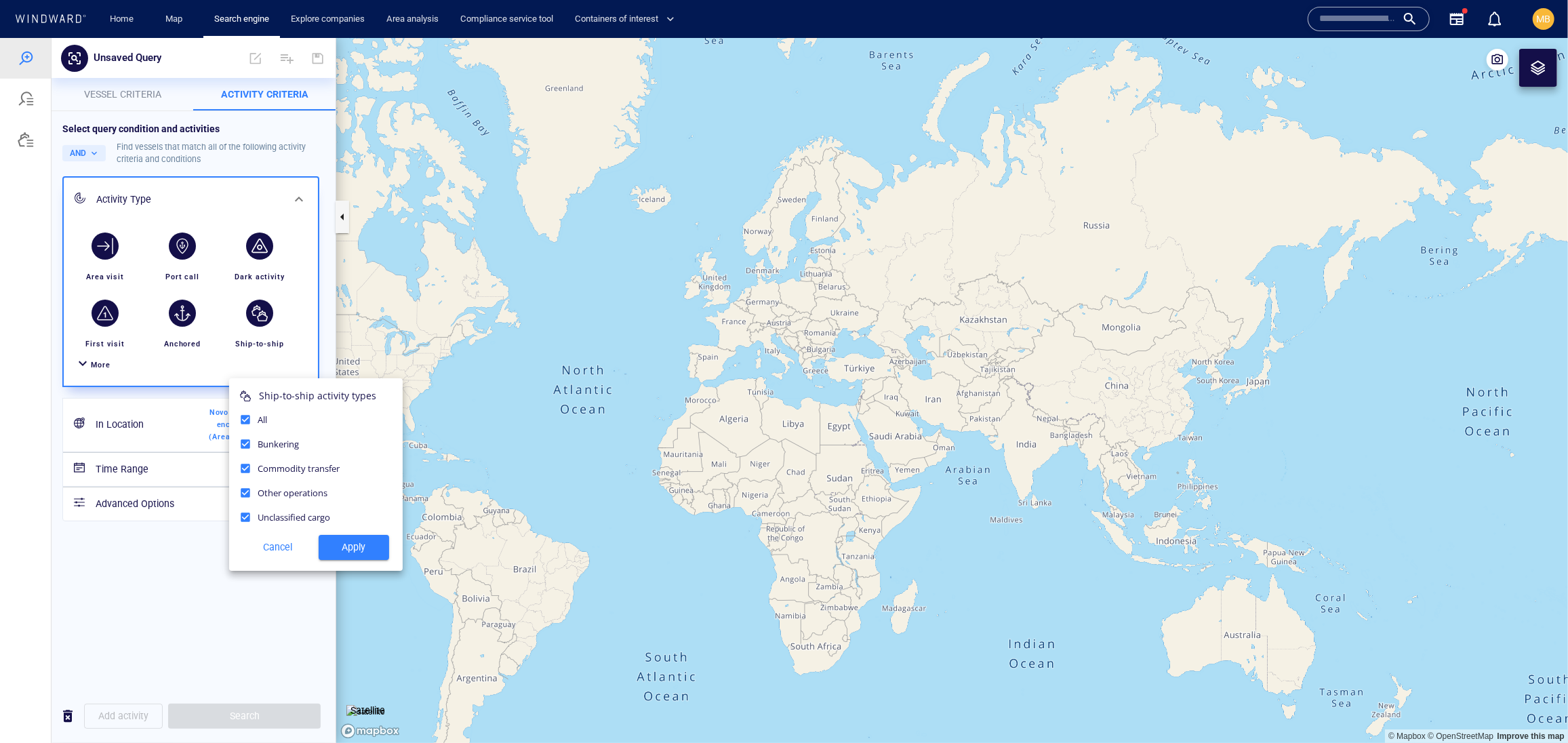
click at [356, 555] on span "Apply" at bounding box center [353, 546] width 48 height 17
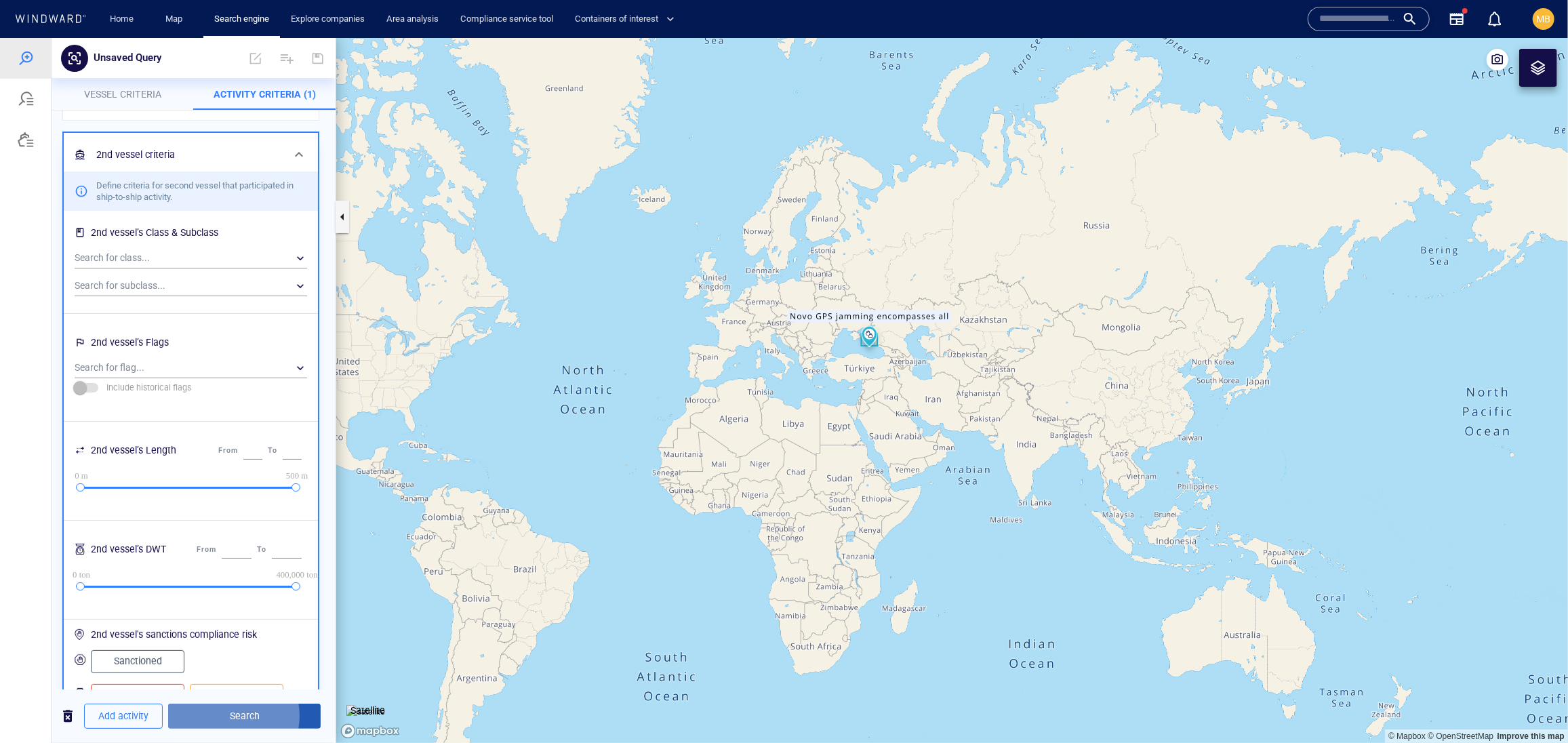
click at [259, 711] on span "Search" at bounding box center [244, 715] width 130 height 17
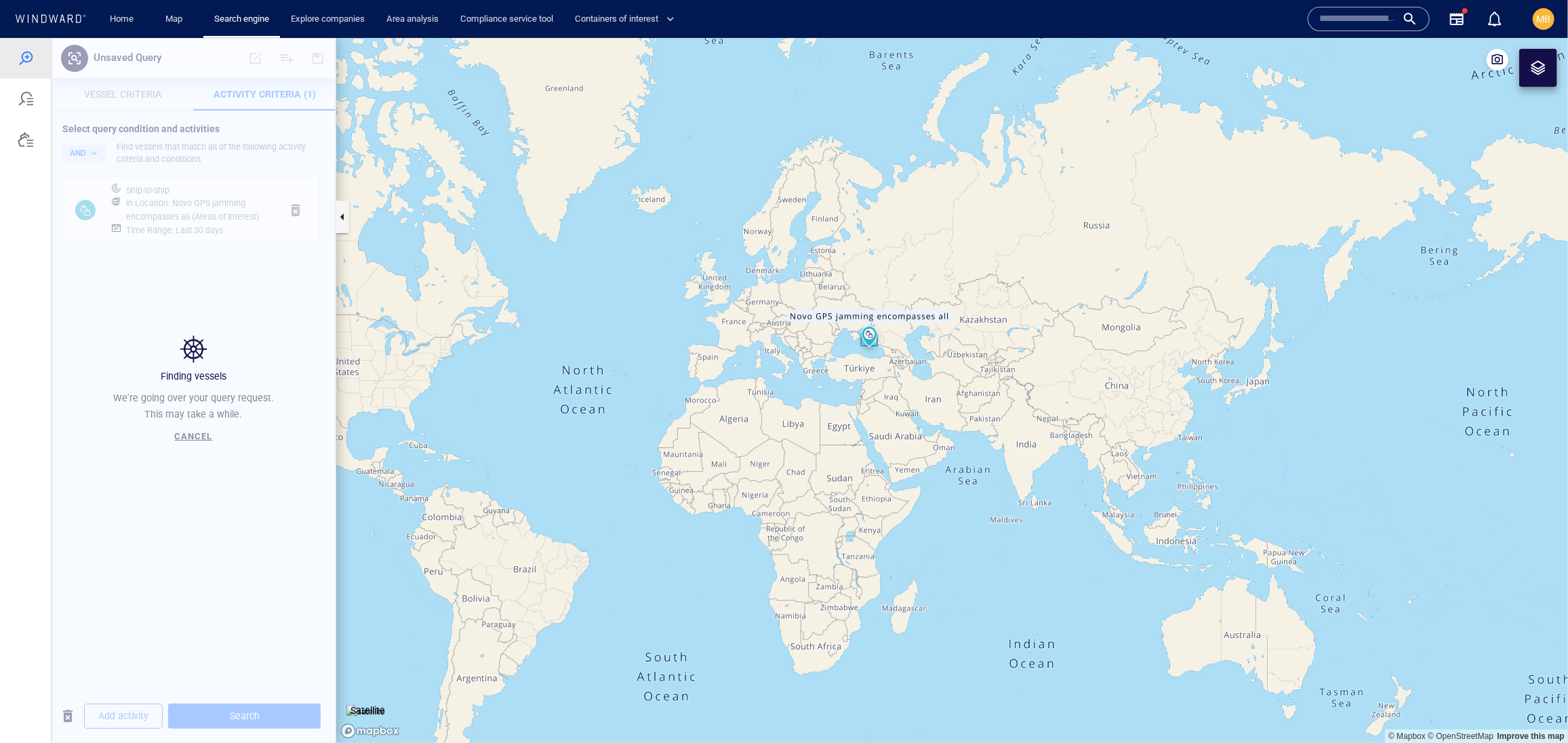
drag, startPoint x: 926, startPoint y: 382, endPoint x: 813, endPoint y: 380, distance: 113.0
click at [814, 381] on canvas "Map" at bounding box center [952, 390] width 1231 height 705
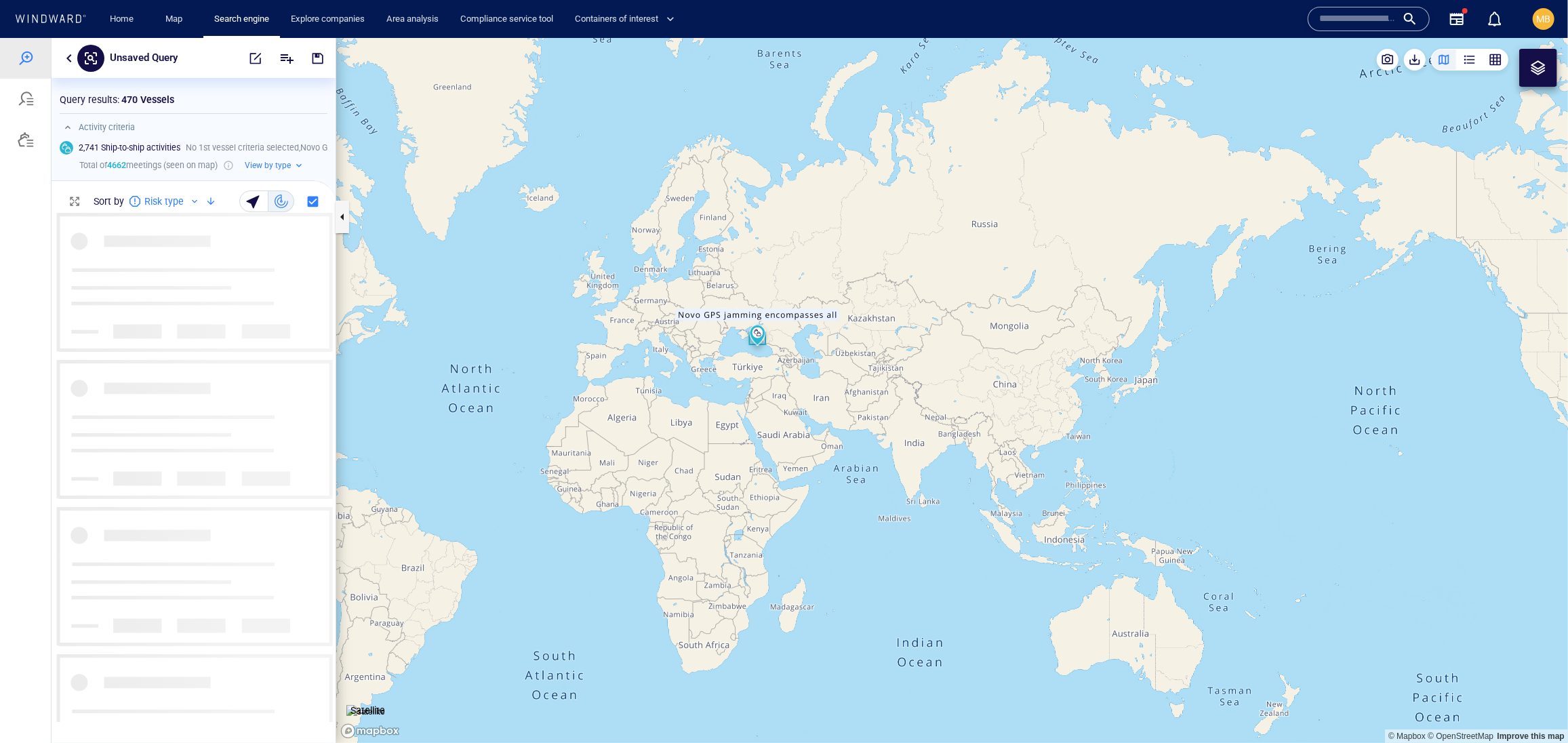
scroll to position [1, 1]
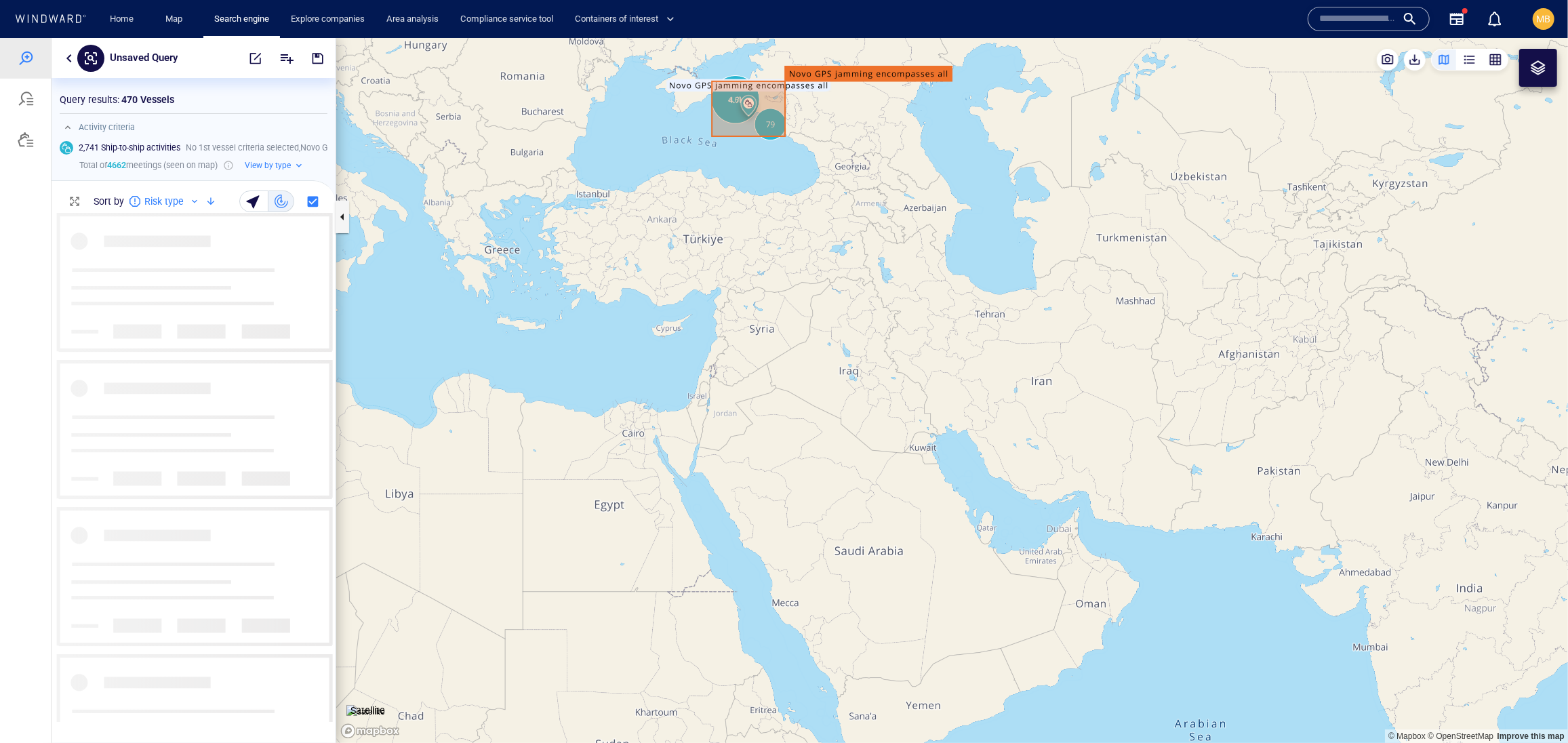
drag, startPoint x: 752, startPoint y: 236, endPoint x: 748, endPoint y: 355, distance: 119.1
click at [750, 353] on canvas "Map" at bounding box center [952, 390] width 1231 height 705
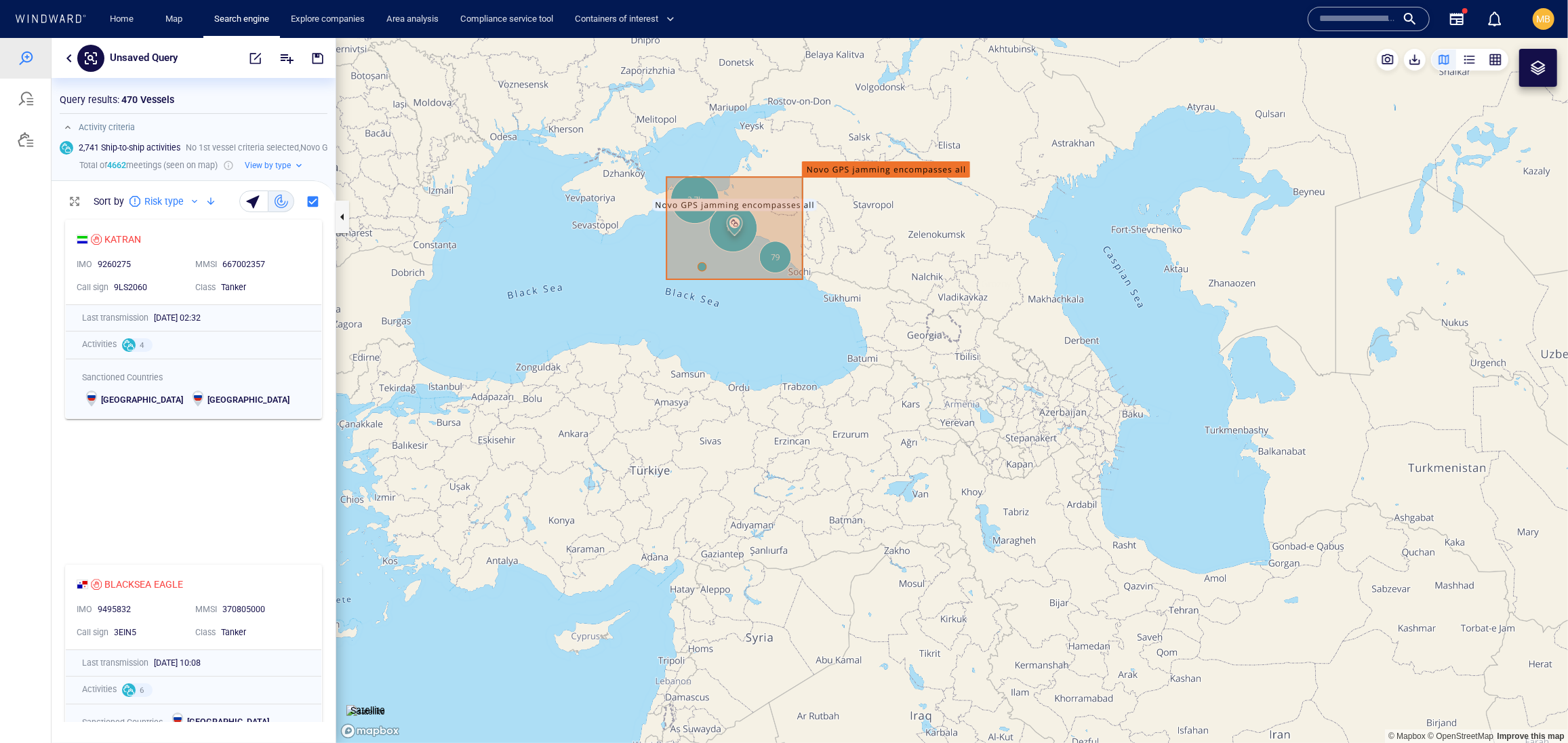
drag, startPoint x: 757, startPoint y: 322, endPoint x: 766, endPoint y: 369, distance: 47.9
click at [766, 369] on canvas "Map" at bounding box center [952, 390] width 1231 height 705
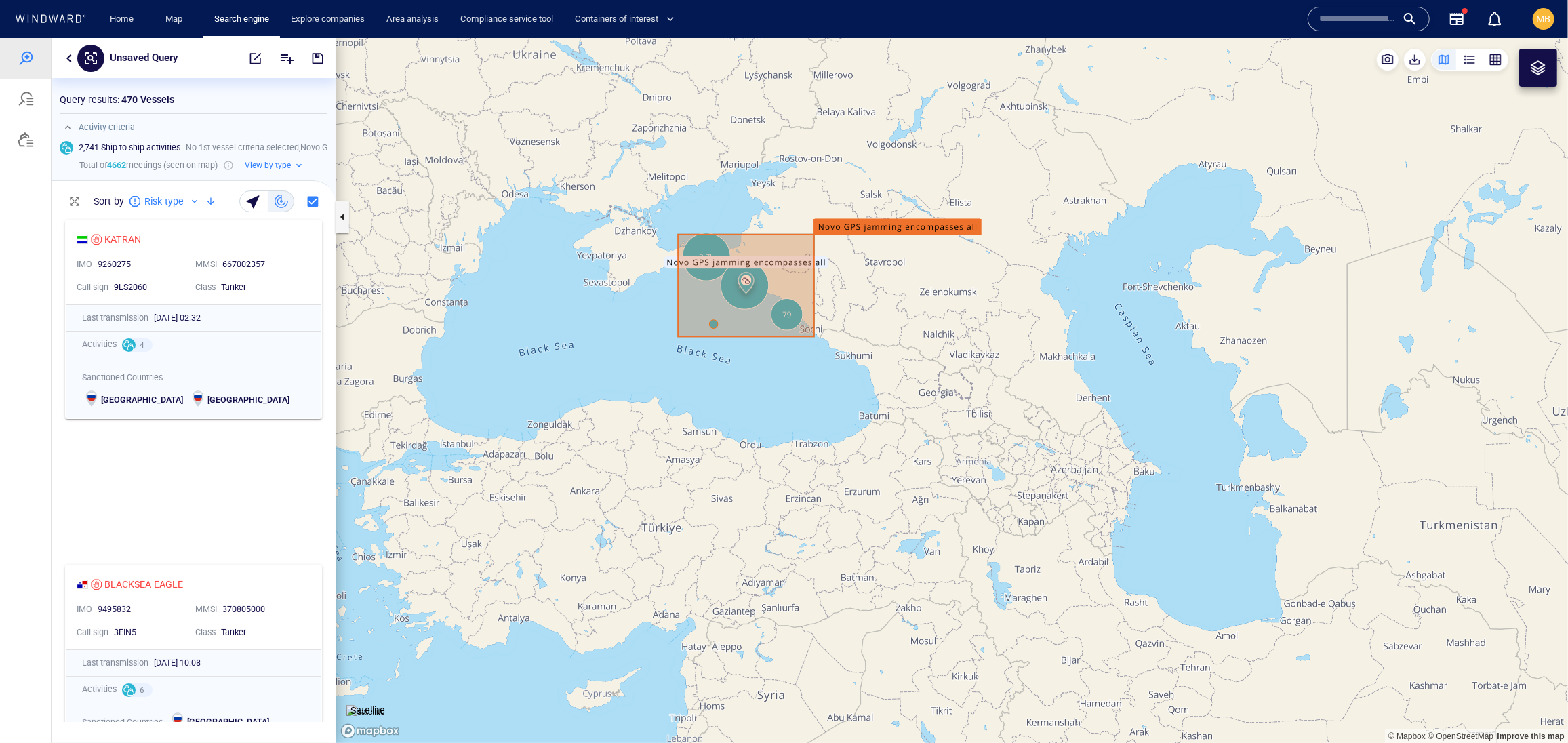
scroll to position [0, 0]
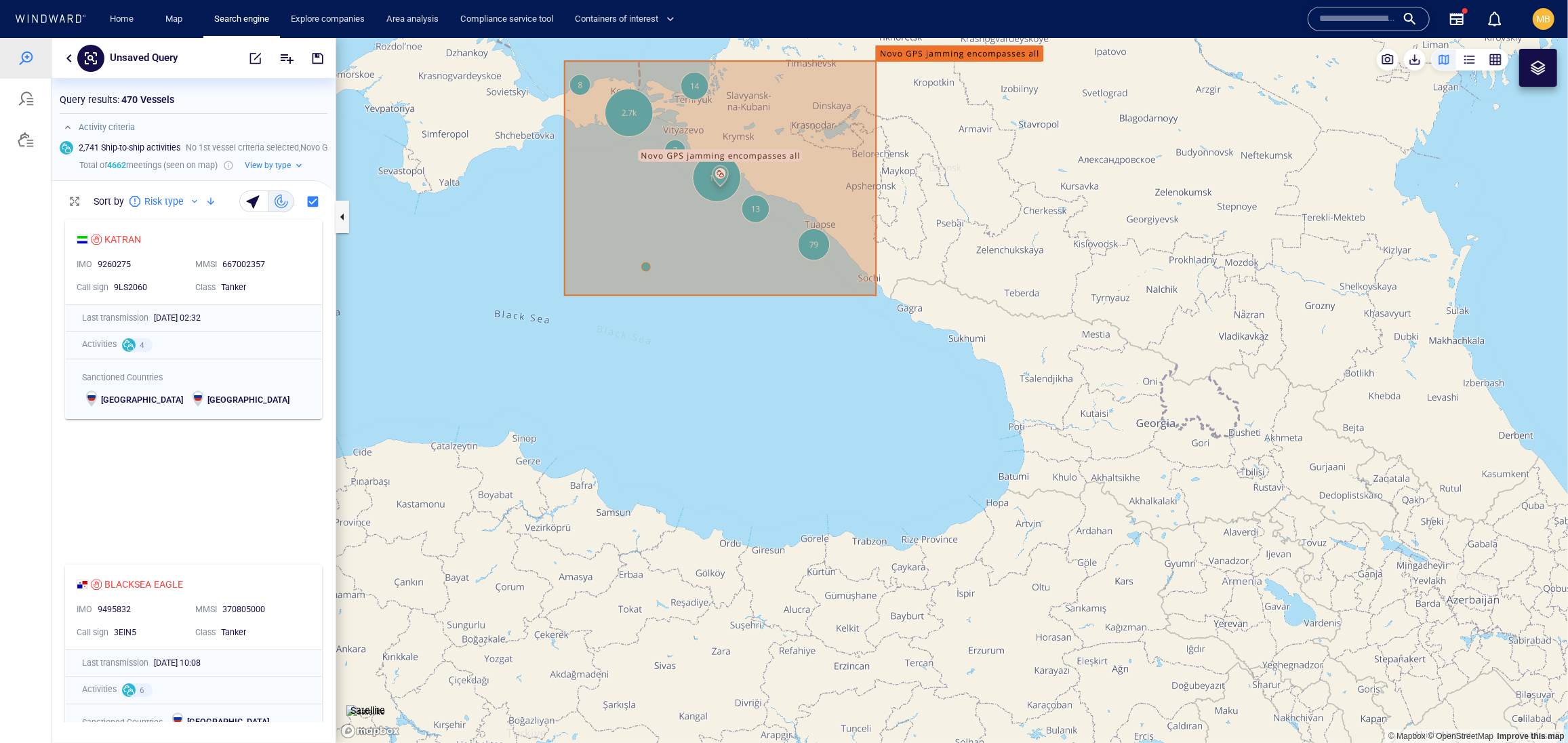
drag, startPoint x: 766, startPoint y: 369, endPoint x: 798, endPoint y: 405, distance: 48.2
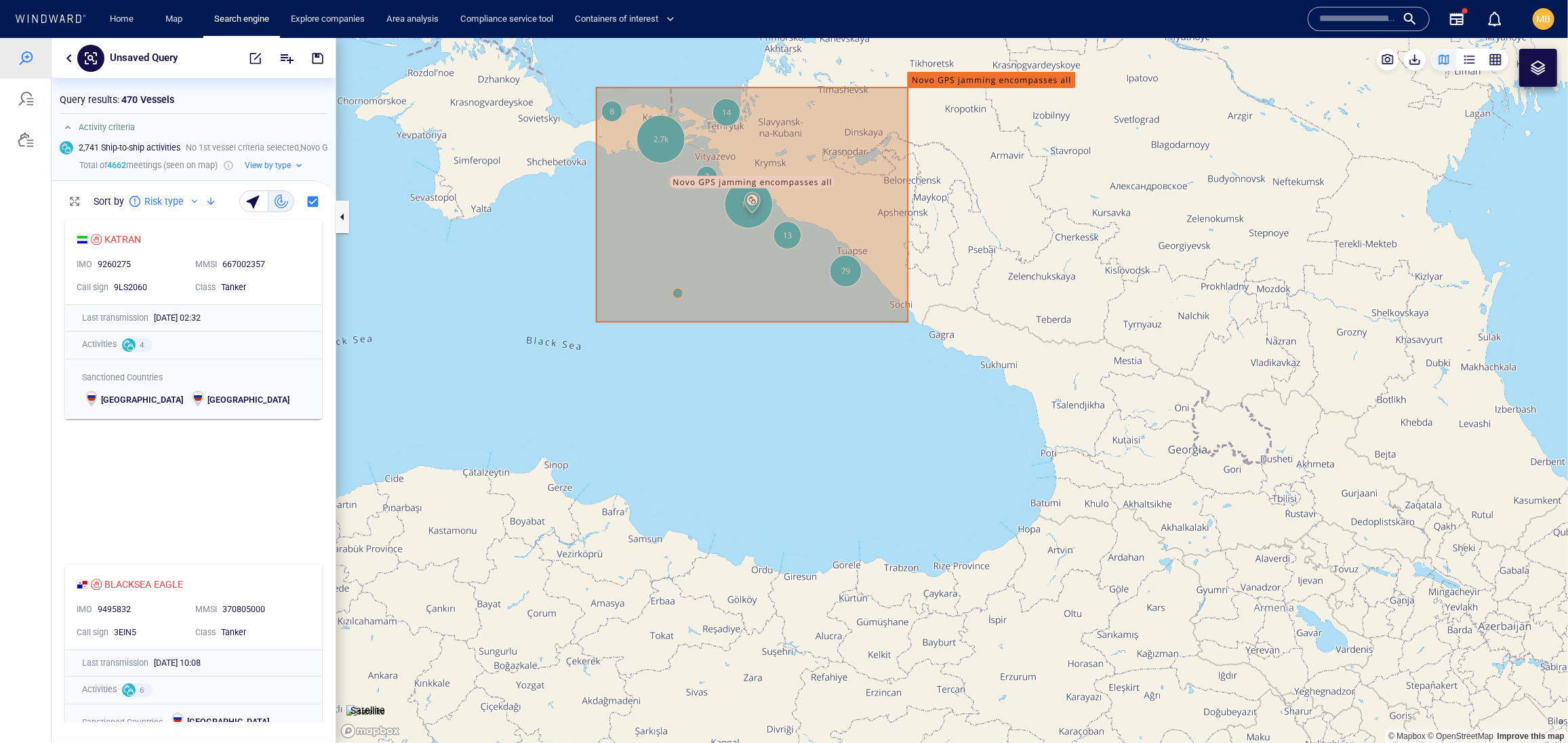
click at [798, 405] on canvas "Map" at bounding box center [952, 390] width 1231 height 705
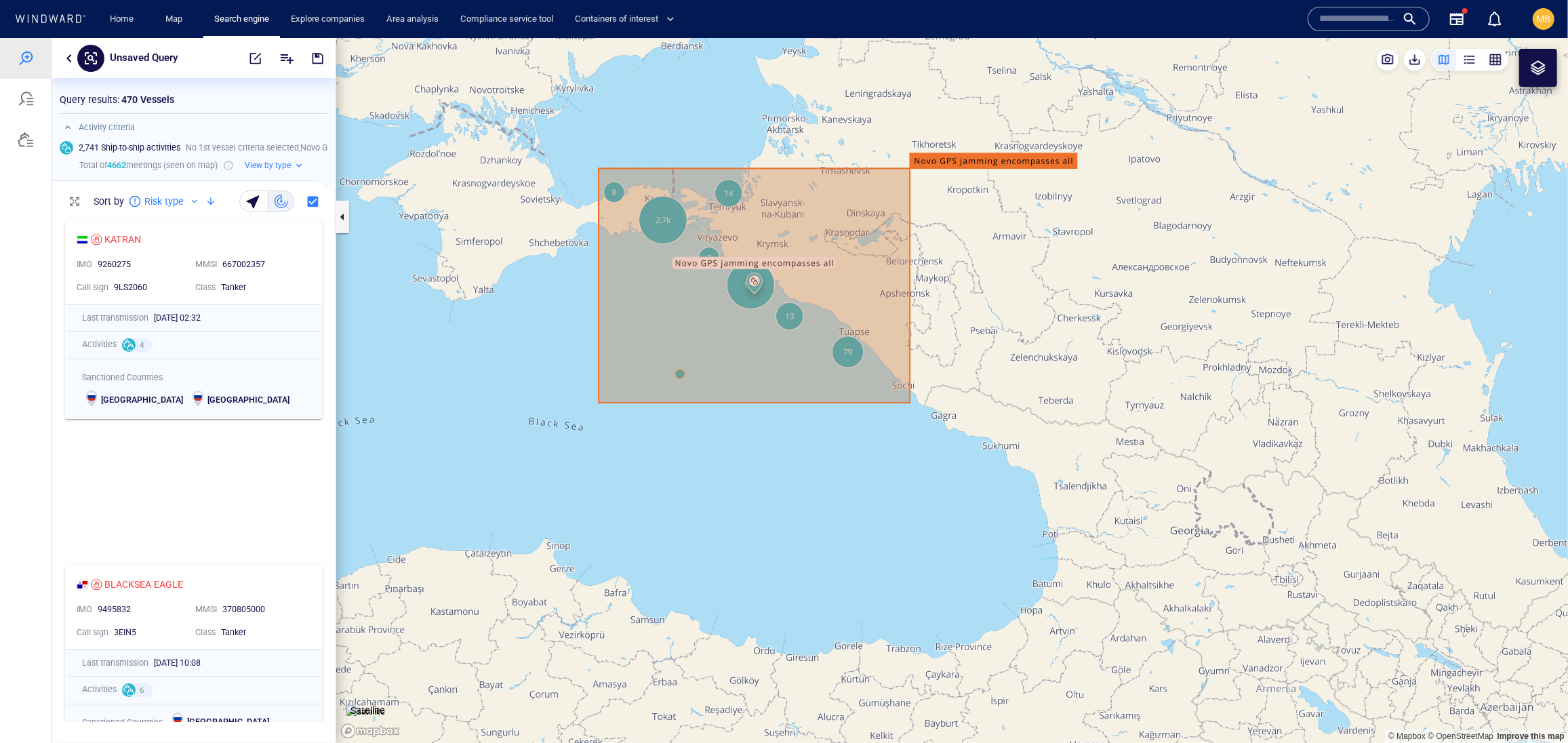
drag, startPoint x: 802, startPoint y: 406, endPoint x: 800, endPoint y: 482, distance: 76.0
click at [801, 480] on canvas "Map" at bounding box center [952, 390] width 1231 height 705
